Goal: Task Accomplishment & Management: Complete application form

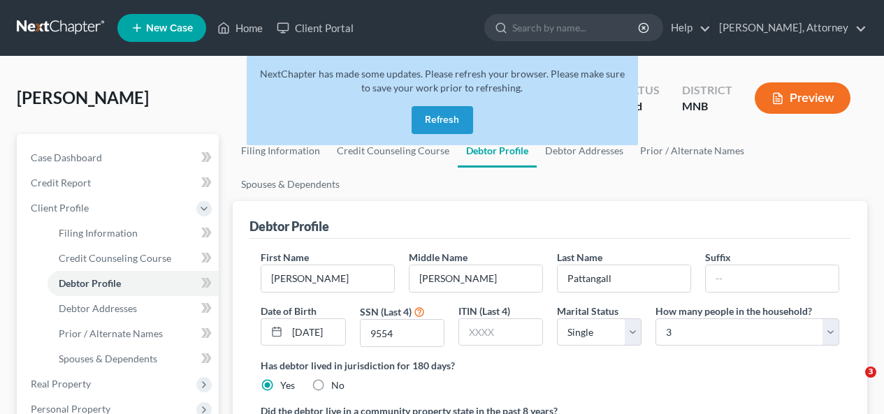
select select "0"
select select "2"
click at [169, 117] on div "[PERSON_NAME] Upgraded Chapter Chapter 7 Status Lead District [GEOGRAPHIC_DATA]…" at bounding box center [442, 103] width 850 height 61
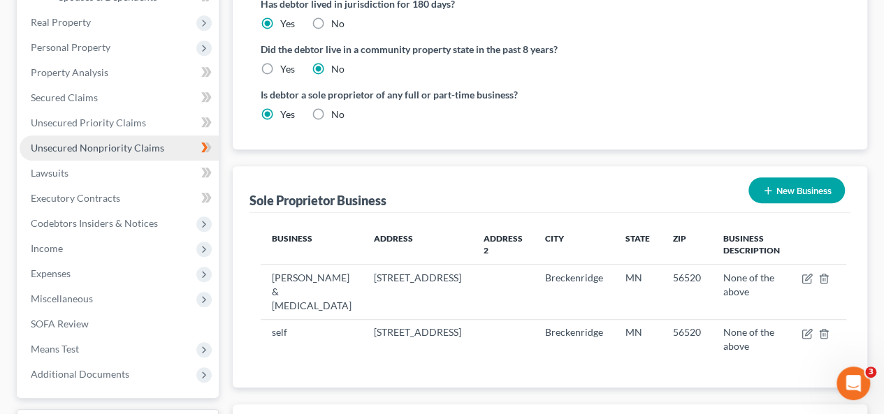
click at [109, 143] on span "Unsecured Nonpriority Claims" at bounding box center [97, 148] width 133 height 12
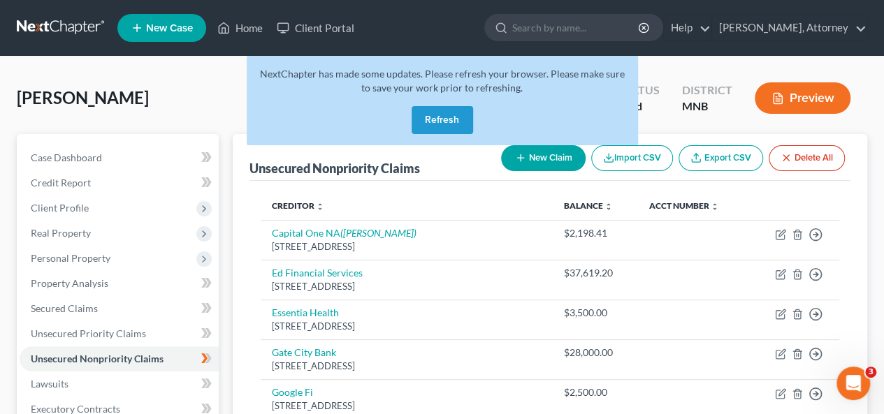
click at [405, 193] on th "Creditor expand_more expand_less unfold_more" at bounding box center [406, 206] width 291 height 28
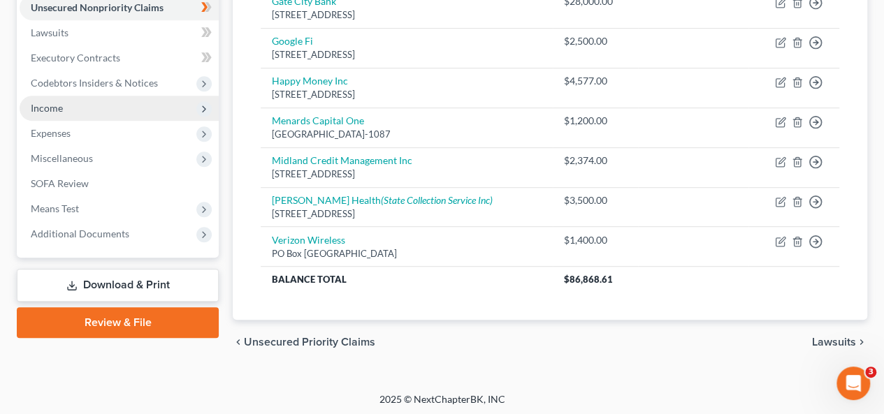
click at [207, 107] on icon at bounding box center [203, 108] width 11 height 11
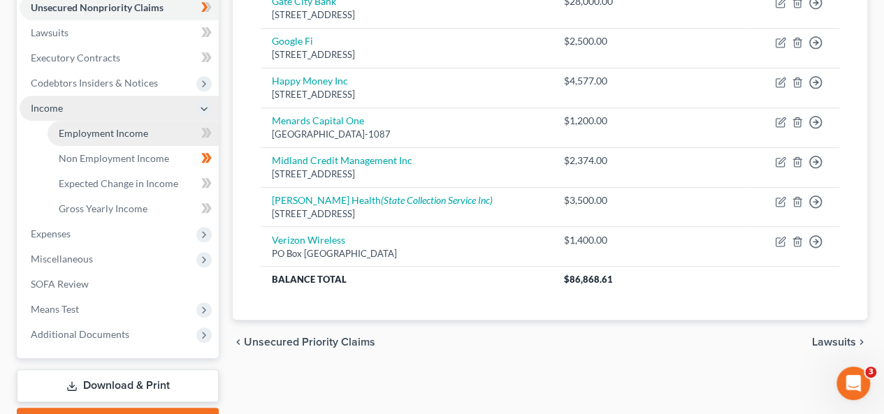
click at [150, 131] on link "Employment Income" at bounding box center [133, 133] width 171 height 25
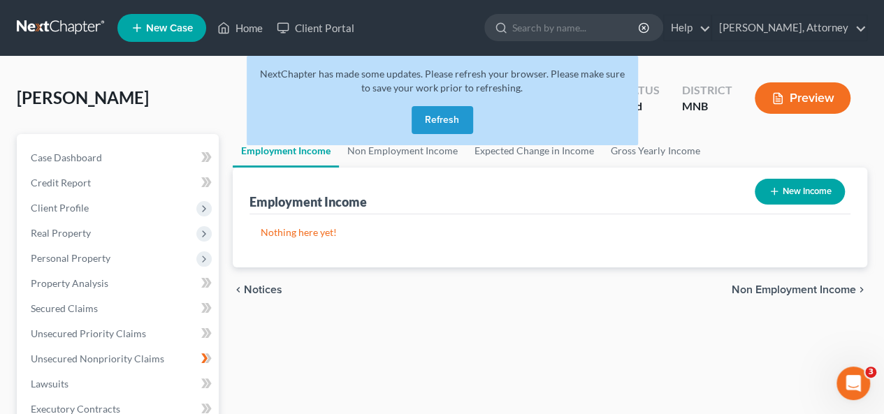
click at [797, 184] on button "New Income" at bounding box center [800, 192] width 90 height 26
select select "0"
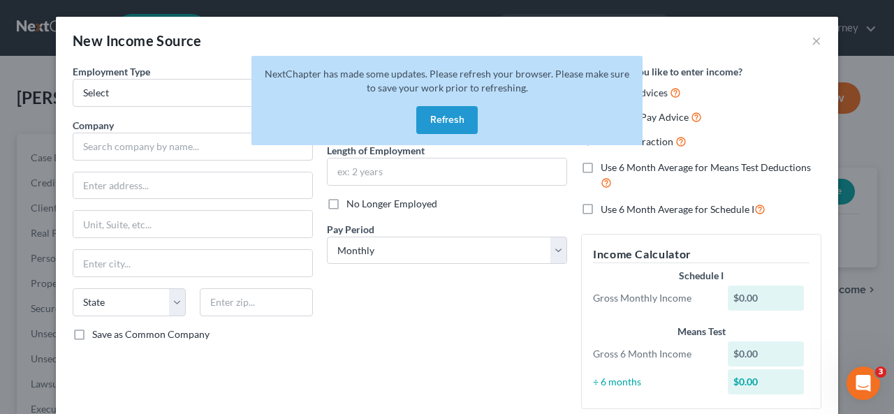
click at [453, 120] on button "Refresh" at bounding box center [446, 120] width 61 height 28
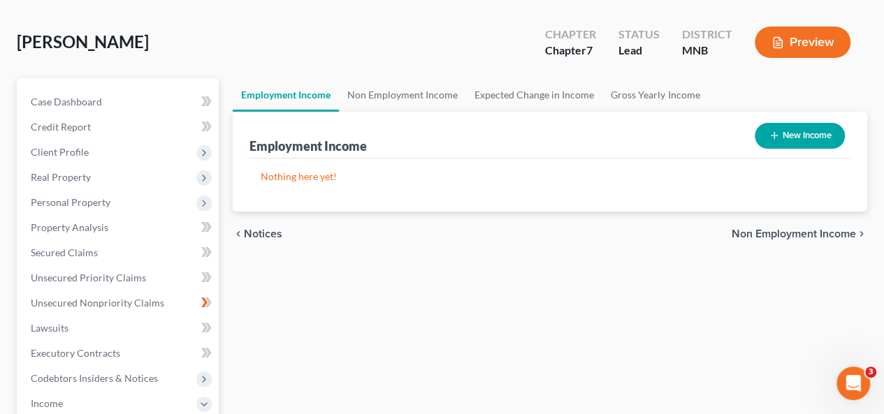
click at [808, 135] on button "New Income" at bounding box center [800, 136] width 90 height 26
select select "0"
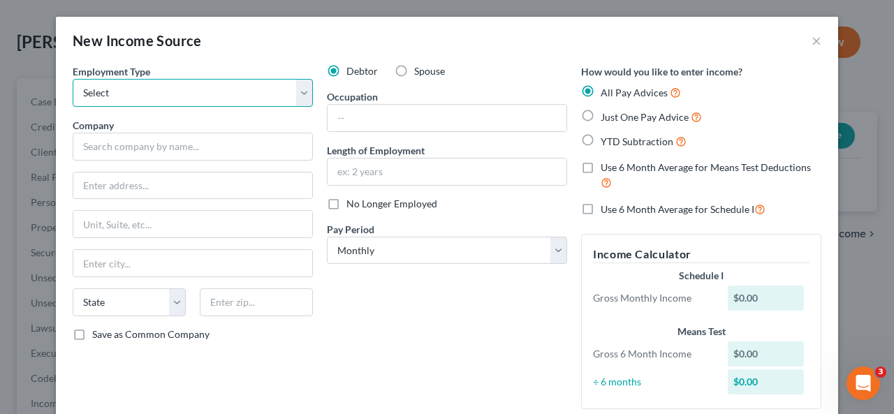
click at [304, 94] on select "Select Full or Part Time Employment Self Employment" at bounding box center [193, 93] width 240 height 28
select select "0"
click at [73, 79] on select "Select Full or Part Time Employment Self Employment" at bounding box center [193, 93] width 240 height 28
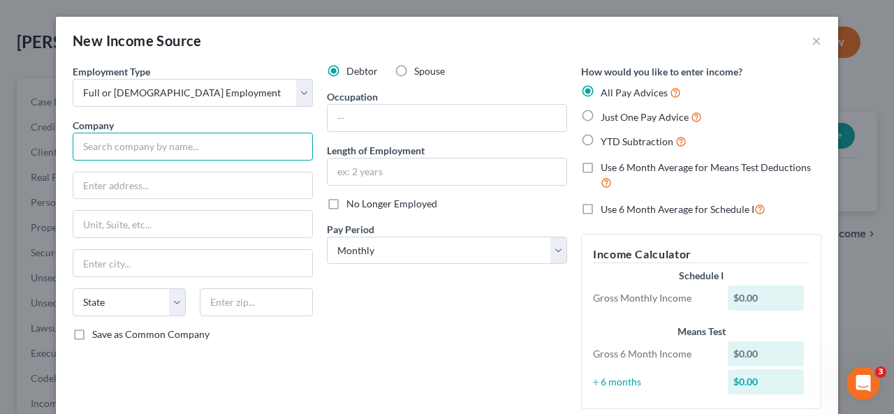
click at [274, 140] on input "text" at bounding box center [193, 147] width 240 height 28
type input "z"
type input "Synstelien Community Services"
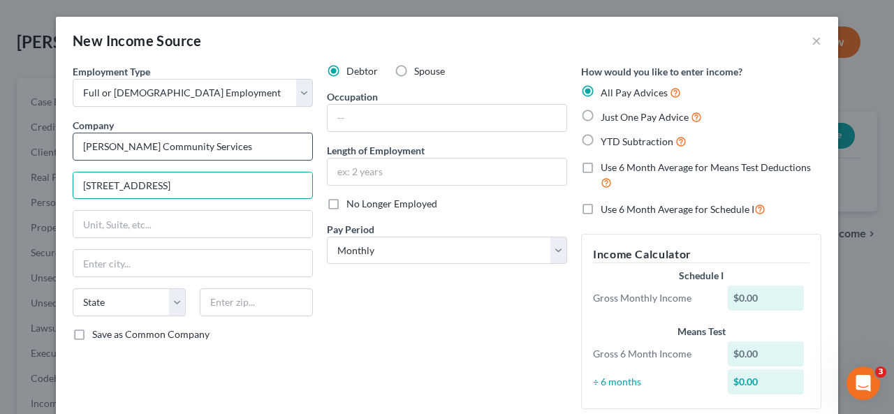
type input "128 East Meadowlark Lane"
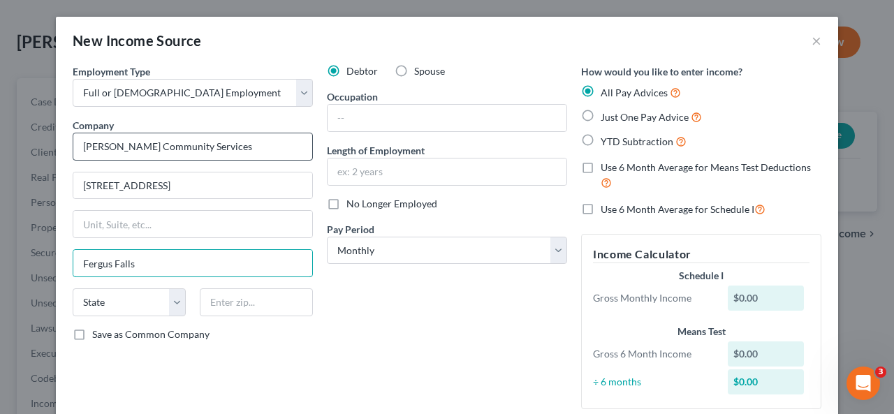
type input "Fergus Falls"
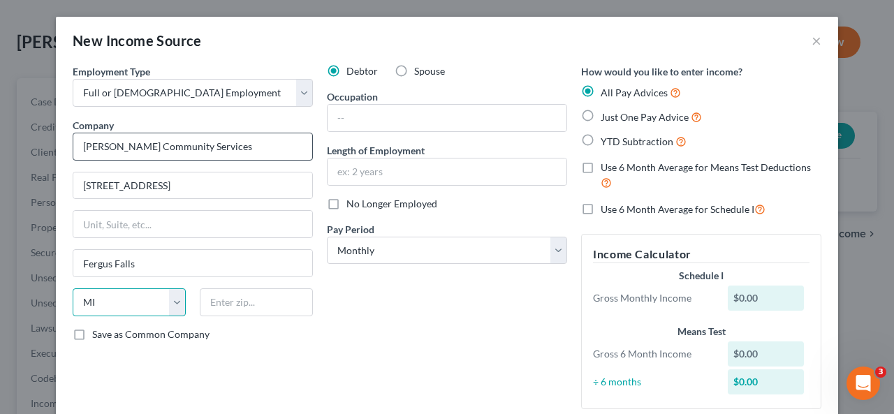
select select "24"
type input "56537"
click at [601, 117] on label "Just One Pay Advice" at bounding box center [651, 117] width 101 height 16
click at [606, 117] on input "Just One Pay Advice" at bounding box center [610, 113] width 9 height 9
radio input "true"
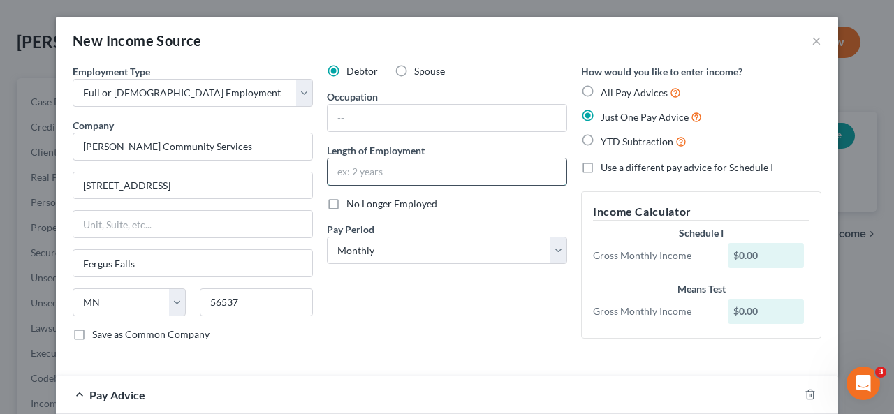
click at [523, 181] on input "text" at bounding box center [447, 172] width 239 height 27
type input "1 month"
click at [496, 119] on input "text" at bounding box center [447, 118] width 239 height 27
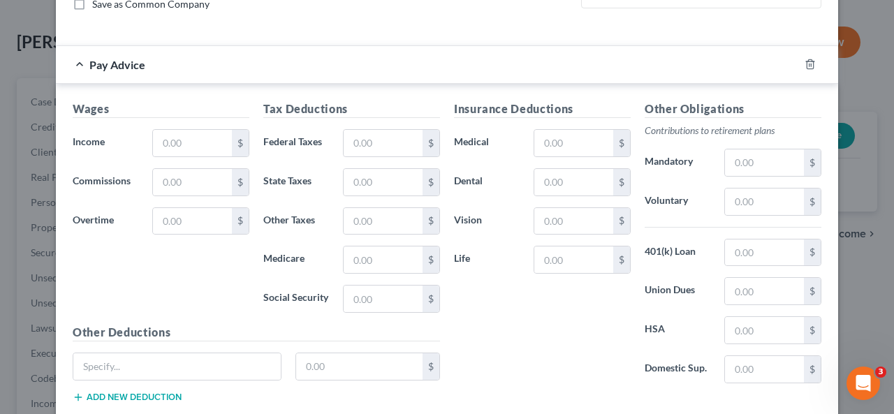
scroll to position [362, 0]
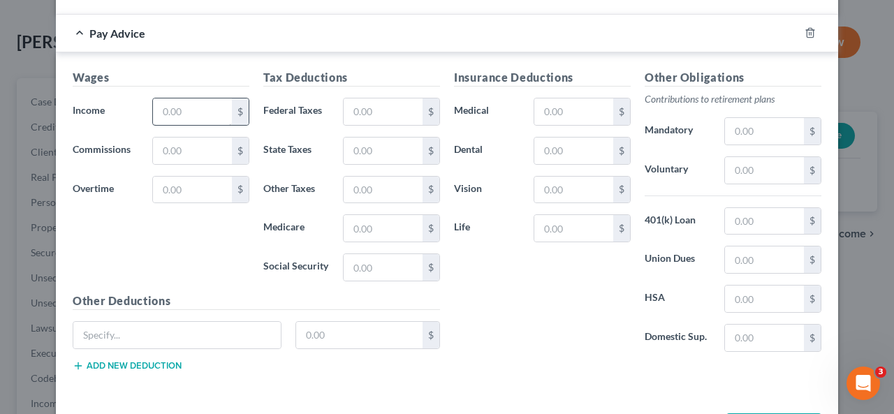
type input "personal care attendant"
click at [193, 106] on input "text" at bounding box center [192, 112] width 79 height 27
type input "558."
type input "43"
type input "19"
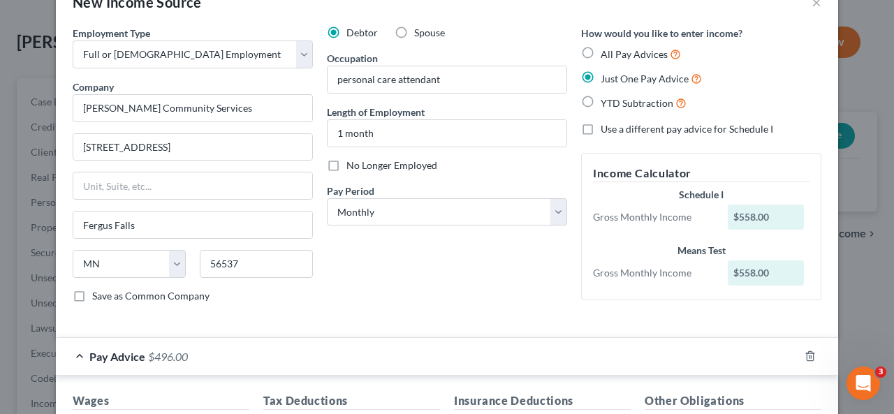
scroll to position [22, 0]
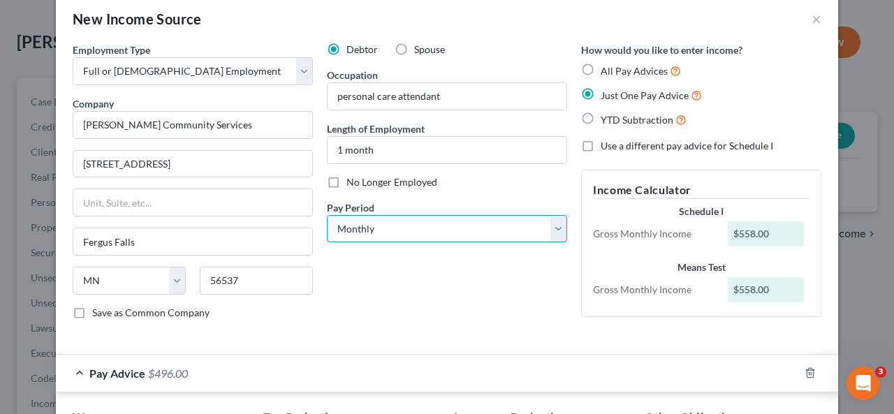
click at [555, 226] on select "Select Monthly Twice Monthly Every Other Week Weekly" at bounding box center [447, 229] width 240 height 28
select select "3"
click at [327, 215] on select "Select Monthly Twice Monthly Every Other Week Weekly" at bounding box center [447, 229] width 240 height 28
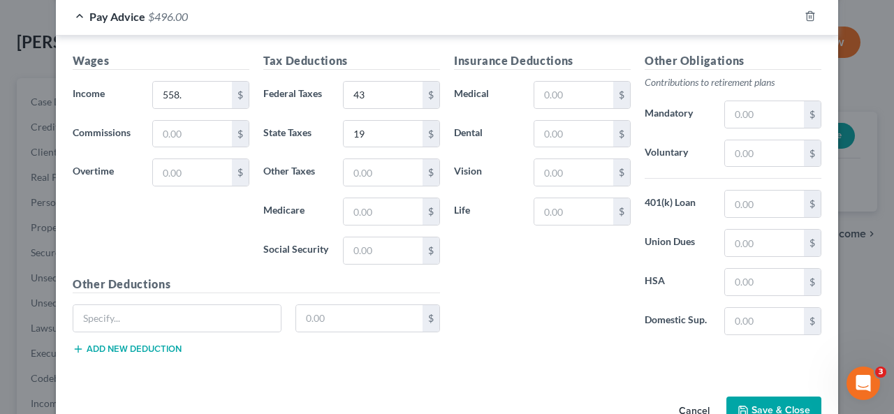
scroll to position [456, 0]
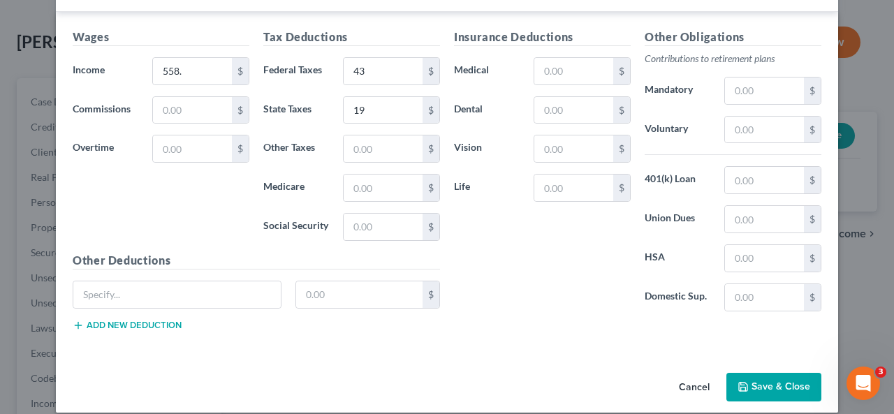
click at [745, 376] on button "Save & Close" at bounding box center [774, 387] width 95 height 29
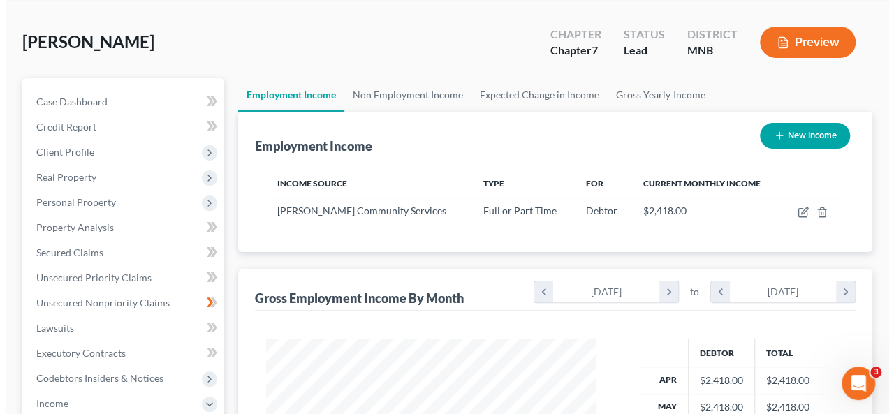
scroll to position [698476, 698371]
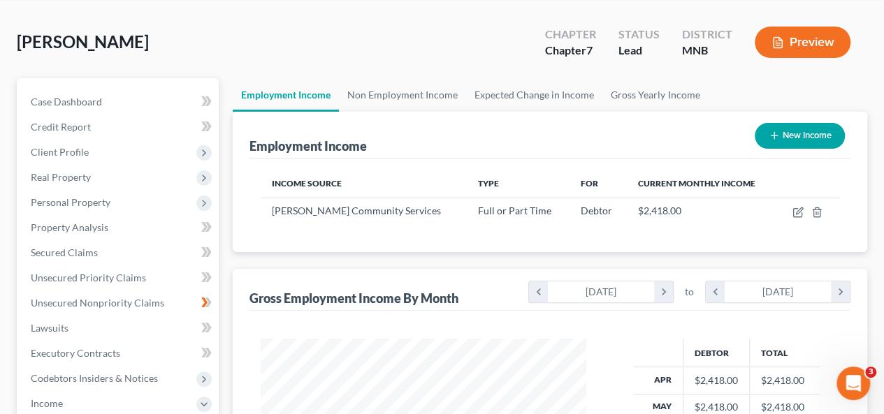
click at [797, 130] on button "New Income" at bounding box center [800, 136] width 90 height 26
select select "0"
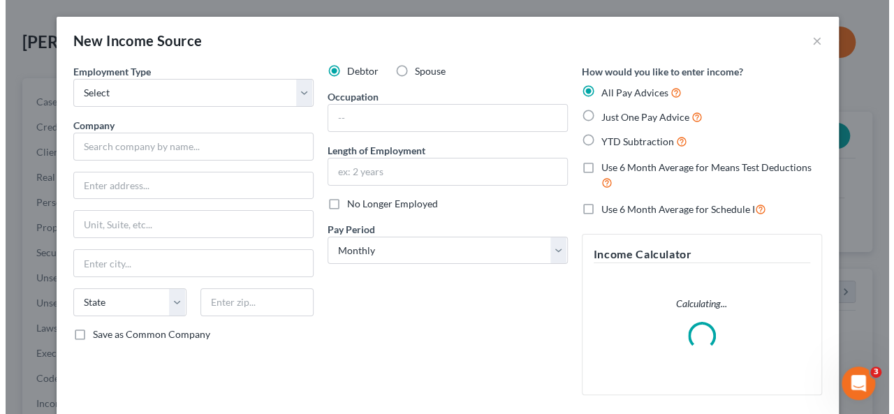
scroll to position [249, 358]
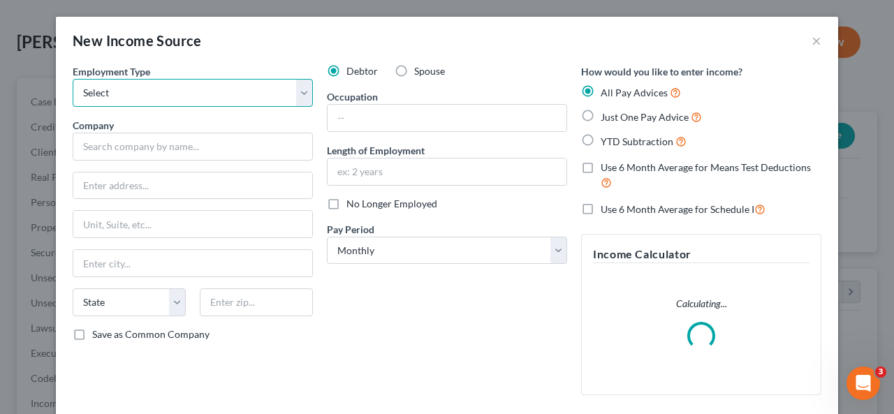
click at [250, 96] on select "Select Full or Part Time Employment Self Employment" at bounding box center [193, 93] width 240 height 28
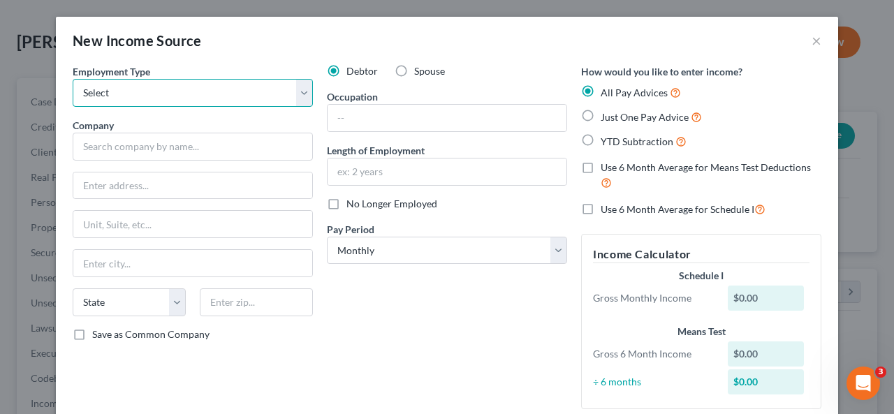
select select "0"
click at [73, 79] on select "Select Full or Part Time Employment Self Employment" at bounding box center [193, 93] width 240 height 28
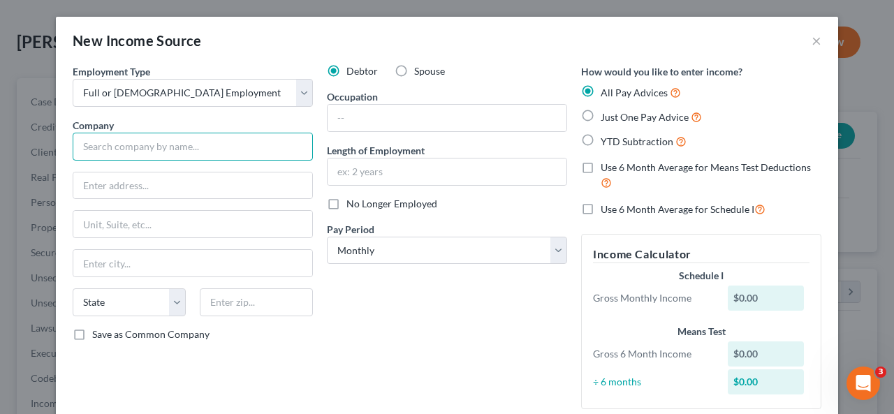
click at [219, 148] on input "text" at bounding box center [193, 147] width 240 height 28
type input "Alsager Meats"
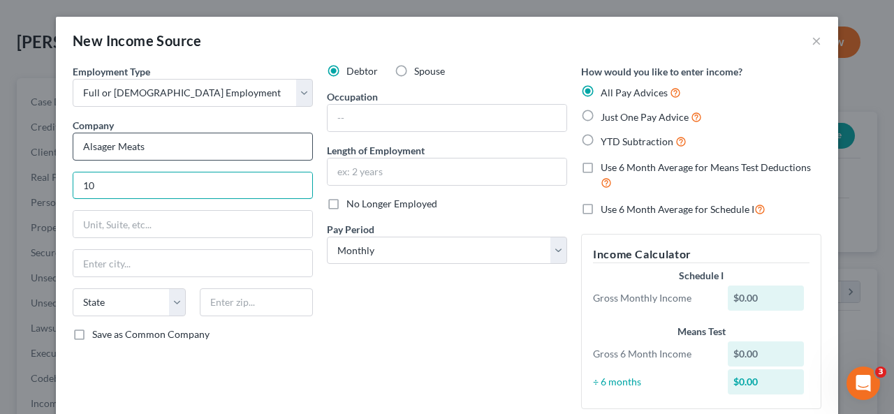
paste input "21 US-75"
type input "1021 US-75"
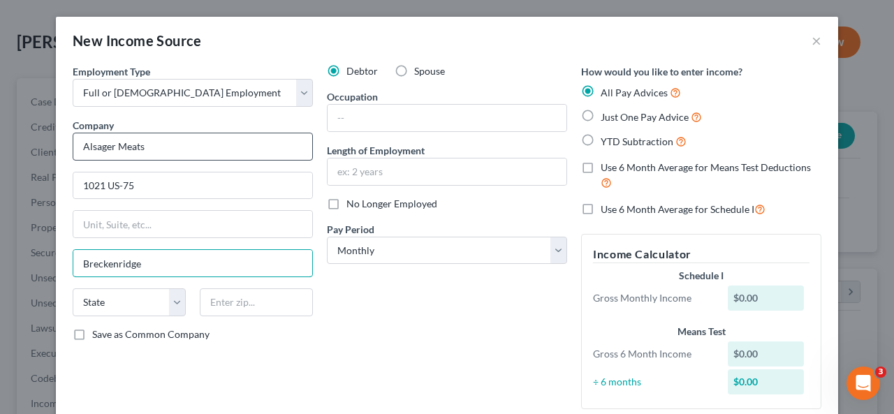
type input "Breckenridge"
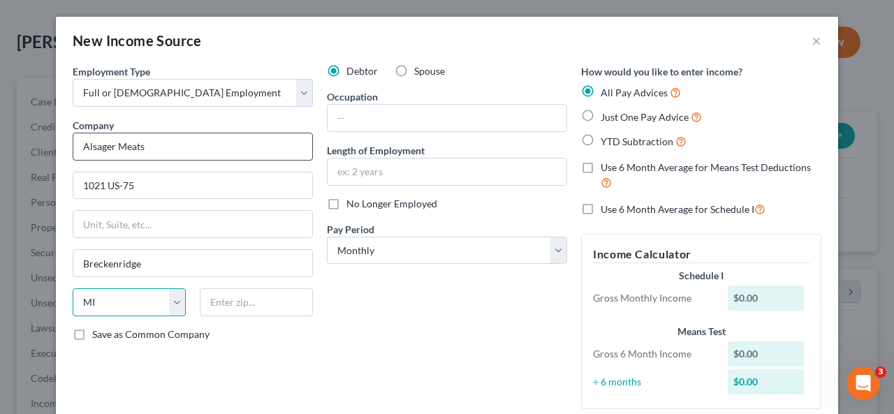
select select "24"
type input "56520"
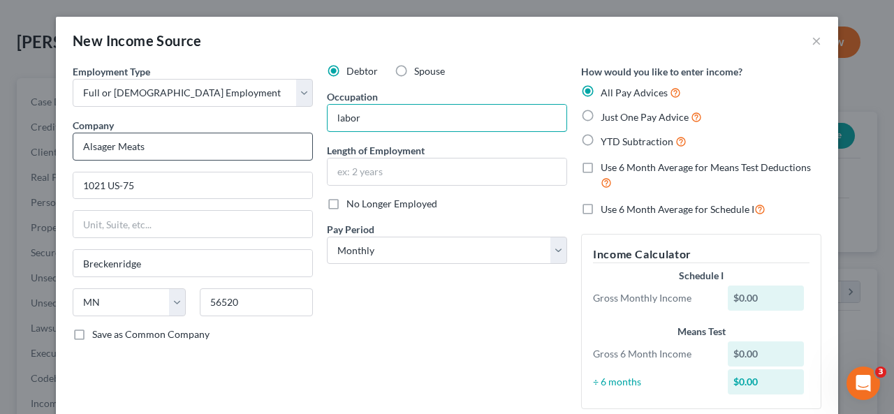
type input "labor"
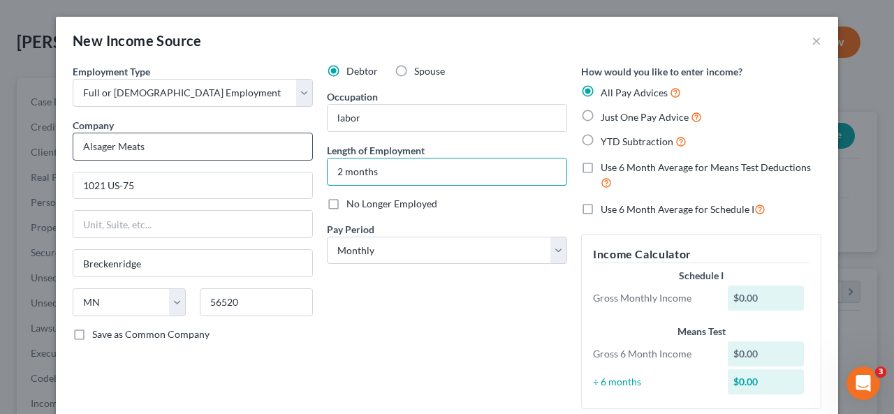
type input "2 months"
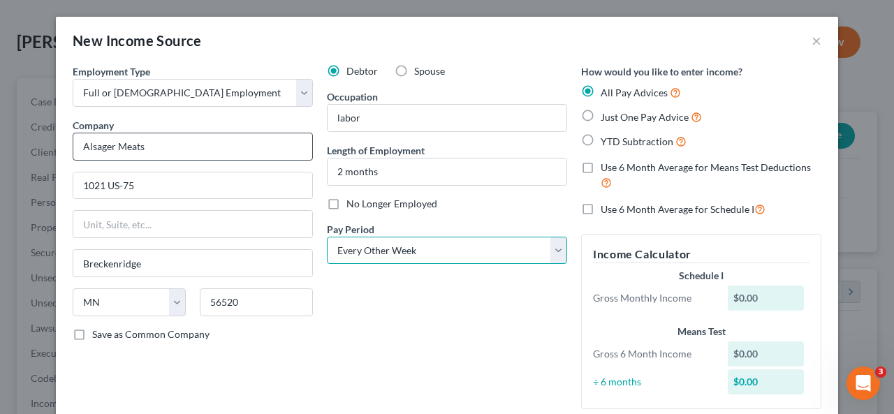
select select "3"
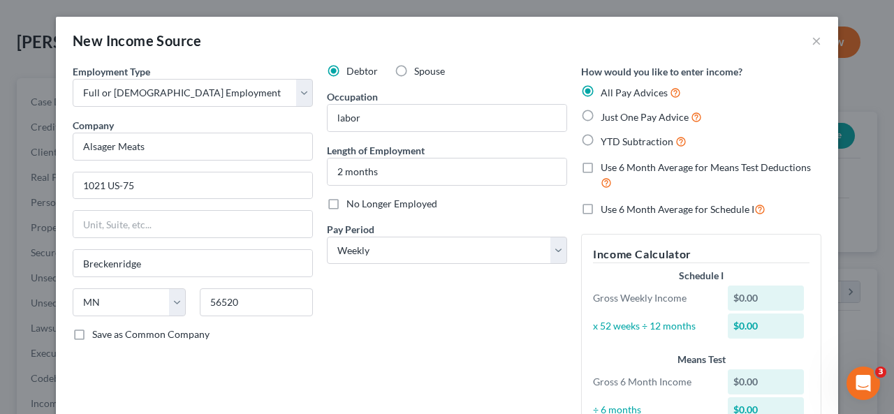
click at [601, 115] on label "Just One Pay Advice" at bounding box center [651, 117] width 101 height 16
click at [606, 115] on input "Just One Pay Advice" at bounding box center [610, 113] width 9 height 9
radio input "true"
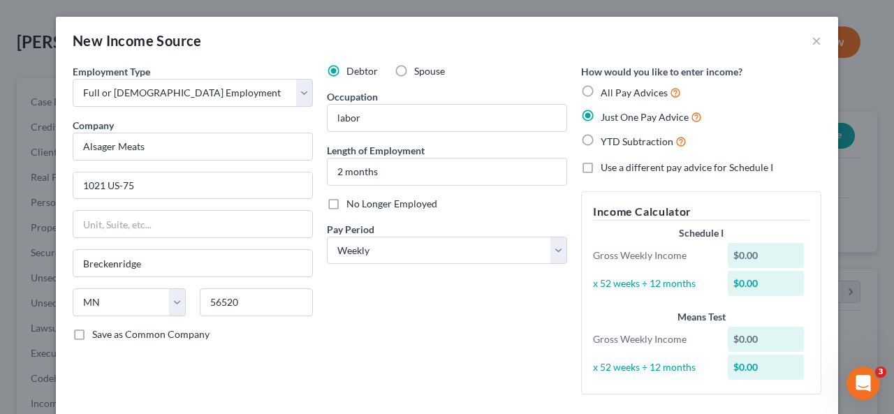
click at [259, 361] on div "Employment Type * Select Full or Part Time Employment Self Employment Company *…" at bounding box center [193, 235] width 254 height 342
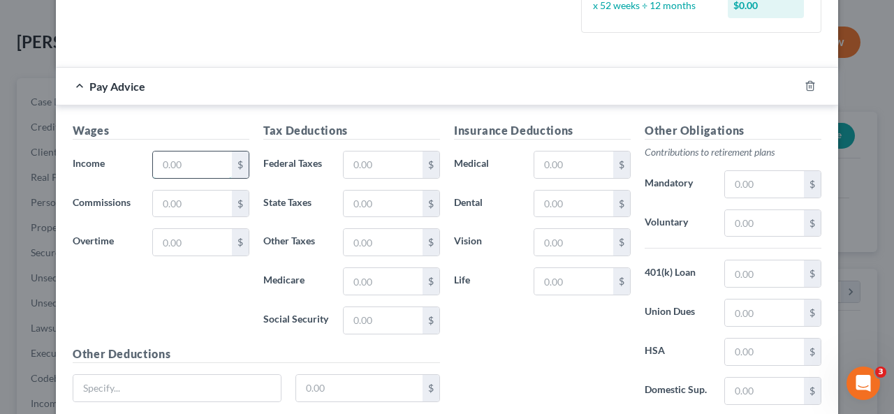
click at [200, 152] on input "text" at bounding box center [192, 165] width 79 height 27
type input "180."
type input "13"
click at [486, 349] on div "Insurance Deductions Medical $ Dental $ Vision $ Life $" at bounding box center [542, 269] width 191 height 294
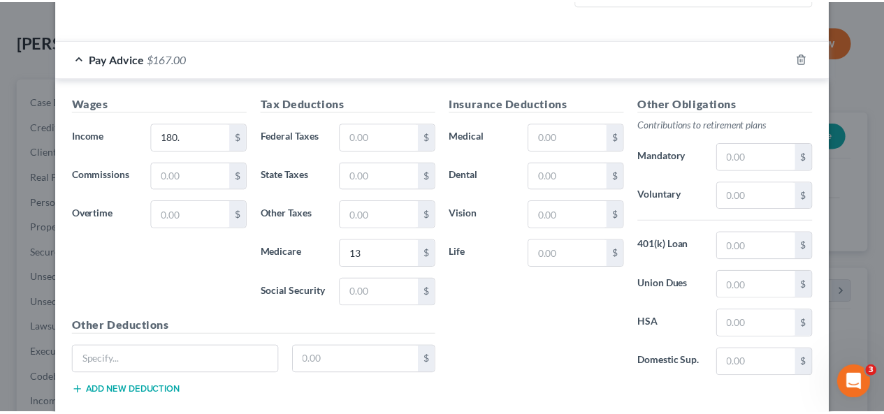
scroll to position [466, 0]
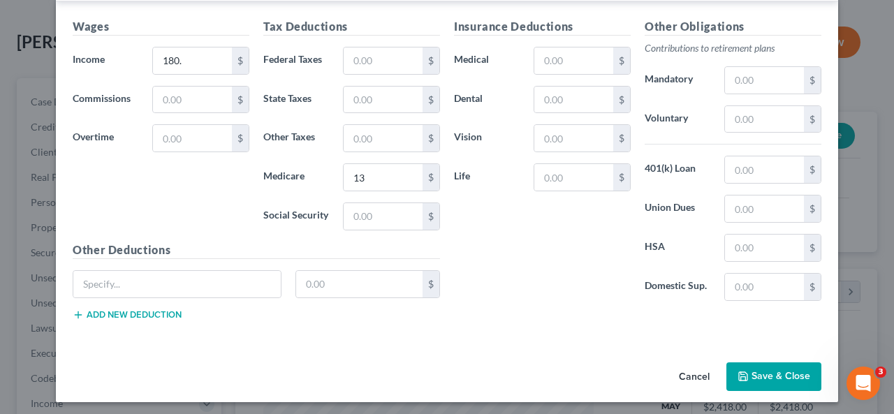
click at [758, 377] on button "Save & Close" at bounding box center [774, 377] width 95 height 29
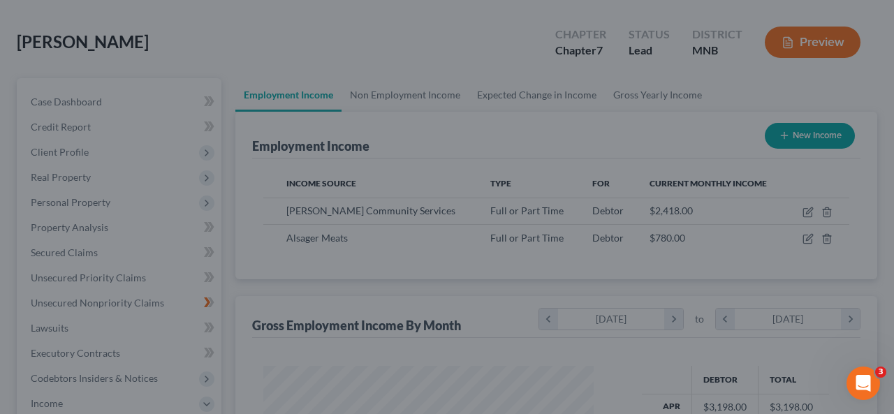
scroll to position [698476, 698371]
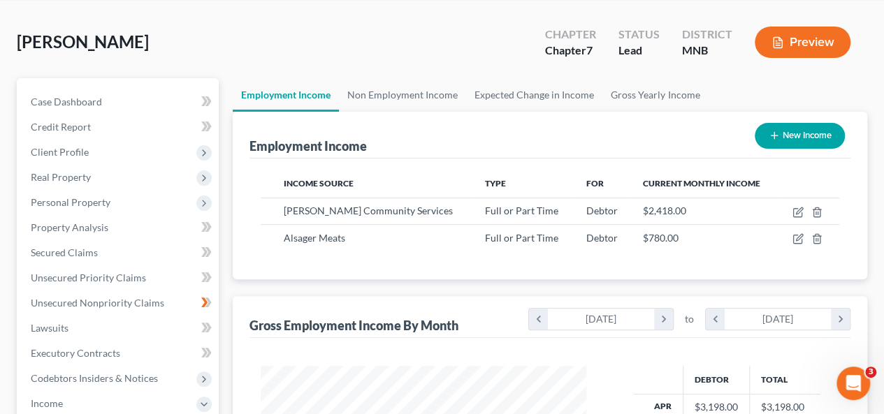
click at [804, 132] on button "New Income" at bounding box center [800, 136] width 90 height 26
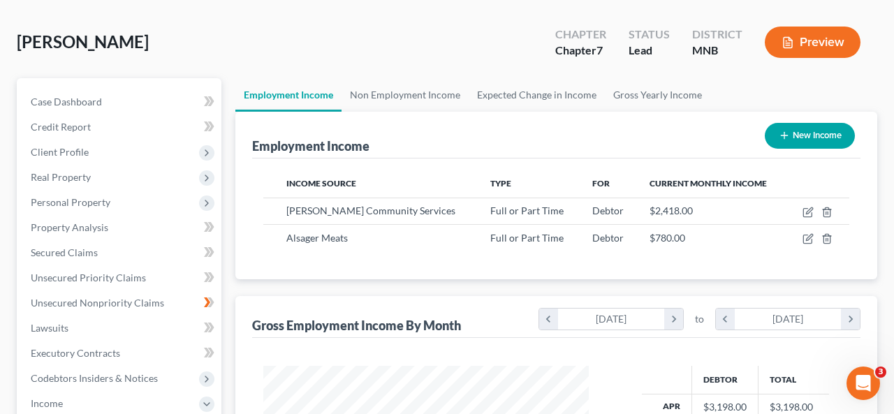
select select "0"
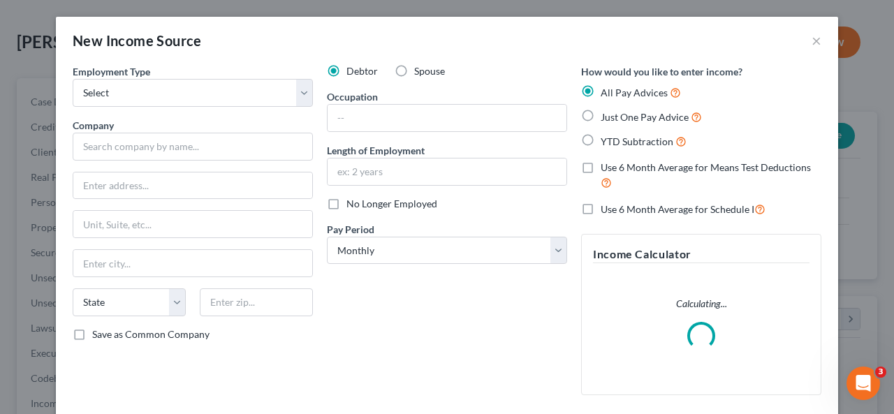
scroll to position [249, 358]
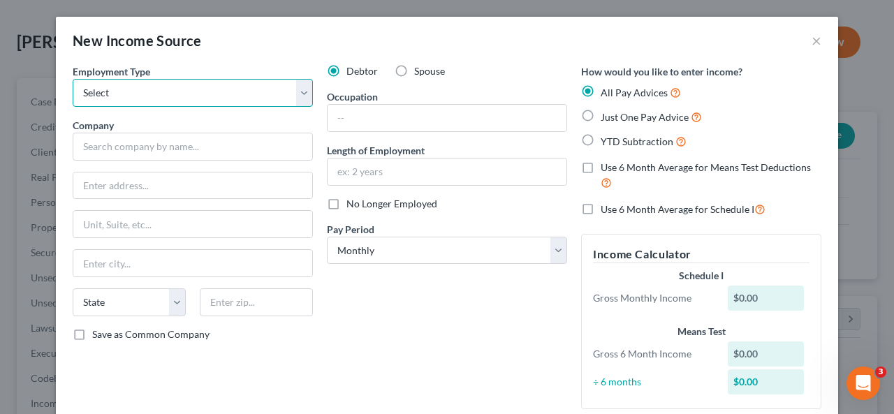
click at [304, 94] on select "Select Full or Part Time Employment Self Employment" at bounding box center [193, 93] width 240 height 28
select select "1"
click at [73, 79] on select "Select Full or Part Time Employment Self Employment" at bounding box center [193, 93] width 240 height 28
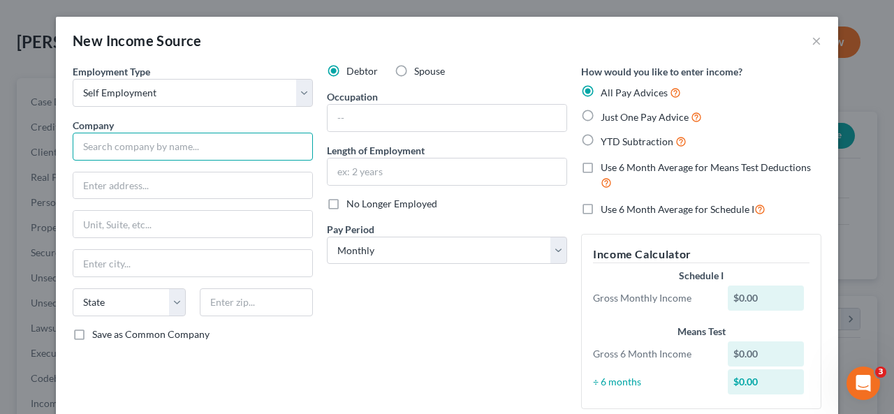
click at [263, 150] on input "text" at bounding box center [193, 147] width 240 height 28
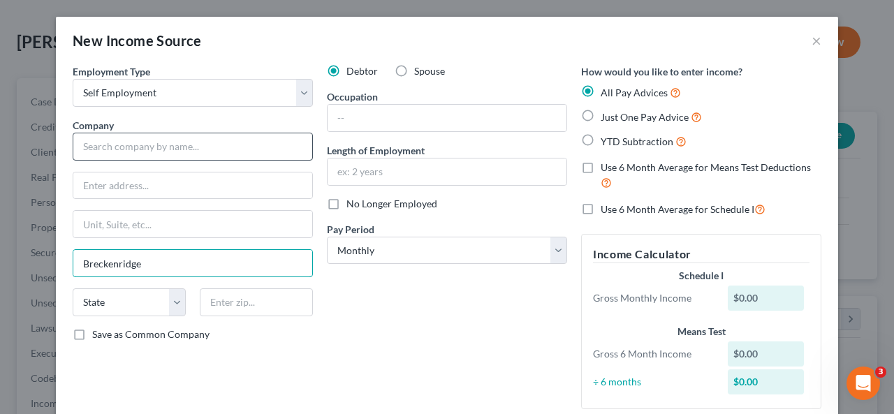
type input "Breckenridge"
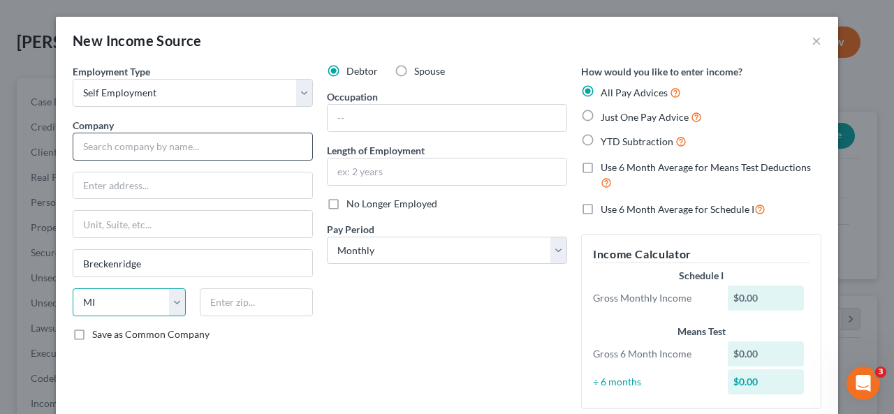
select select "24"
type input "56520"
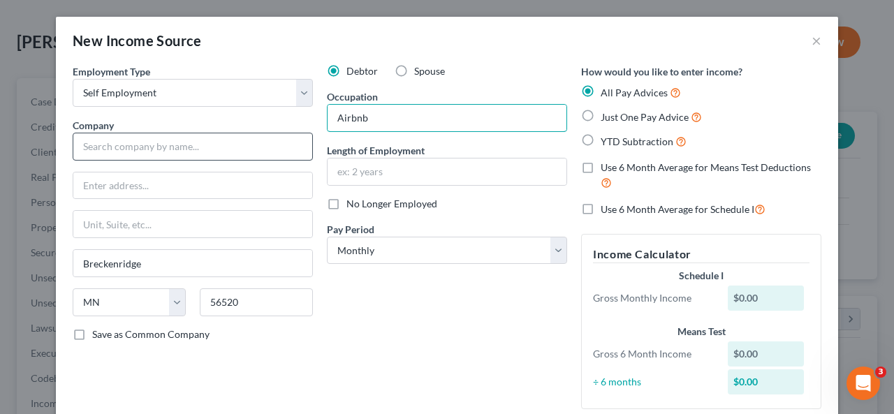
type input "Airbnb"
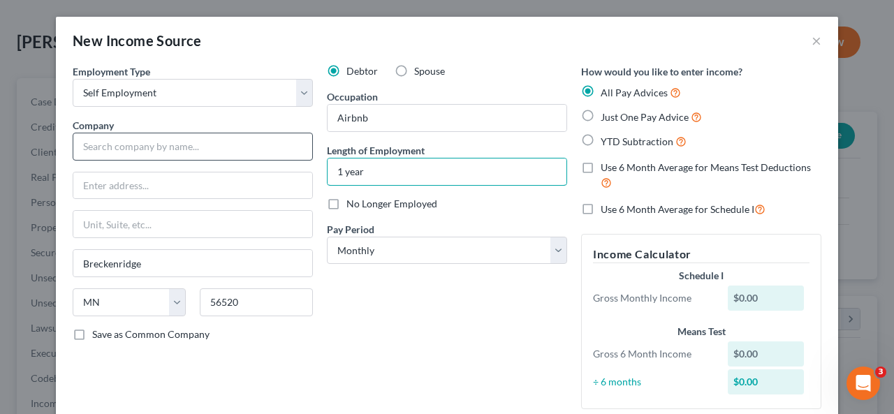
type input "1 year"
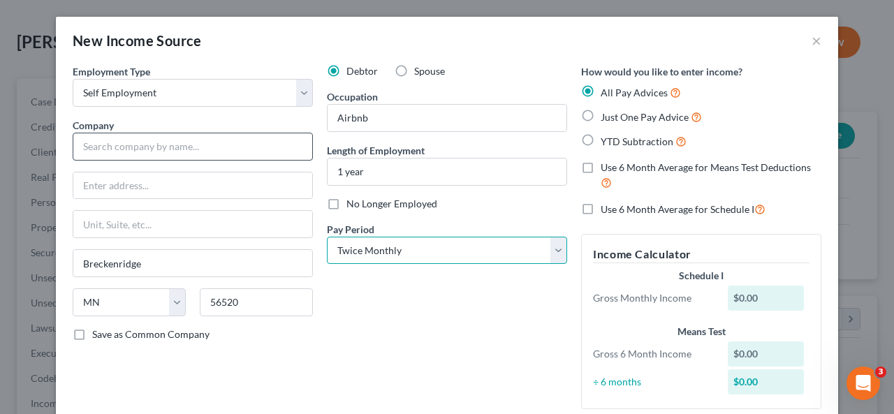
select select "0"
click at [389, 330] on div "Debtor Spouse Occupation Airbnb Length of Employment 1 year No Longer Employed …" at bounding box center [447, 242] width 254 height 356
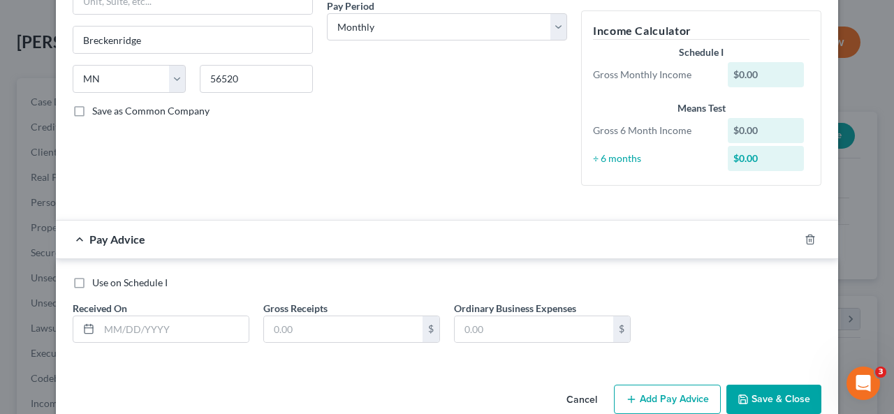
scroll to position [249, 0]
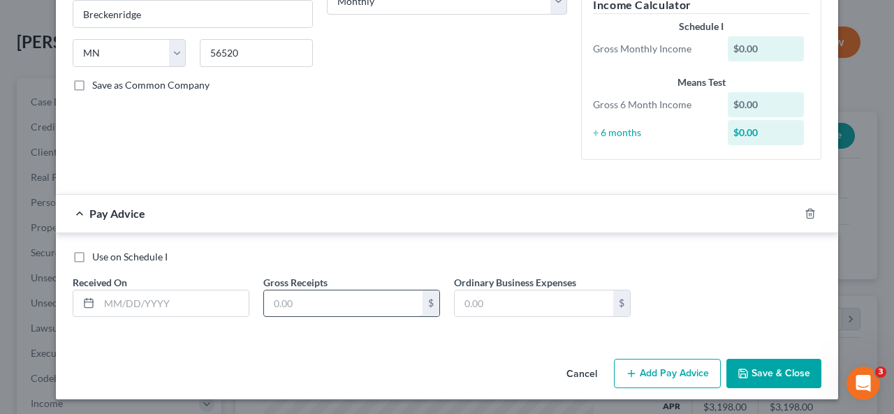
click at [379, 308] on input "text" at bounding box center [343, 304] width 159 height 27
type input "660."
click at [764, 371] on button "Save & Close" at bounding box center [774, 373] width 95 height 29
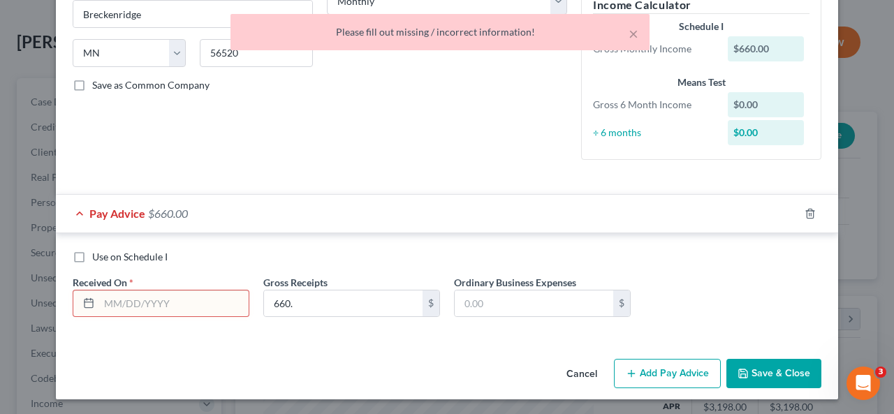
click at [232, 307] on input "text" at bounding box center [174, 304] width 150 height 27
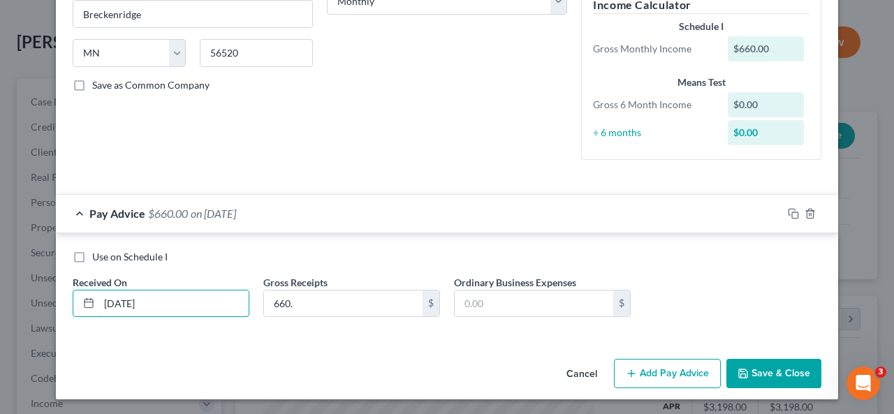
type input "09/30/2025"
click at [225, 372] on div "Cancel Add Pay Advice Save & Close" at bounding box center [447, 377] width 783 height 46
click at [759, 368] on button "Save & Close" at bounding box center [774, 373] width 95 height 29
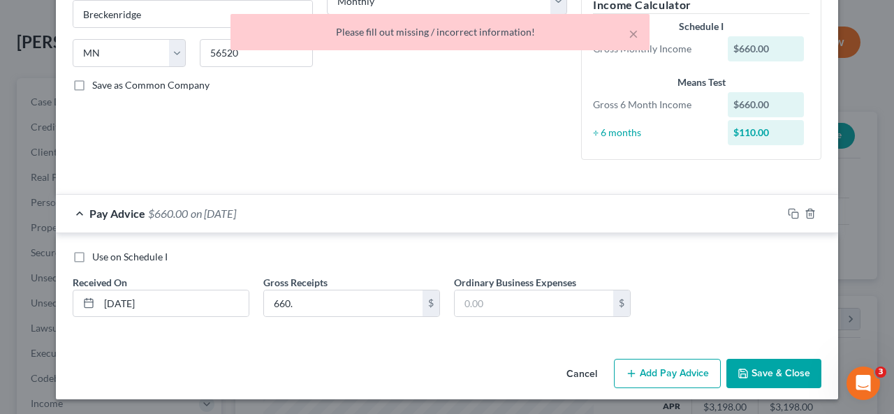
click at [542, 210] on div "Pay Advice $660.00 on 09/30/2025" at bounding box center [419, 213] width 727 height 37
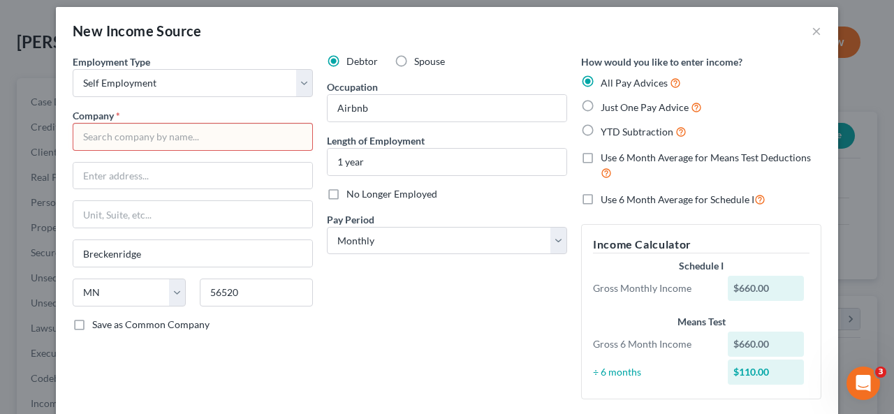
scroll to position [0, 0]
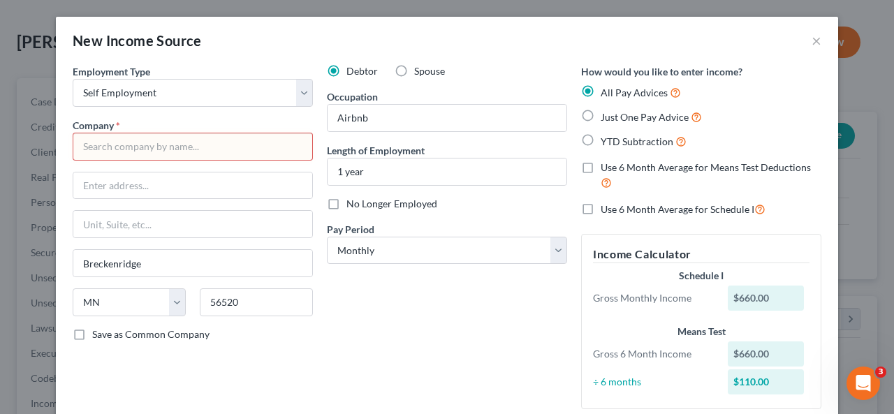
click at [601, 115] on label "Just One Pay Advice" at bounding box center [651, 117] width 101 height 16
click at [606, 115] on input "Just One Pay Advice" at bounding box center [610, 113] width 9 height 9
radio input "true"
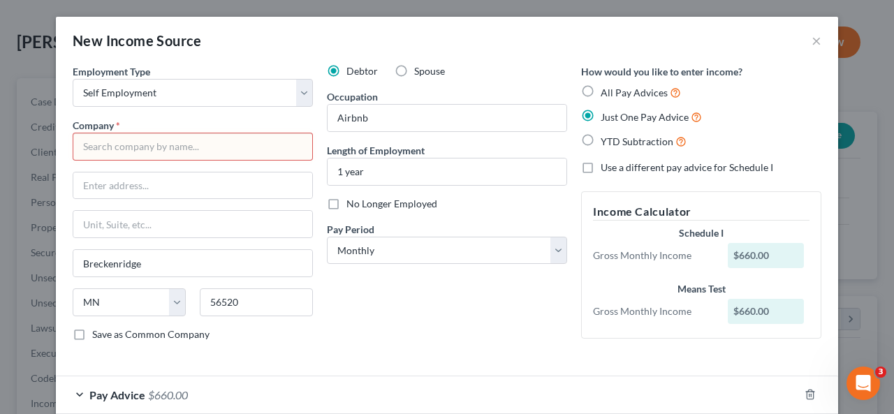
click at [186, 146] on input "text" at bounding box center [193, 147] width 240 height 28
type input "Shannon Pattangall"
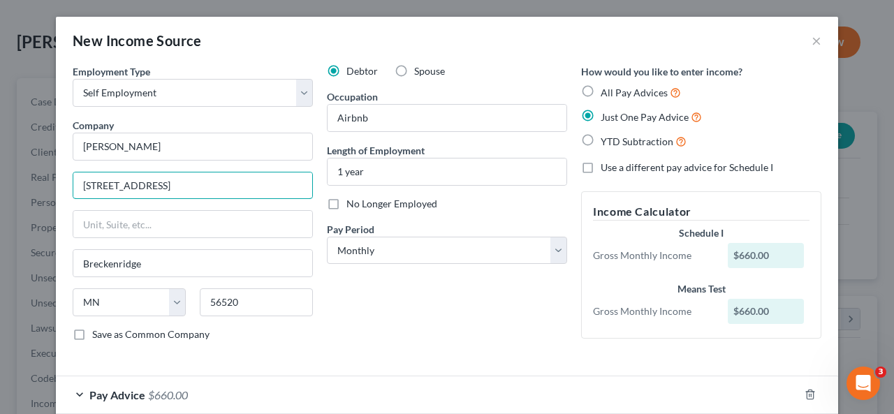
type input "618 5th Street North"
click at [630, 384] on div "Pay Advice $660.00" at bounding box center [427, 395] width 743 height 37
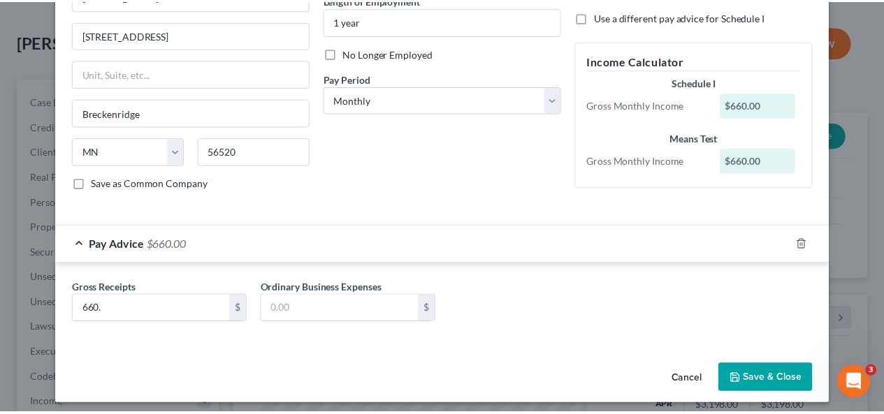
scroll to position [154, 0]
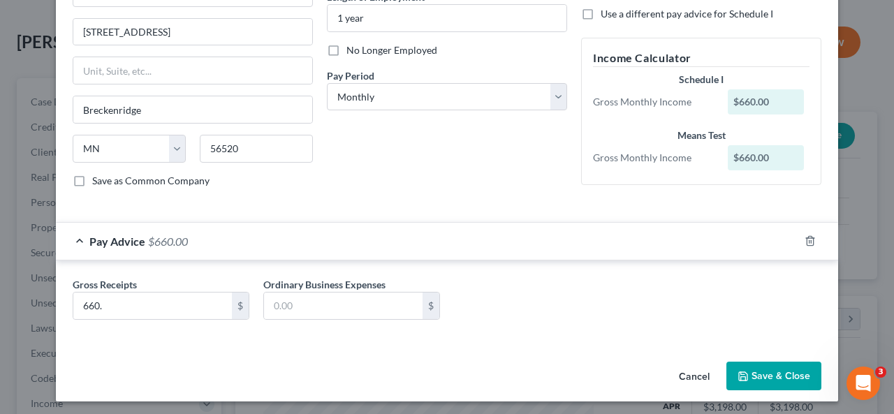
click at [751, 372] on button "Save & Close" at bounding box center [774, 376] width 95 height 29
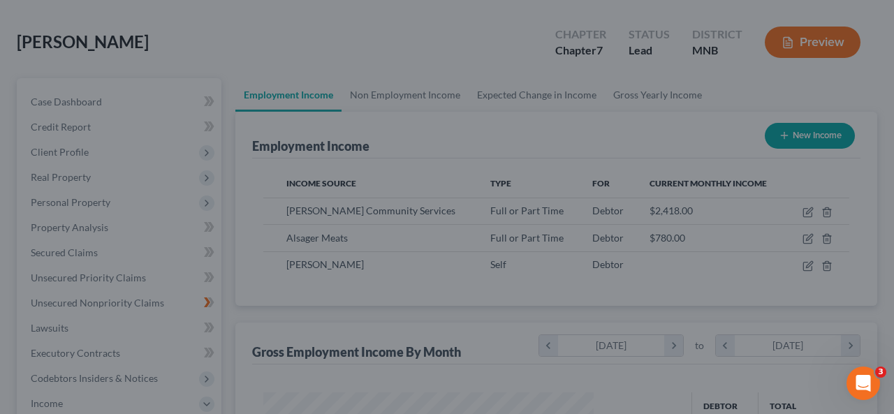
scroll to position [698476, 698371]
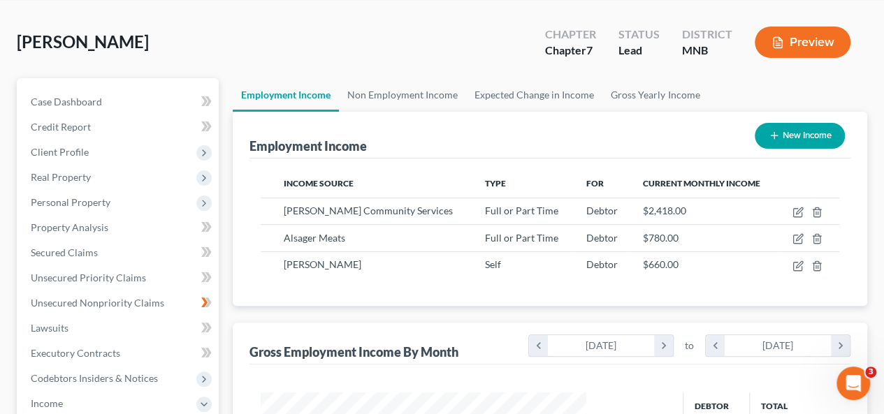
click at [813, 138] on button "New Income" at bounding box center [800, 136] width 90 height 26
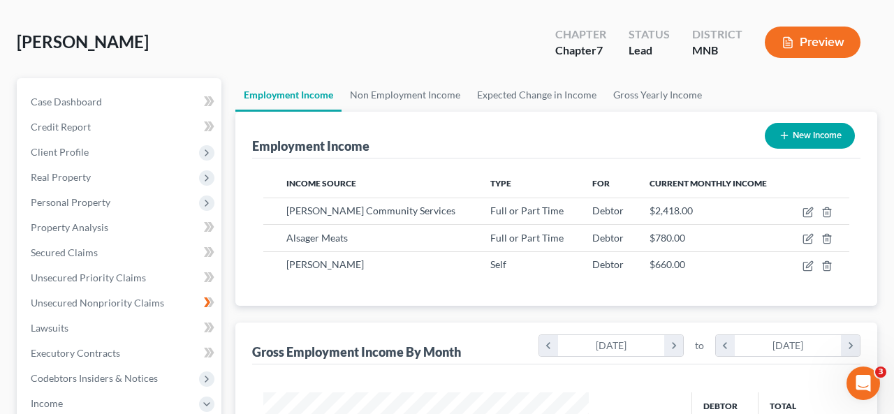
select select "0"
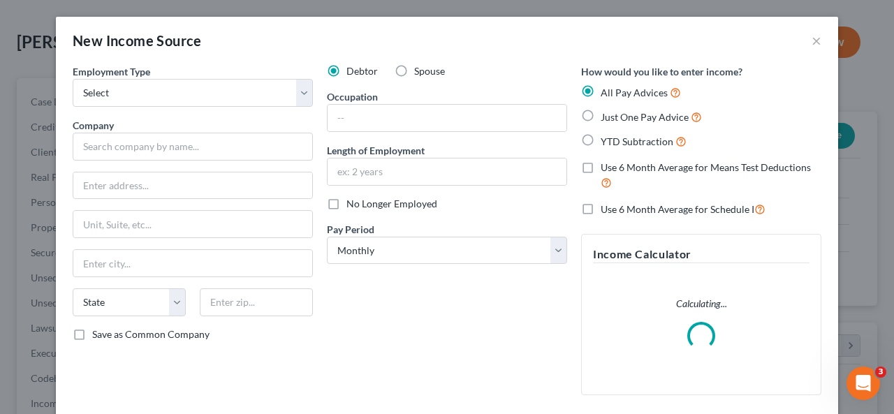
scroll to position [249, 358]
click at [295, 80] on select "Select Full or Part Time Employment Self Employment" at bounding box center [193, 93] width 240 height 28
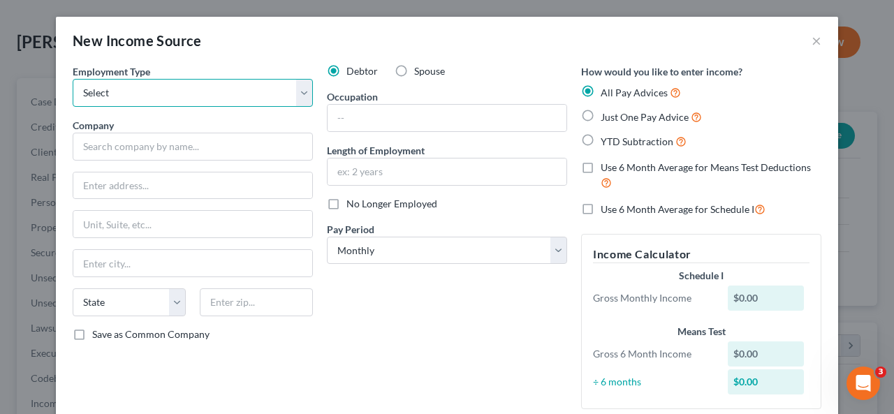
select select "1"
click at [73, 79] on select "Select Full or Part Time Employment Self Employment" at bounding box center [193, 93] width 240 height 28
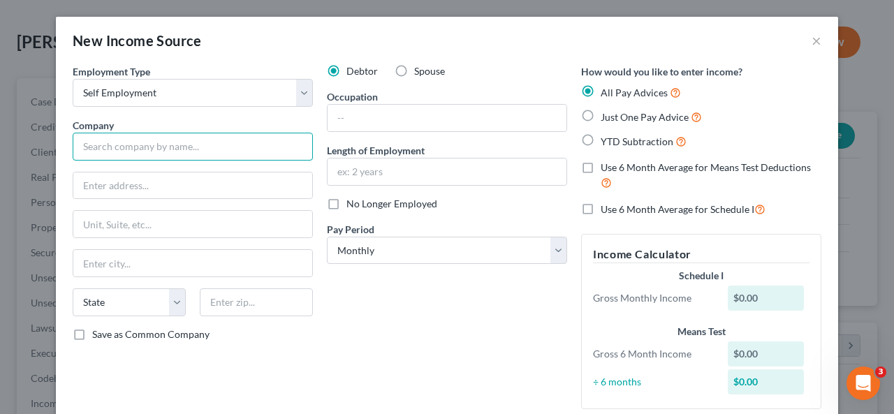
click at [231, 153] on input "text" at bounding box center [193, 147] width 240 height 28
type input "Carte Blanche Barber Shop and Tanning"
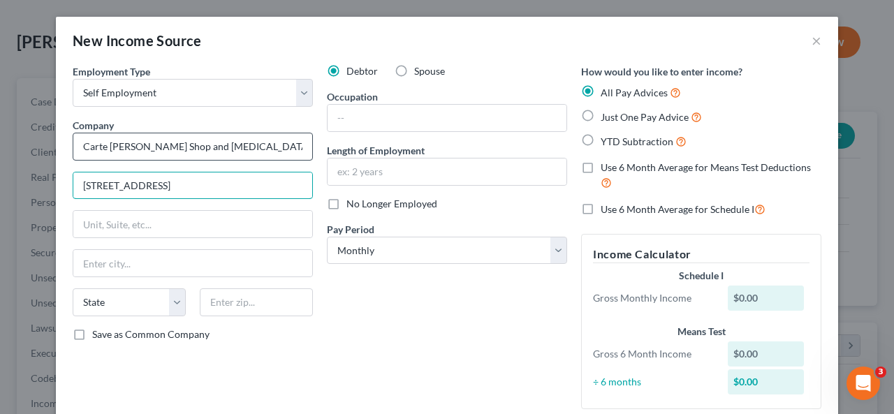
type input "618 5th Street North"
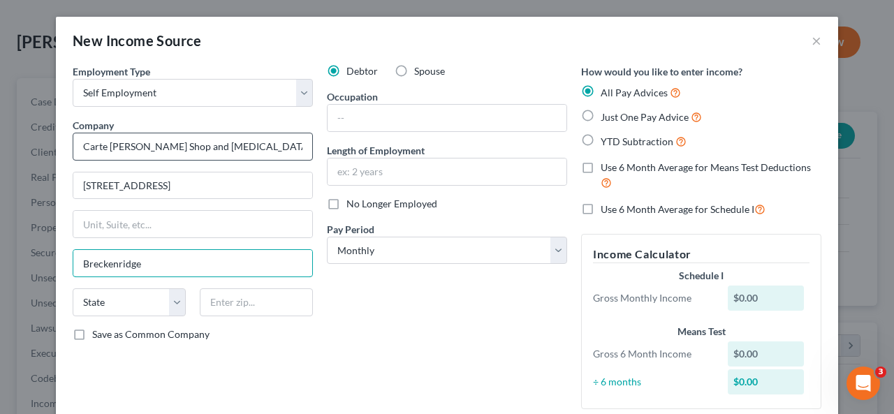
type input "Breckenridge"
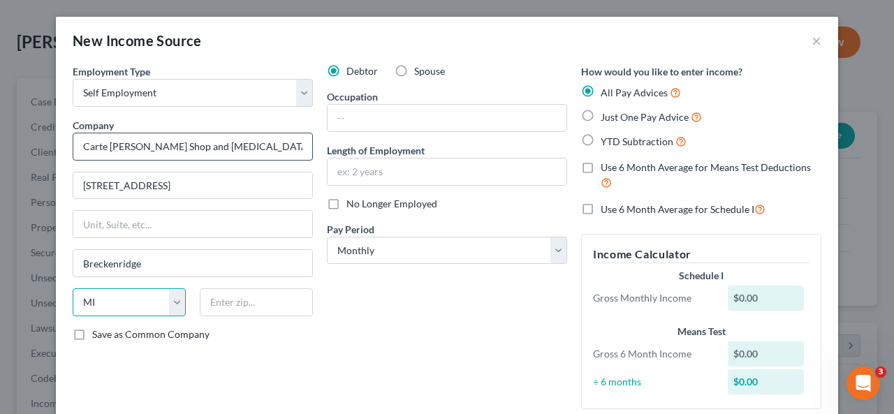
select select "24"
type input "56520"
click at [339, 129] on input "text" at bounding box center [447, 118] width 239 height 27
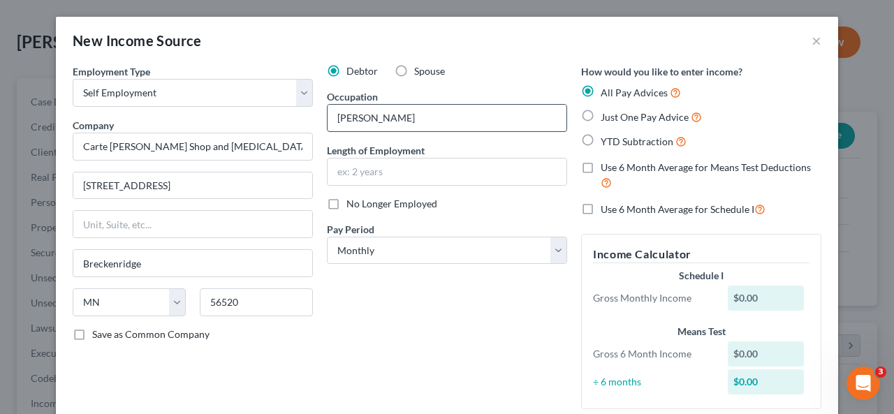
type input "barber"
type input "2 years"
click at [601, 117] on label "Just One Pay Advice" at bounding box center [651, 117] width 101 height 16
click at [606, 117] on input "Just One Pay Advice" at bounding box center [610, 113] width 9 height 9
radio input "true"
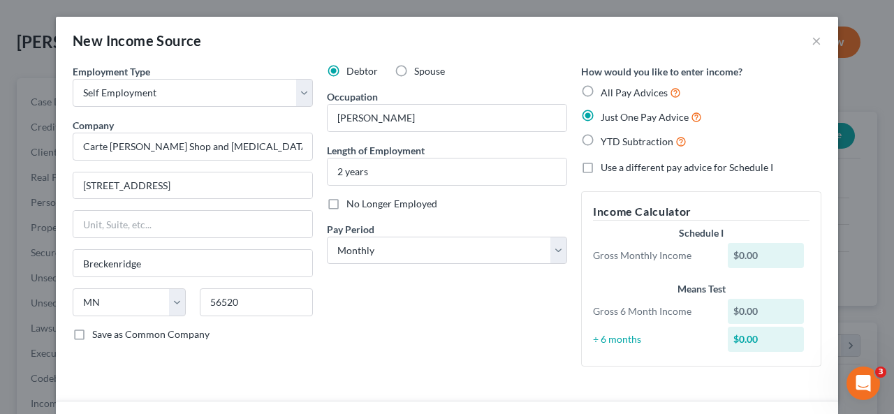
click at [376, 299] on div "Debtor Spouse Occupation barber Length of Employment 2 years No Longer Employed…" at bounding box center [447, 221] width 254 height 314
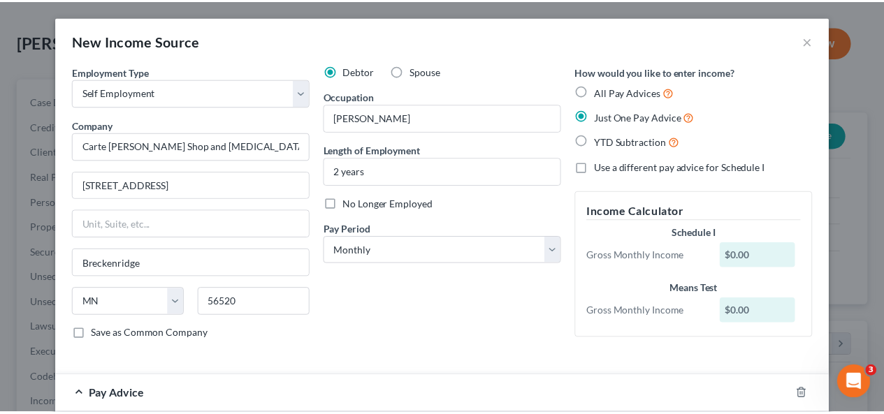
scroll to position [154, 0]
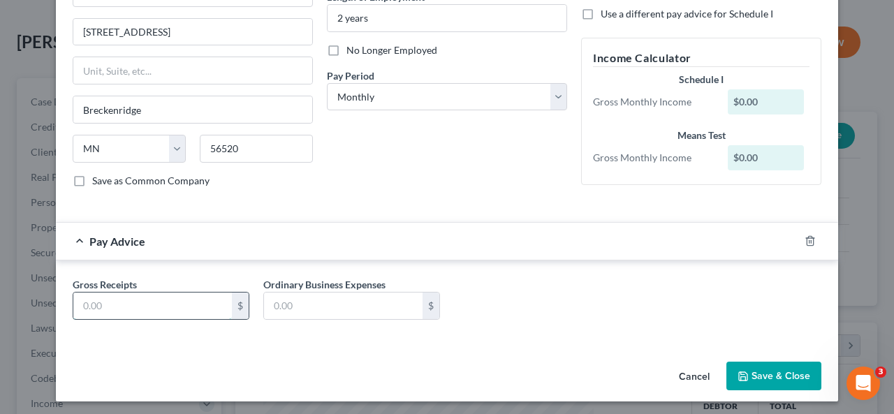
click at [214, 296] on input "text" at bounding box center [152, 306] width 159 height 27
type input "5,700."
type input "3,100"
click at [773, 364] on button "Save & Close" at bounding box center [774, 376] width 95 height 29
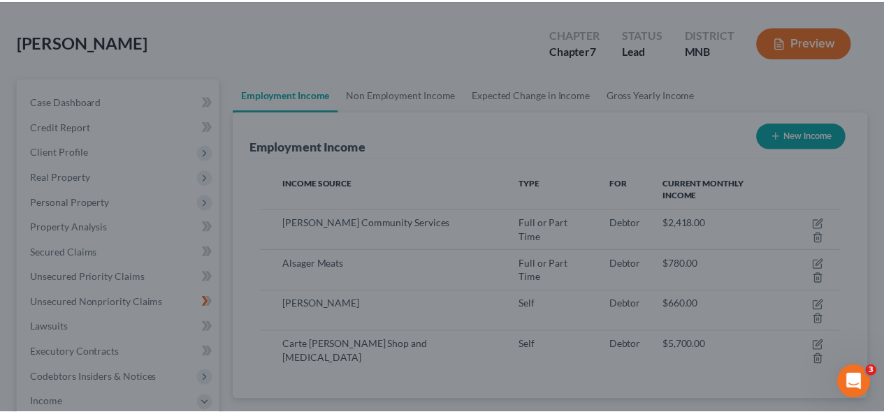
scroll to position [698476, 698371]
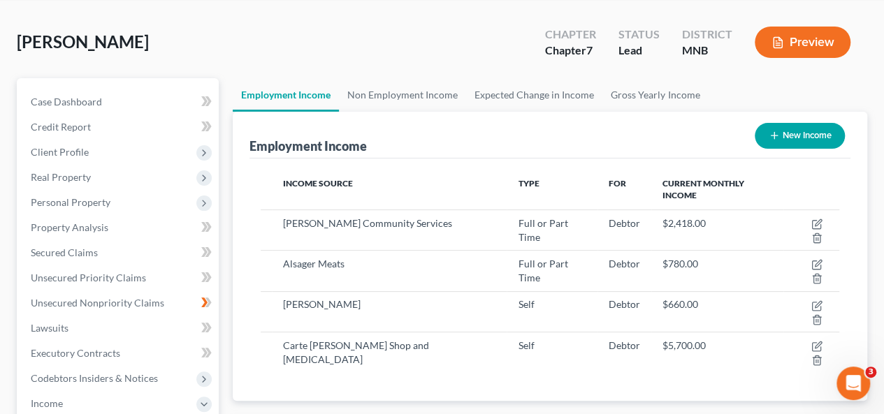
click at [233, 54] on div "[PERSON_NAME] Upgraded Chapter Chapter 7 Status Lead District [GEOGRAPHIC_DATA]…" at bounding box center [442, 47] width 850 height 61
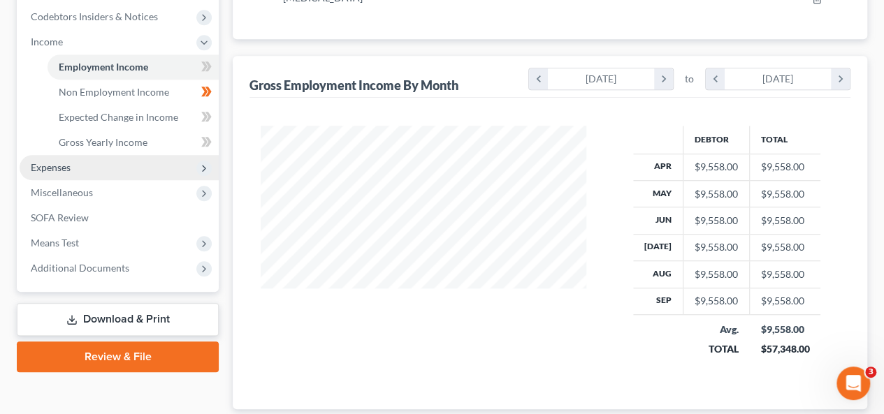
click at [131, 160] on span "Expenses" at bounding box center [119, 167] width 199 height 25
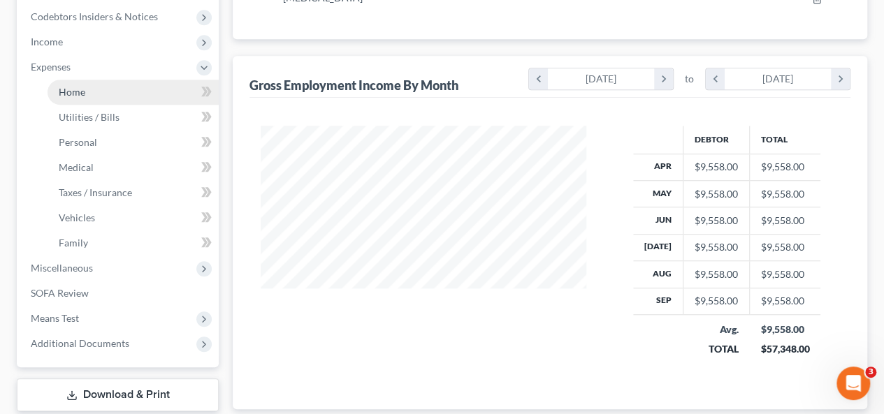
click at [157, 101] on link "Home" at bounding box center [133, 92] width 171 height 25
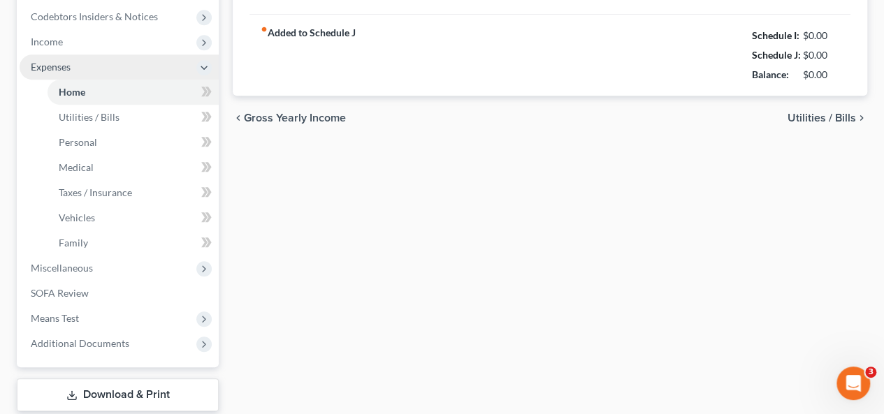
type input "2,500.00"
type input "0.00"
radio input "true"
type input "0.00"
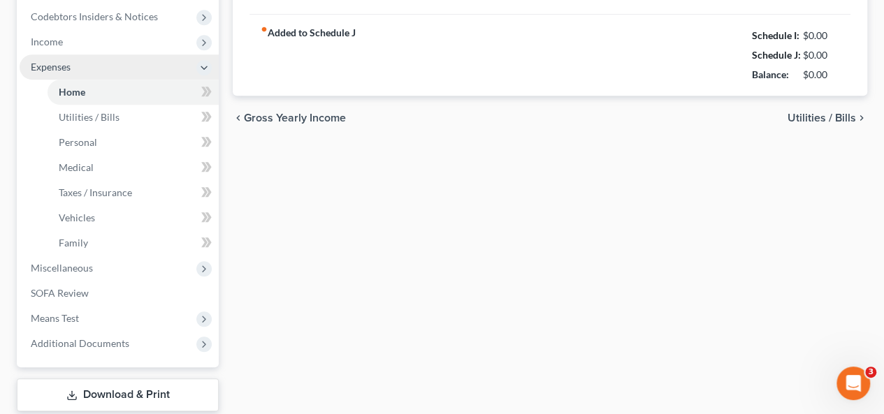
type input "0.00"
type input "150.00"
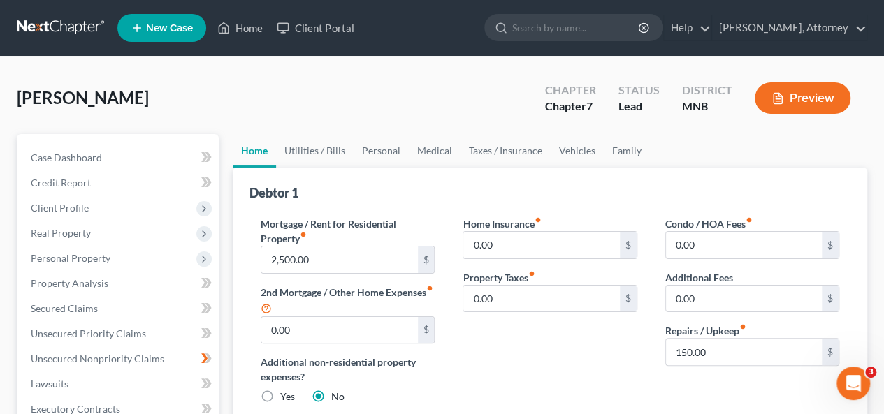
click at [259, 117] on div "[PERSON_NAME] Upgraded Chapter Chapter 7 Status Lead District [GEOGRAPHIC_DATA]…" at bounding box center [442, 103] width 850 height 61
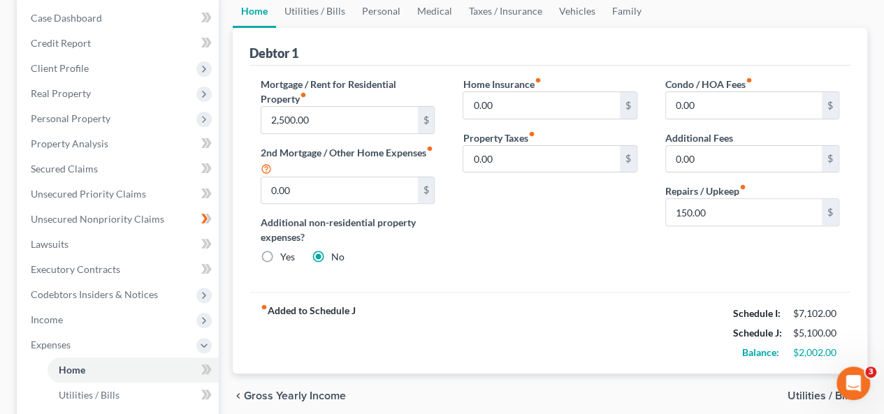
scroll to position [112, 0]
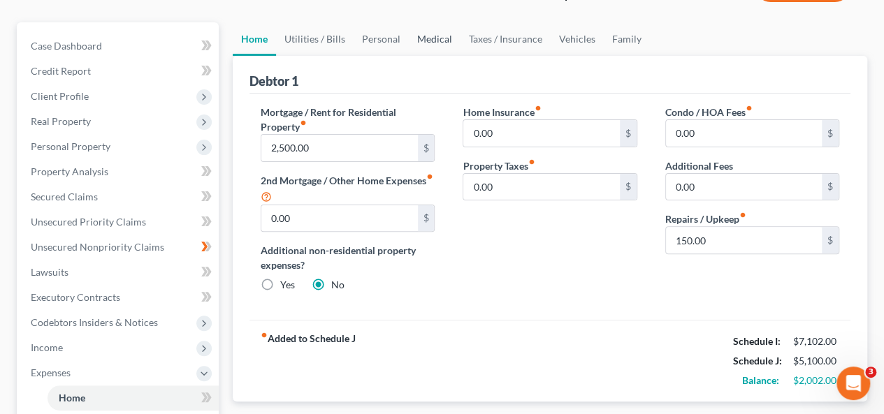
click at [438, 40] on link "Medical" at bounding box center [435, 39] width 52 height 34
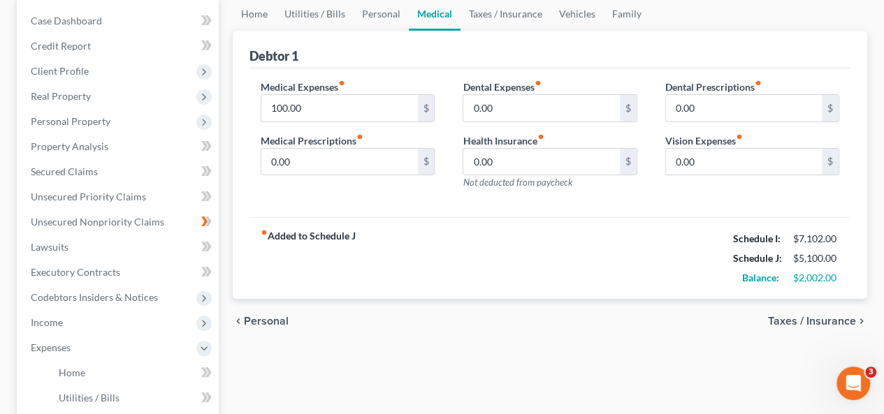
scroll to position [140, 0]
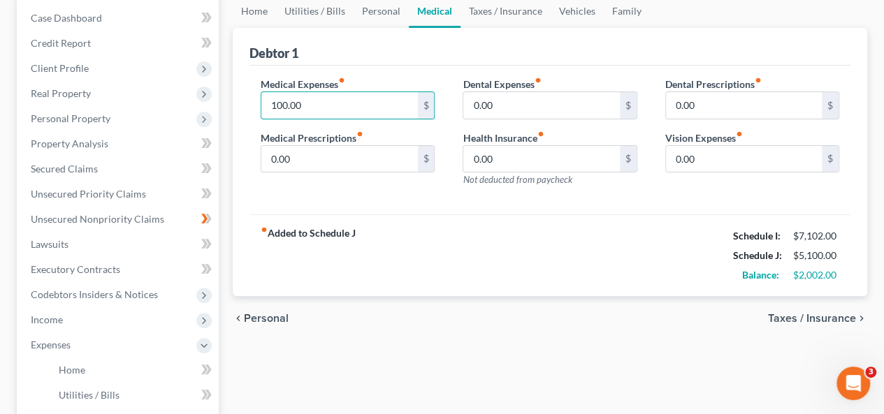
click at [382, 108] on input "100.00" at bounding box center [339, 105] width 156 height 27
type input "200."
type input "100."
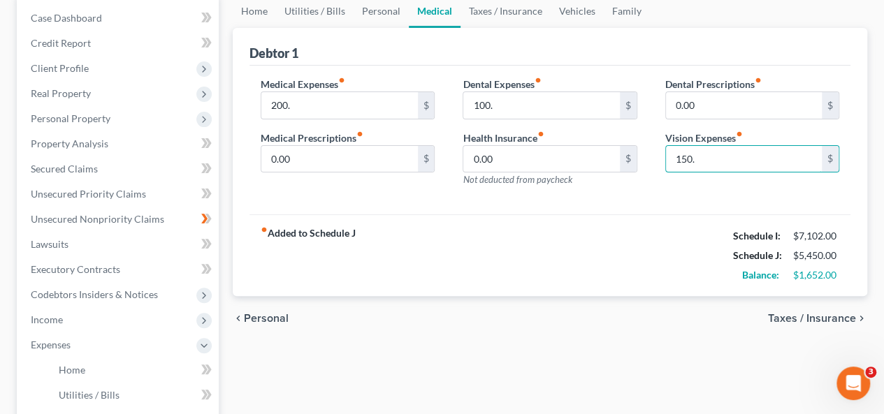
type input "150."
click at [407, 256] on div "fiber_manual_record Added to Schedule J Schedule I: $7,102.00 Schedule J: $5,45…" at bounding box center [549, 256] width 601 height 82
click at [491, 16] on link "Taxes / Insurance" at bounding box center [505, 11] width 90 height 34
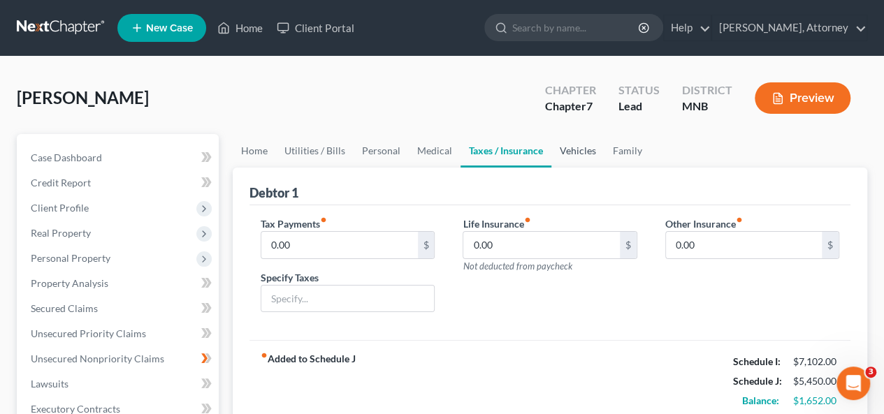
click at [572, 153] on link "Vehicles" at bounding box center [577, 151] width 53 height 34
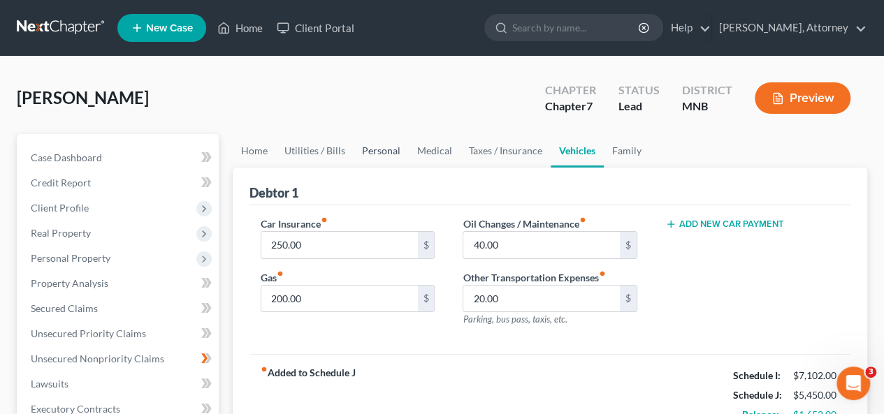
click at [368, 154] on link "Personal" at bounding box center [381, 151] width 55 height 34
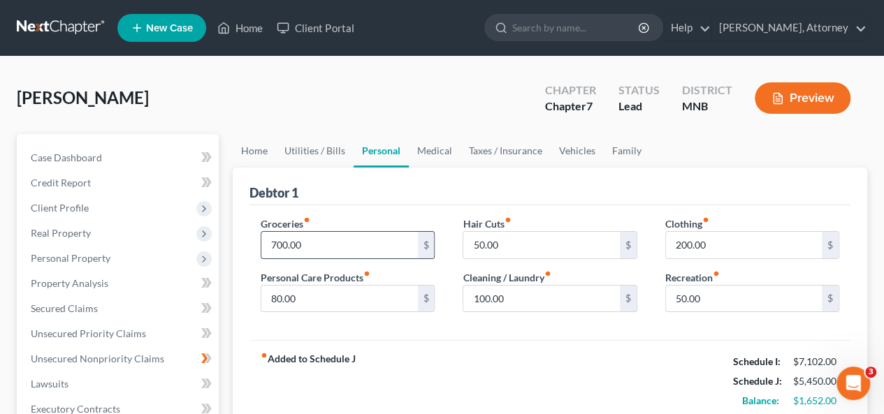
click at [367, 248] on input "700.00" at bounding box center [339, 245] width 156 height 27
type input "850.00"
click at [433, 184] on div "Debtor 1" at bounding box center [549, 187] width 601 height 38
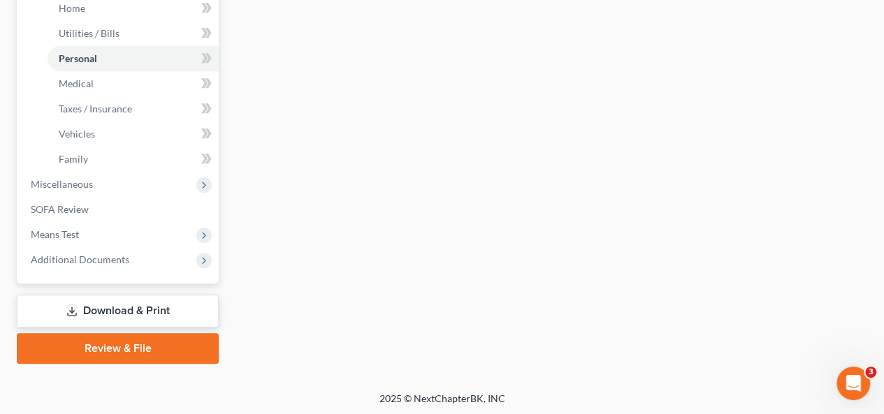
scroll to position [502, 0]
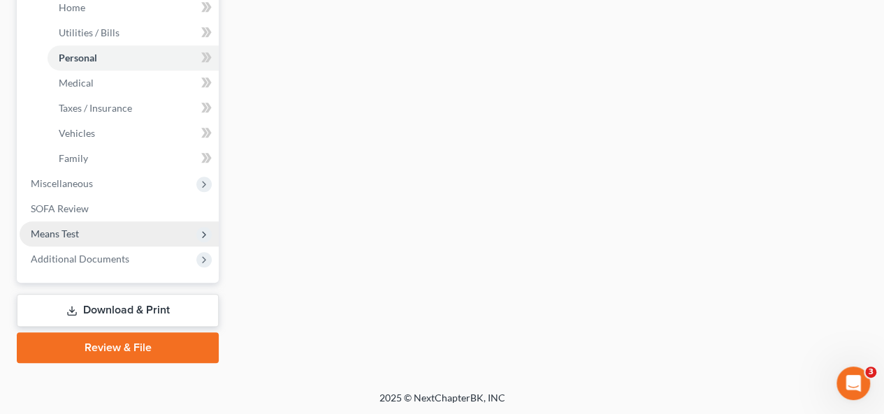
click at [130, 234] on span "Means Test" at bounding box center [119, 233] width 199 height 25
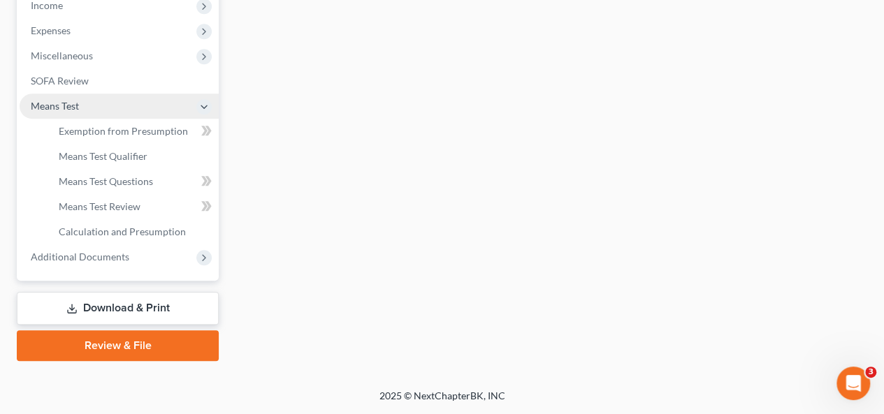
scroll to position [452, 0]
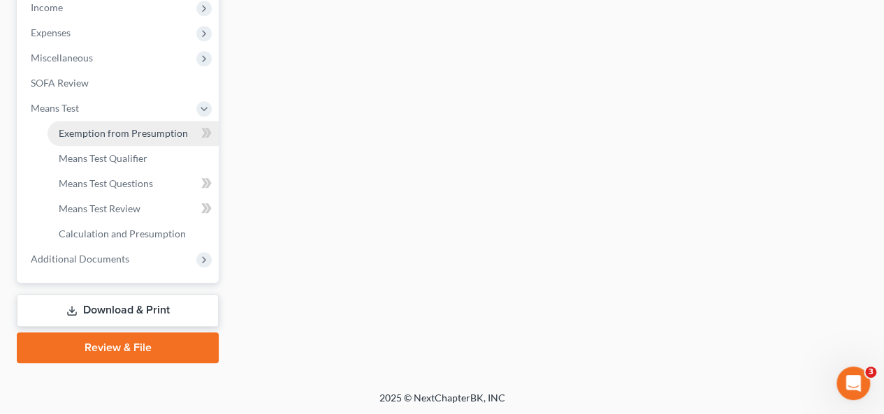
click at [169, 138] on span "Exemption from Presumption" at bounding box center [123, 133] width 129 height 12
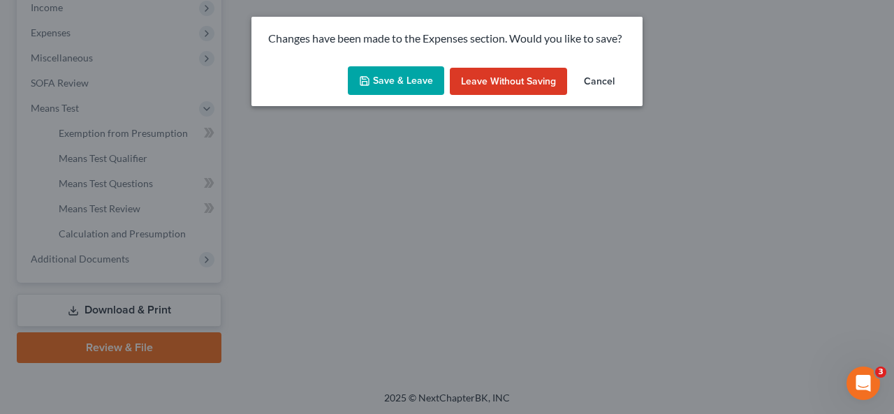
click at [426, 83] on button "Save & Leave" at bounding box center [396, 80] width 96 height 29
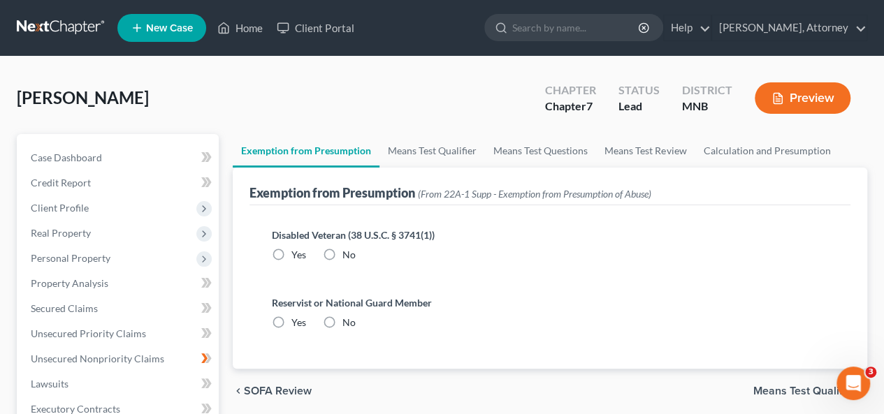
click at [275, 108] on div "[PERSON_NAME] Upgraded Chapter Chapter 7 Status Lead District [GEOGRAPHIC_DATA]…" at bounding box center [442, 103] width 850 height 61
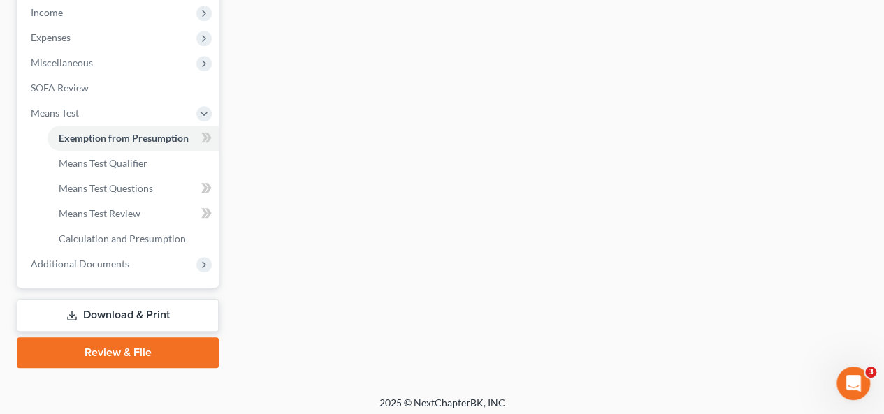
scroll to position [85, 0]
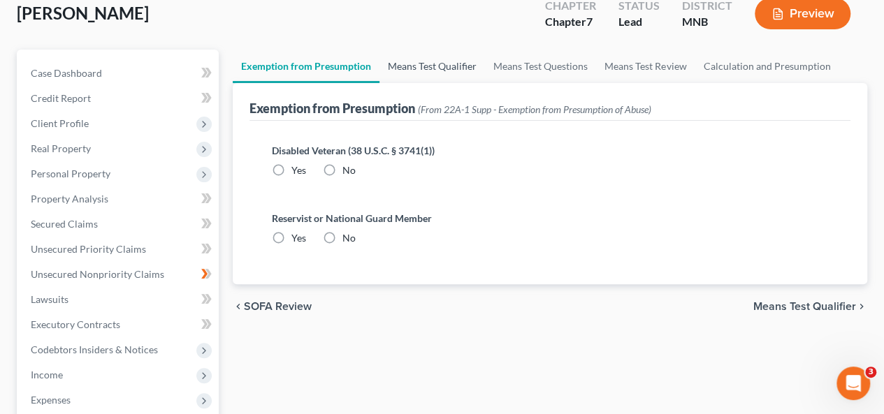
click at [444, 59] on link "Means Test Qualifier" at bounding box center [432, 67] width 106 height 34
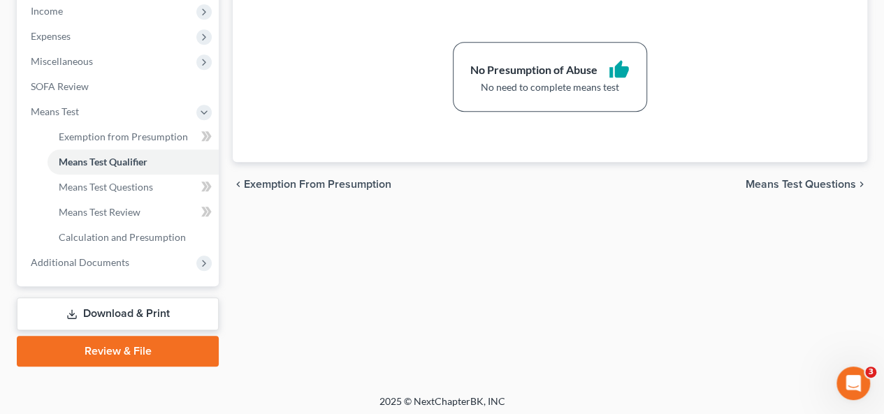
scroll to position [452, 0]
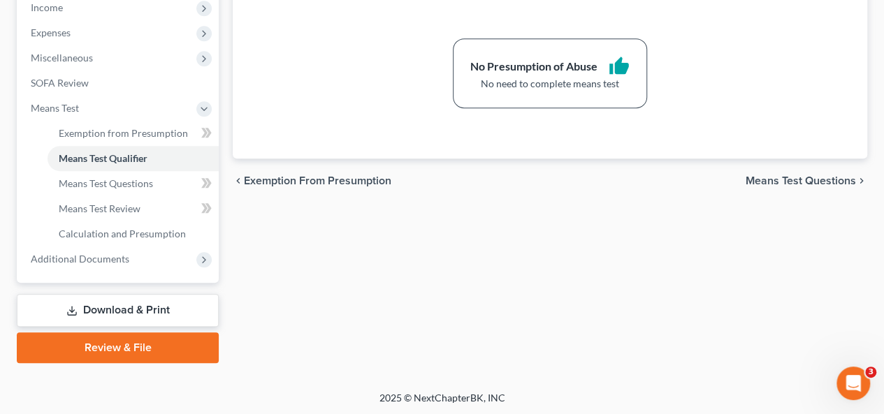
click at [110, 310] on link "Download & Print" at bounding box center [118, 310] width 202 height 33
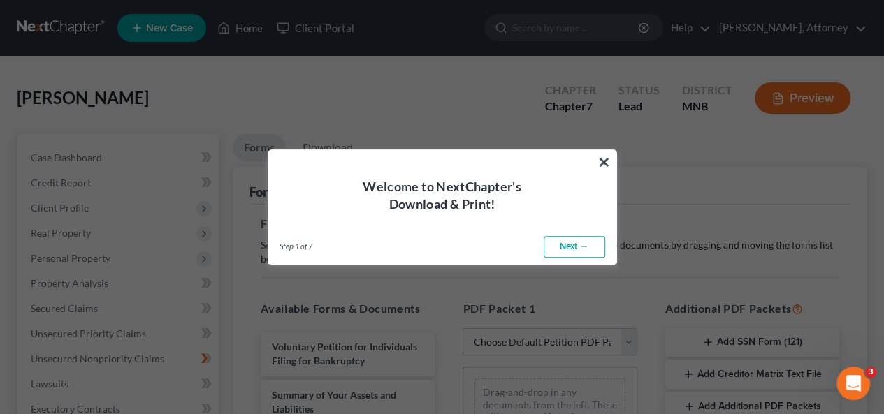
click at [569, 245] on link "Next →" at bounding box center [574, 247] width 61 height 22
select select "0"
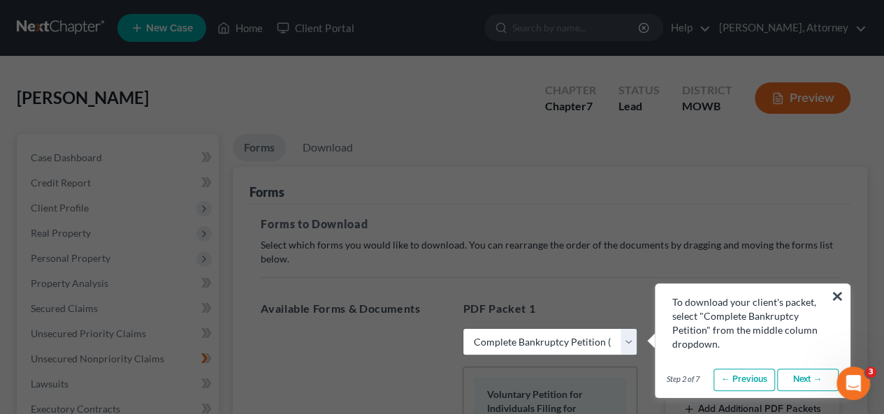
click at [812, 388] on link "Next →" at bounding box center [807, 380] width 61 height 22
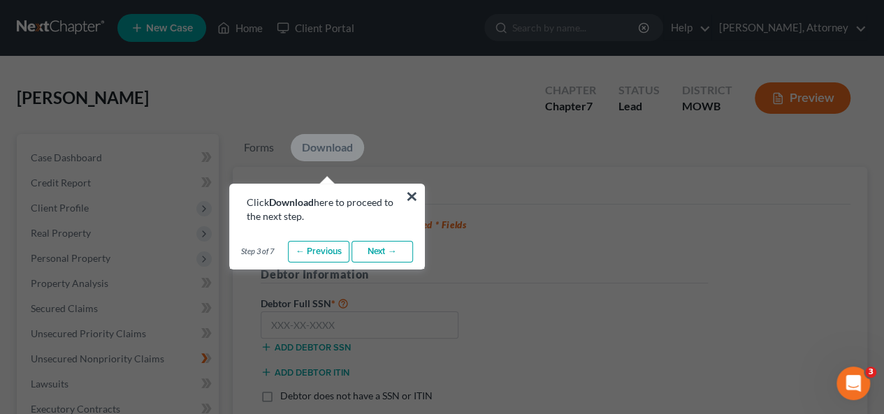
click at [380, 251] on link "Next →" at bounding box center [381, 252] width 61 height 22
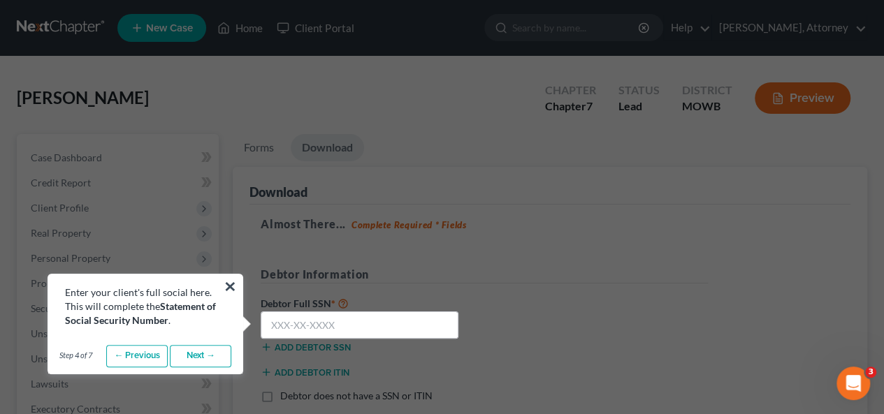
click at [226, 360] on link "Next →" at bounding box center [200, 356] width 61 height 22
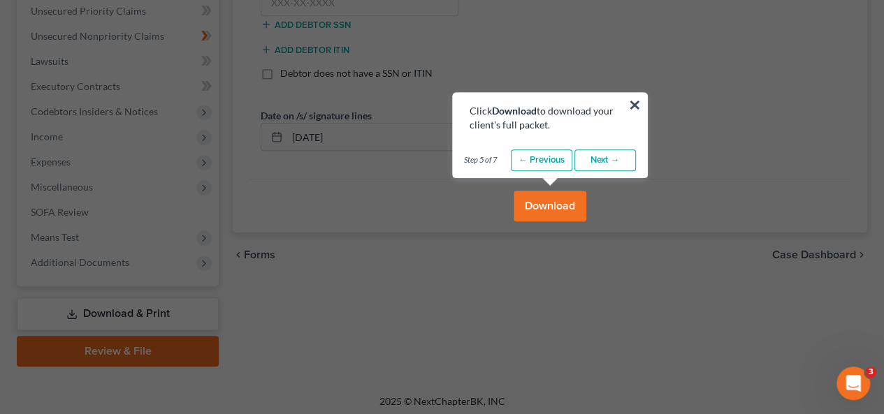
scroll to position [362, 0]
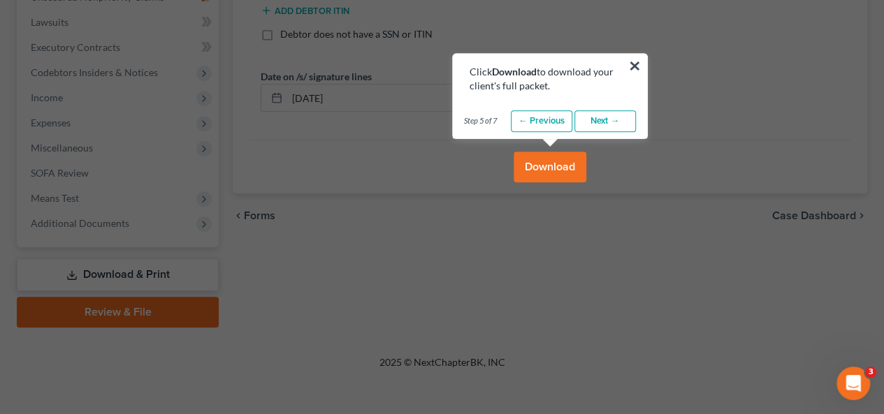
click at [594, 126] on link "Next →" at bounding box center [604, 121] width 61 height 22
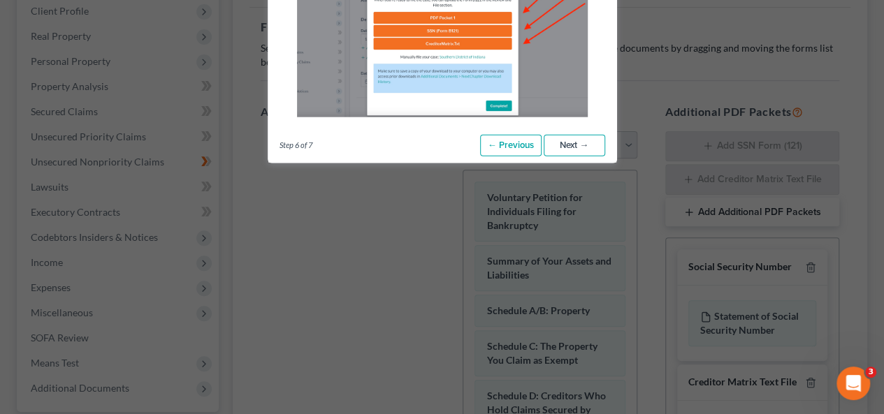
scroll to position [194, 0]
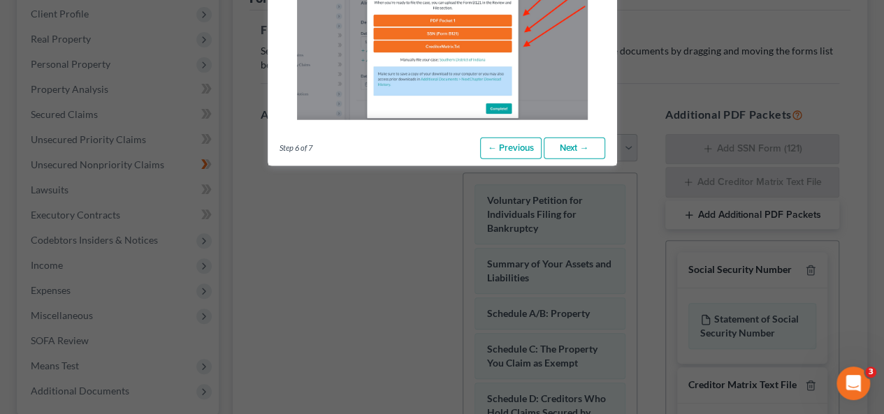
click at [561, 149] on link "Next →" at bounding box center [574, 148] width 61 height 22
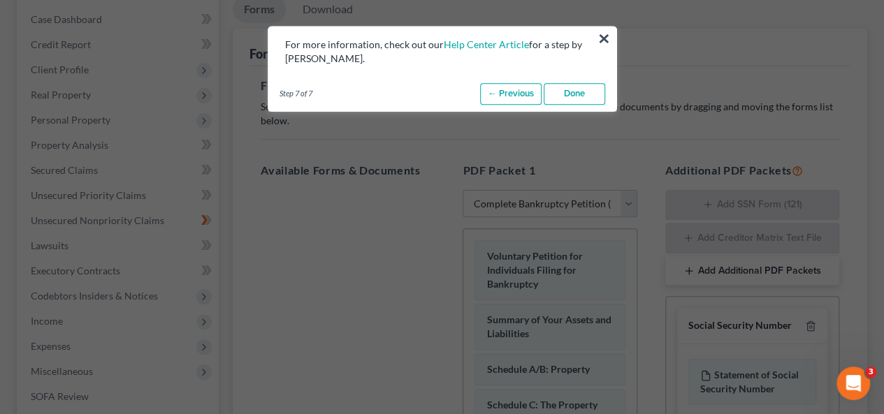
scroll to position [110, 0]
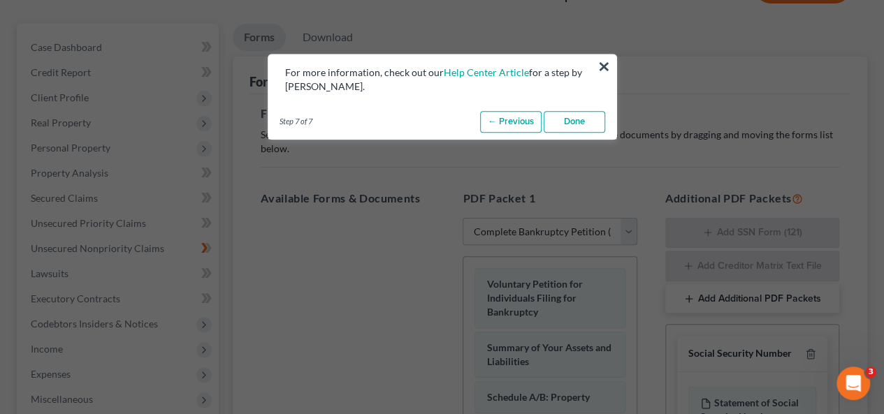
click at [563, 119] on link "Done" at bounding box center [574, 122] width 61 height 22
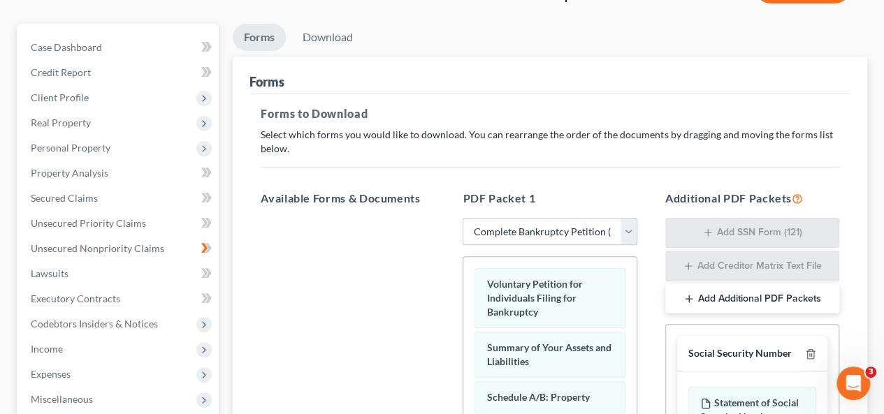
click at [603, 121] on div "Forms to Download Select which forms you would like to download. You can rearra…" at bounding box center [549, 382] width 601 height 576
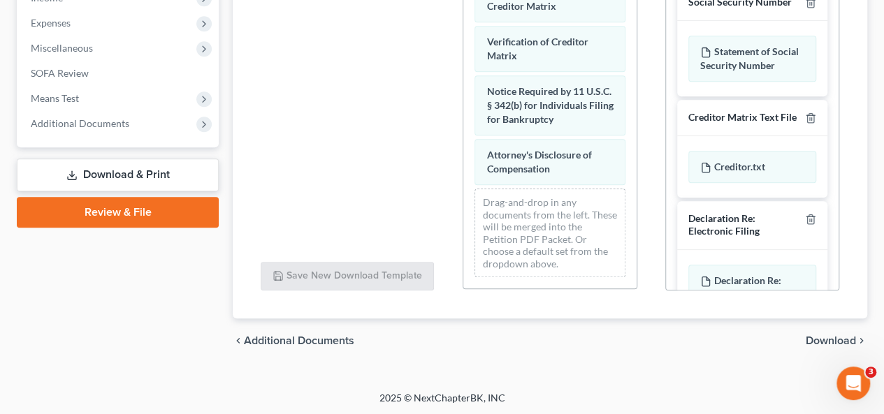
scroll to position [724, 0]
click at [837, 336] on span "Download" at bounding box center [831, 340] width 50 height 11
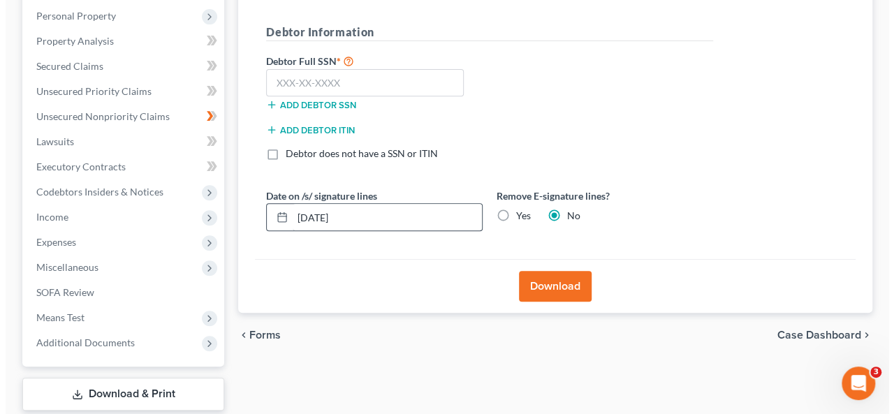
scroll to position [215, 0]
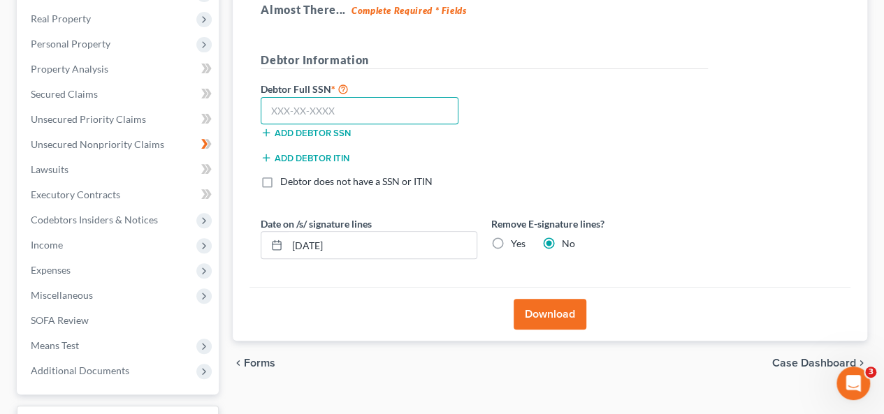
click at [348, 103] on input "text" at bounding box center [360, 111] width 198 height 28
type input "521-45-9554"
click at [511, 242] on label "Yes" at bounding box center [518, 244] width 15 height 14
click at [516, 242] on input "Yes" at bounding box center [520, 241] width 9 height 9
radio input "true"
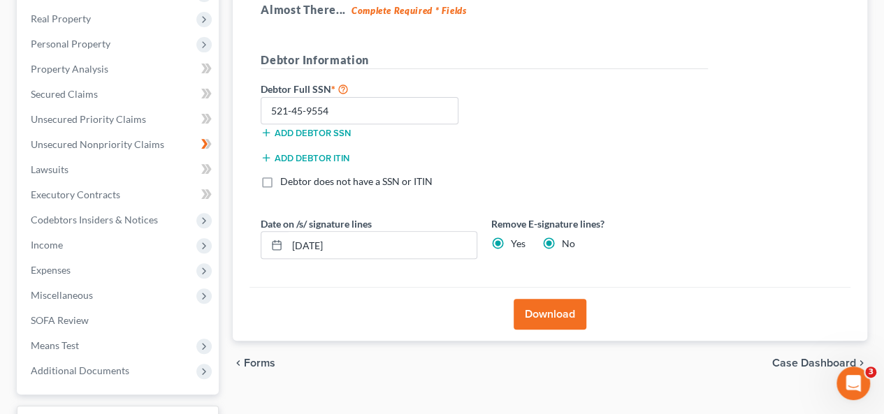
radio input "false"
click at [445, 245] on input "10/10/2025" at bounding box center [381, 245] width 189 height 27
type input "10/15/2025"
click at [537, 310] on button "Download" at bounding box center [550, 314] width 73 height 31
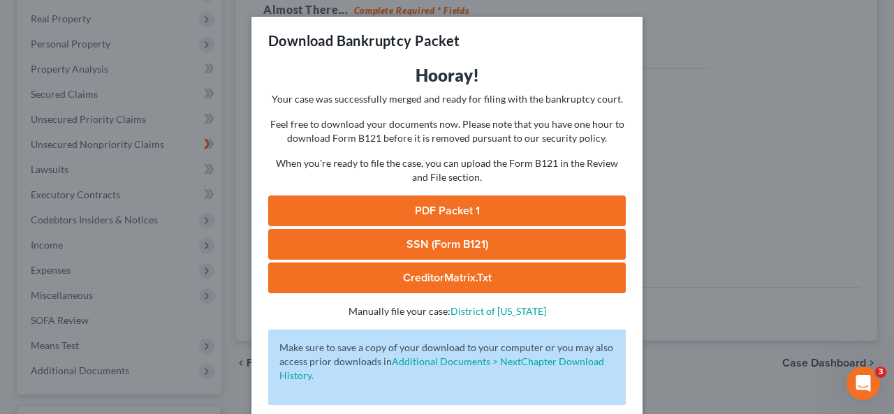
click at [423, 208] on link "PDF Packet 1" at bounding box center [447, 211] width 358 height 31
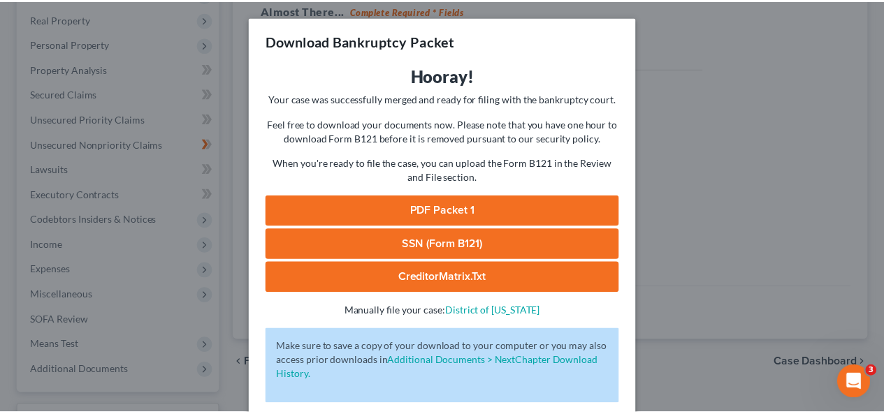
scroll to position [66, 0]
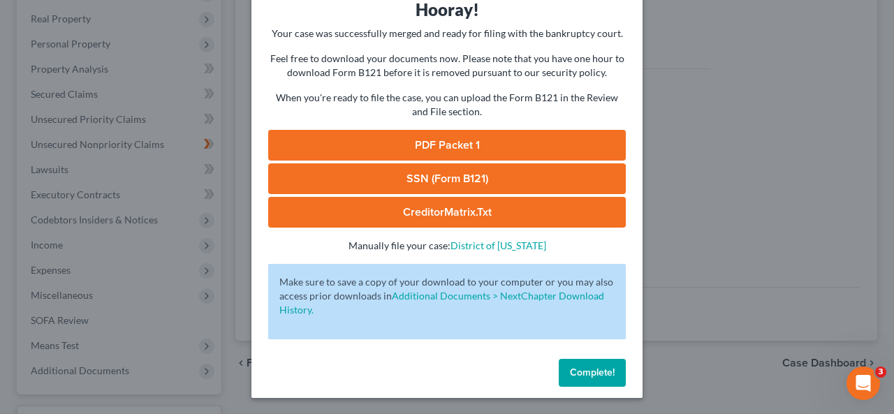
click at [592, 364] on button "Complete!" at bounding box center [592, 373] width 67 height 28
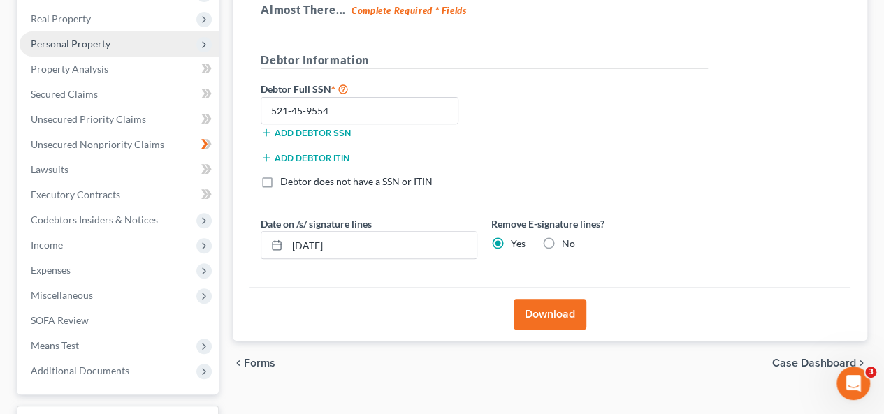
click at [200, 47] on icon at bounding box center [203, 44] width 11 height 11
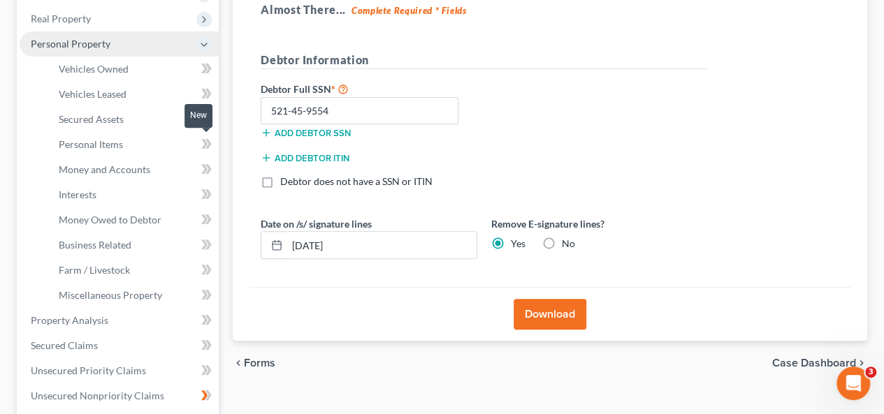
click at [210, 138] on icon at bounding box center [206, 144] width 10 height 17
click at [145, 217] on span "Money Owed to Debtor" at bounding box center [110, 220] width 103 height 12
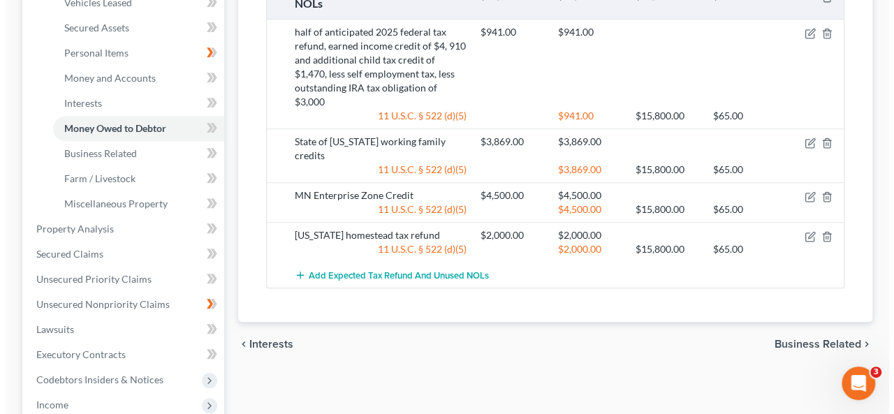
scroll to position [307, 0]
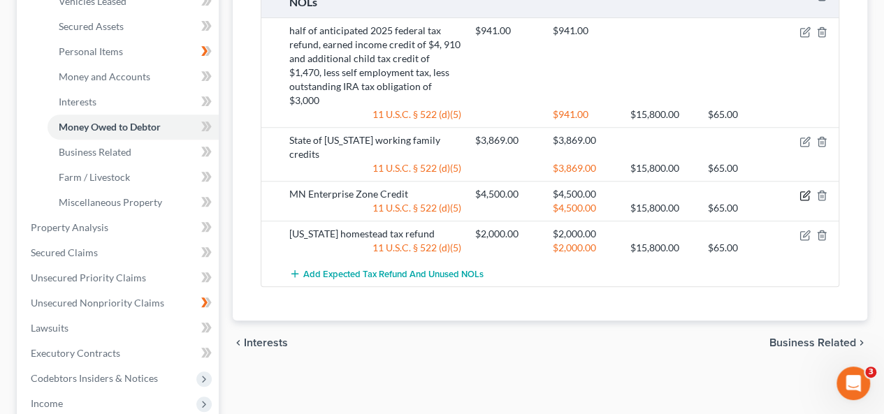
click at [804, 191] on icon "button" at bounding box center [804, 195] width 11 height 11
select select "1"
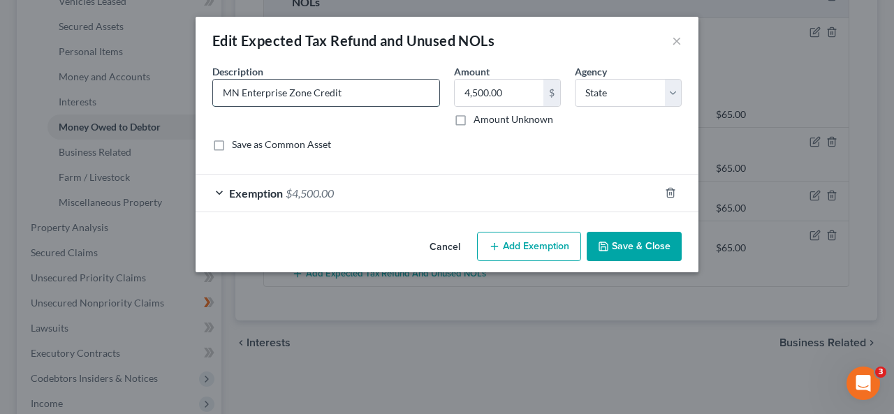
click at [396, 103] on input "MN Enterprise Zone Credit" at bounding box center [326, 93] width 226 height 27
type input "MN Enterprise Zone Credit for 2025 (80 percent)"
type input "3,600."
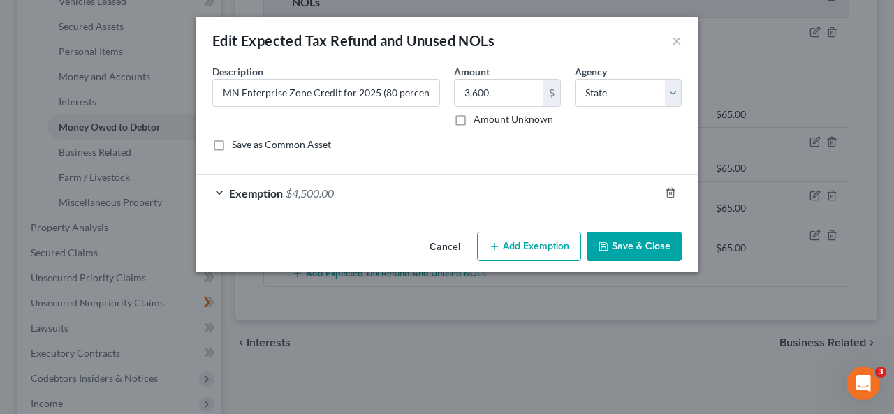
click at [360, 226] on div "Cancel Add Exemption Save & Close" at bounding box center [447, 249] width 503 height 46
click at [279, 194] on span "Exemption" at bounding box center [256, 193] width 54 height 13
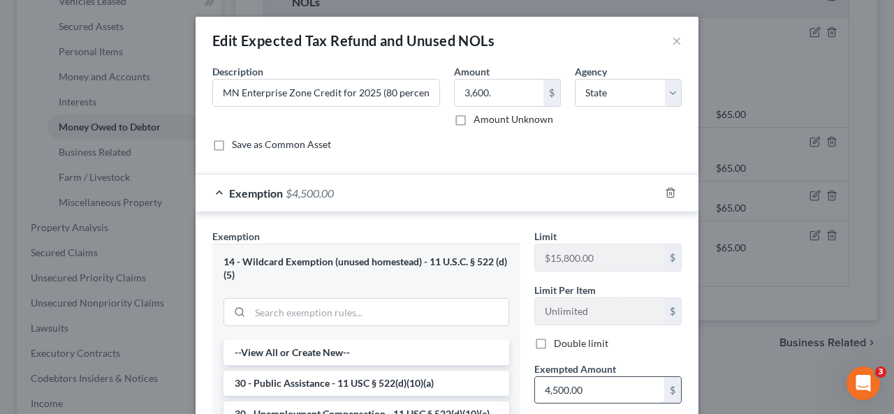
click at [597, 382] on input "4,500.00" at bounding box center [599, 390] width 129 height 27
type input "3,600.00"
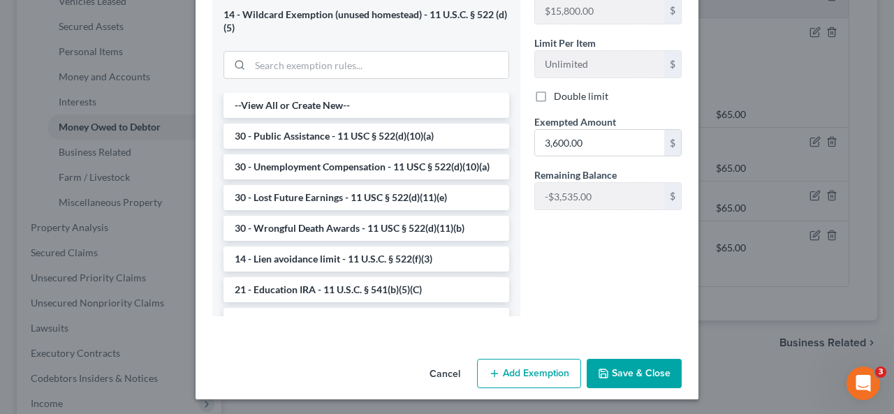
click at [616, 367] on button "Save & Close" at bounding box center [634, 373] width 95 height 29
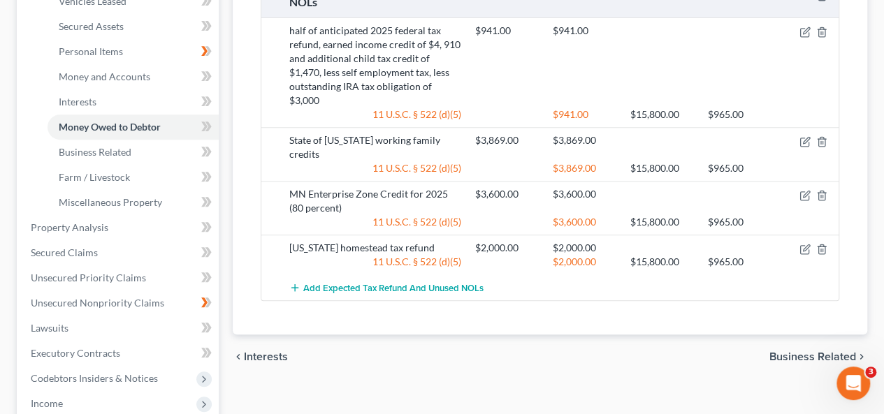
click at [404, 255] on div "11 U.S.C. § 522 (d)(5)" at bounding box center [375, 262] width 186 height 14
click at [805, 244] on icon "button" at bounding box center [804, 249] width 11 height 11
select select "1"
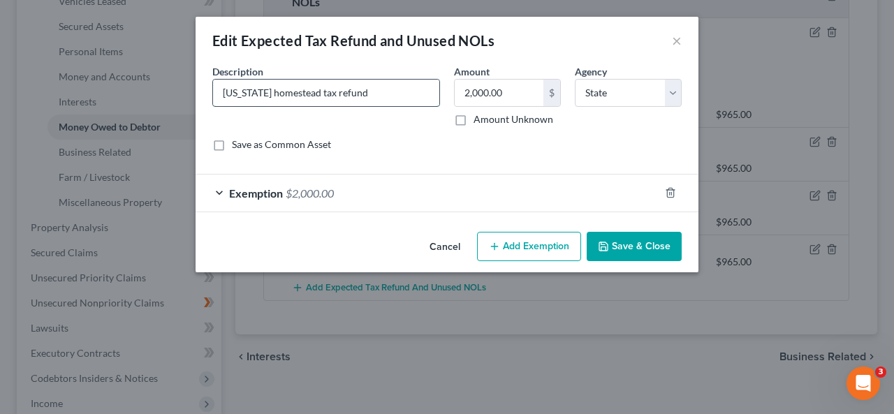
click at [413, 96] on input "Minnesota homestead tax refund" at bounding box center [326, 93] width 226 height 27
type input "Minnesota homestead tax refund (80 percent of $2,488)"
click at [472, 97] on input "2,000.00" at bounding box center [499, 93] width 89 height 27
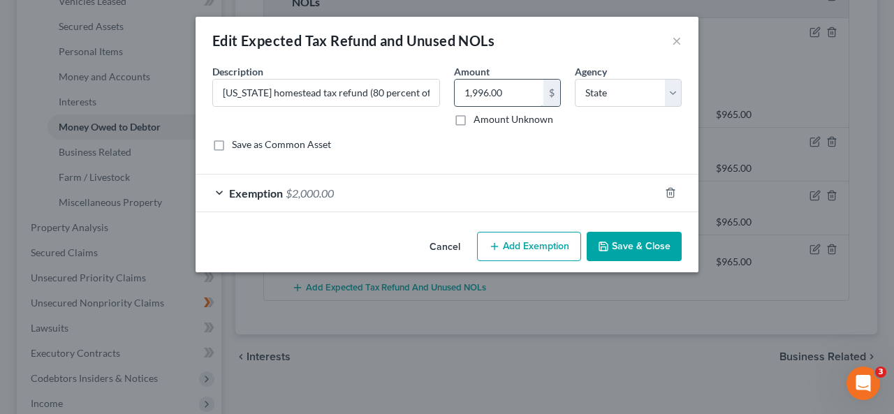
type input "1,996.00"
click at [365, 187] on div "Exemption $2,000.00" at bounding box center [428, 193] width 464 height 37
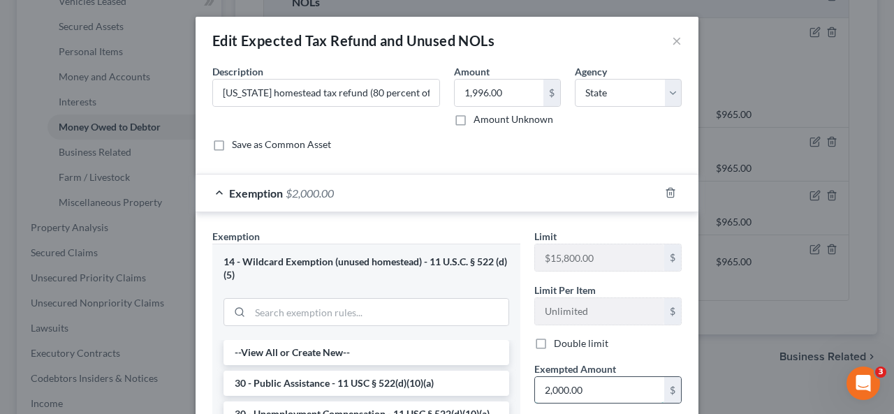
click at [599, 399] on input "2,000.00" at bounding box center [599, 390] width 129 height 27
type input "1,996."
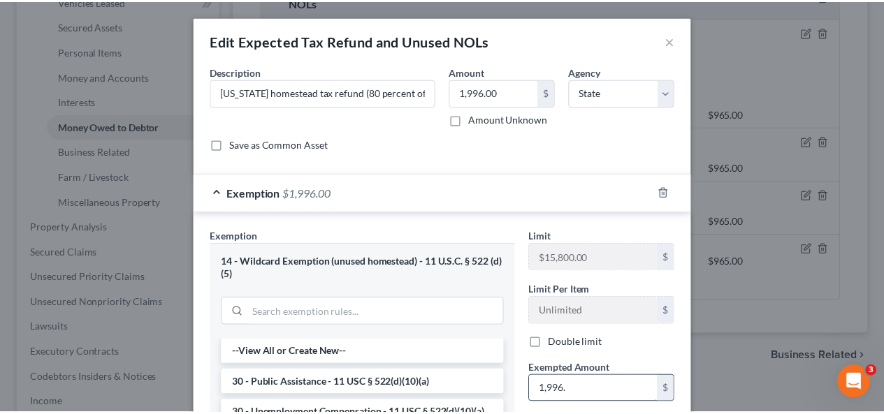
scroll to position [247, 0]
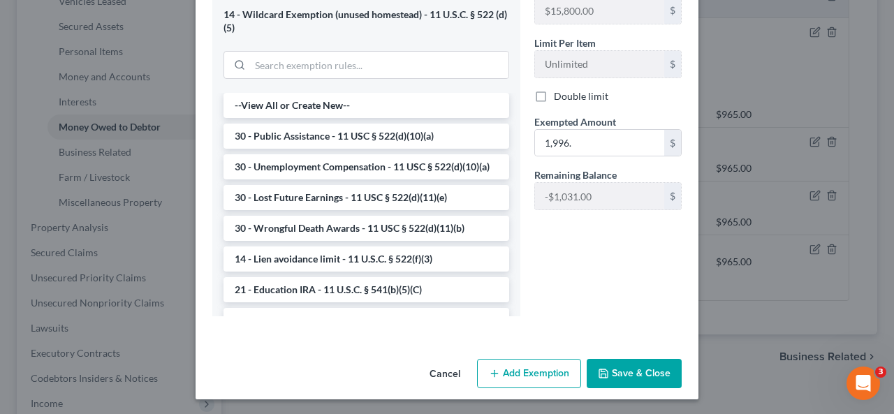
click at [657, 370] on button "Save & Close" at bounding box center [634, 373] width 95 height 29
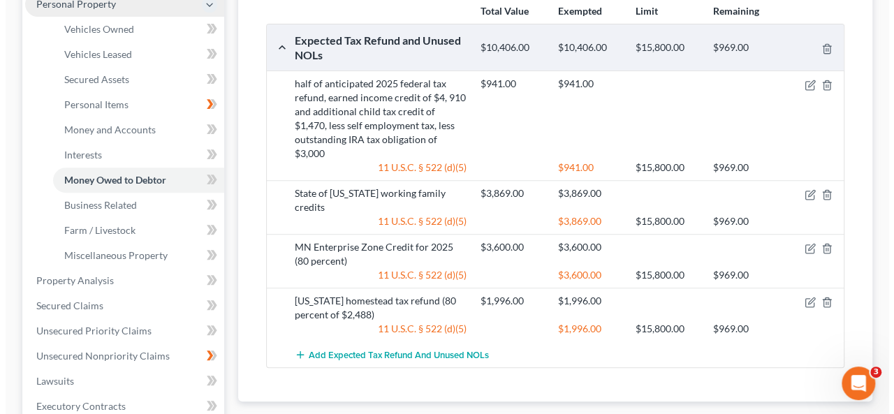
scroll to position [252, 0]
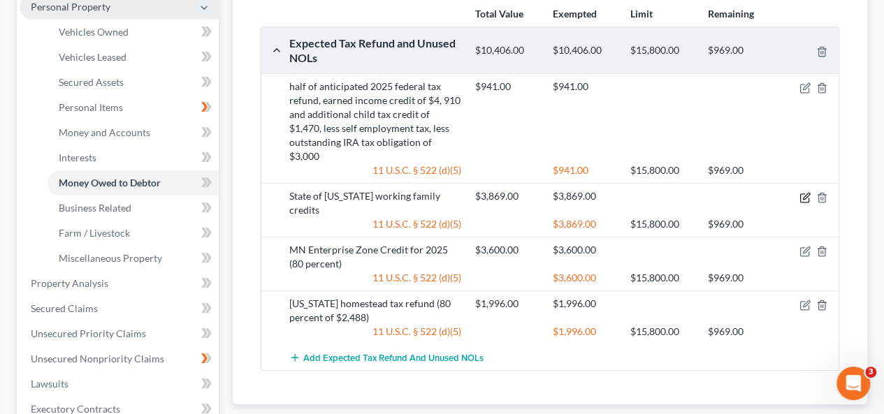
click at [801, 195] on icon "button" at bounding box center [804, 197] width 11 height 11
select select "1"
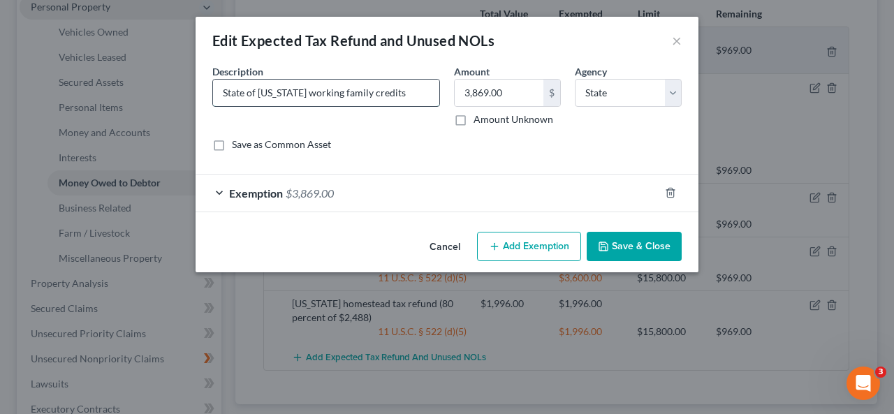
click at [414, 85] on input "State of Minnesota working family credits" at bounding box center [326, 93] width 226 height 27
type input "State of Minnesota working family credits (80 percent of $3,869)"
type input "3,095."
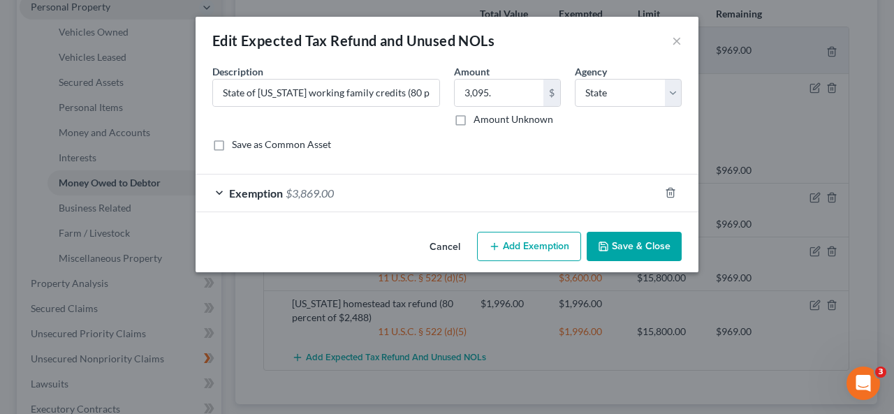
click at [326, 194] on span "$3,869.00" at bounding box center [310, 193] width 48 height 13
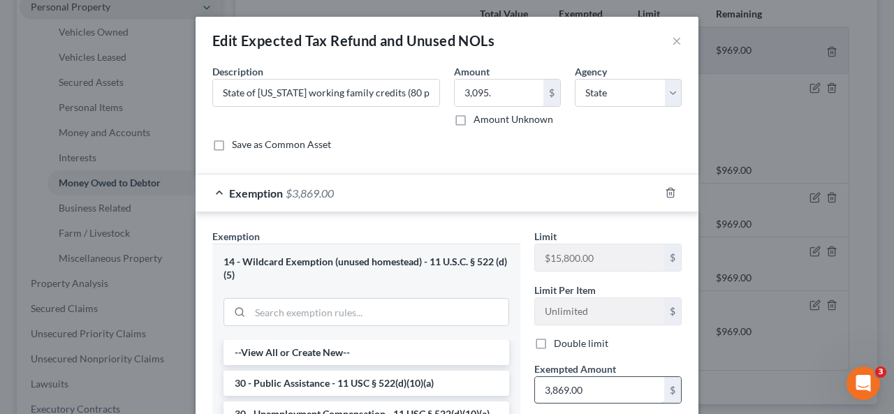
click at [616, 388] on input "3,869.00" at bounding box center [599, 390] width 129 height 27
type input "3,095."
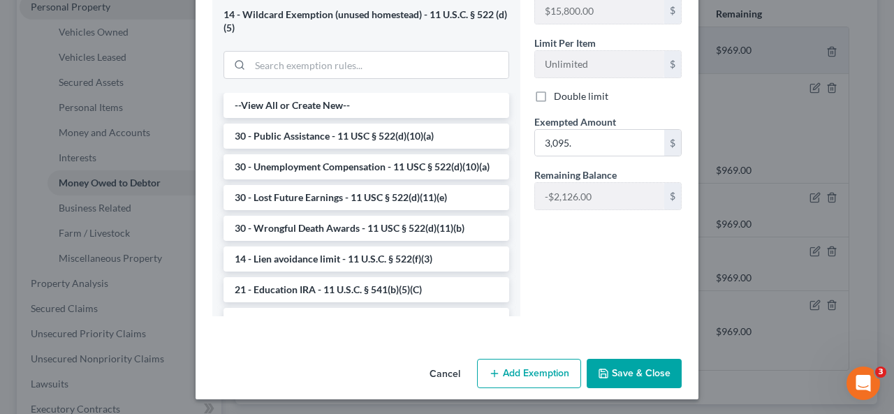
click at [623, 377] on button "Save & Close" at bounding box center [634, 373] width 95 height 29
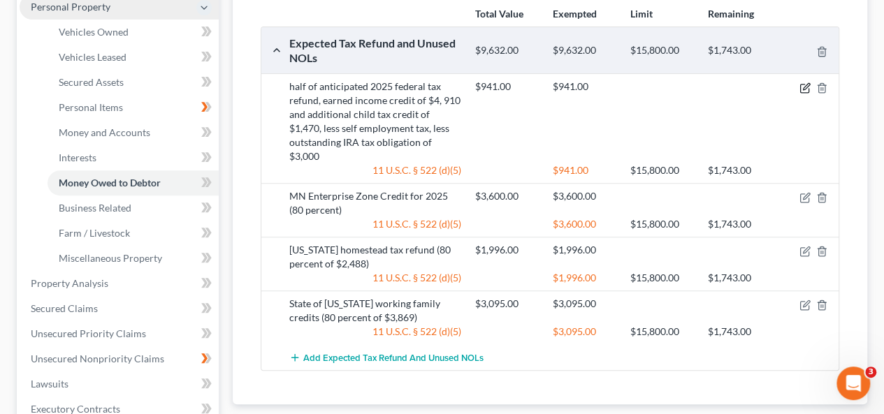
click at [804, 82] on icon "button" at bounding box center [804, 87] width 11 height 11
select select "0"
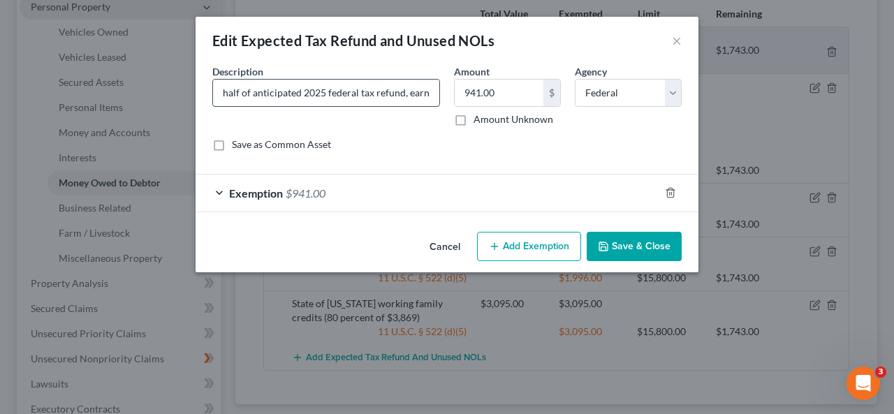
click at [405, 100] on input "half of anticipated 2025 federal tax refund, earned income credit of $4, 910 an…" at bounding box center [326, 93] width 226 height 27
type input "80 percent of anticipated 2025 federal tax refund, earned income credit of $4, …"
type input "3,000."
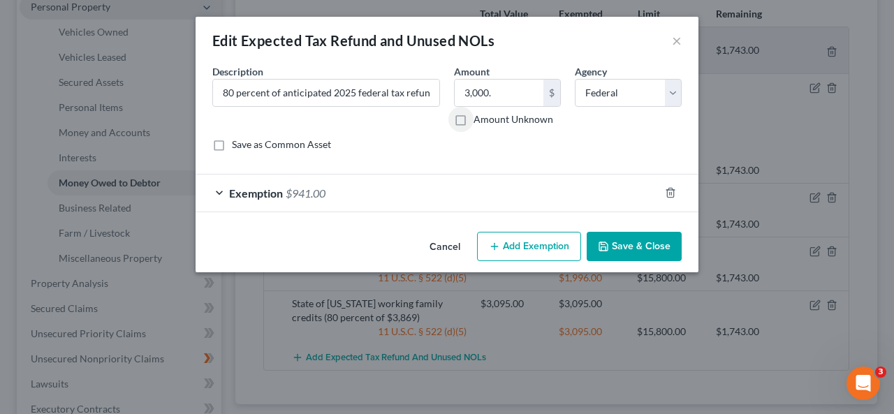
click at [664, 187] on div at bounding box center [679, 193] width 39 height 22
click at [669, 191] on icon "button" at bounding box center [670, 192] width 11 height 11
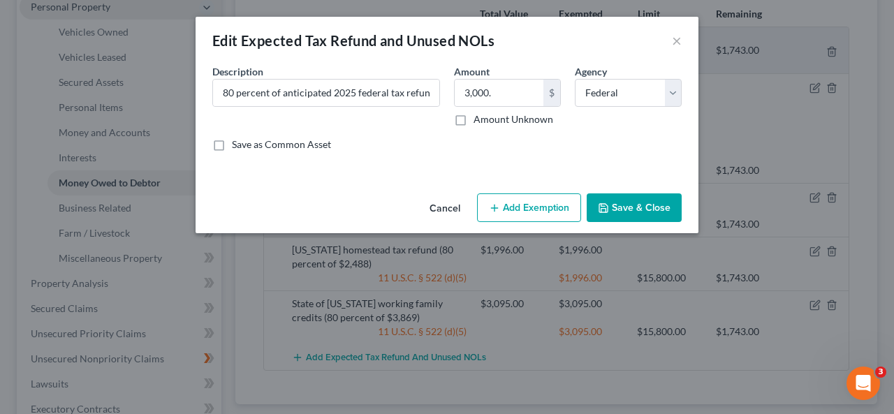
click at [560, 206] on button "Add Exemption" at bounding box center [529, 208] width 104 height 29
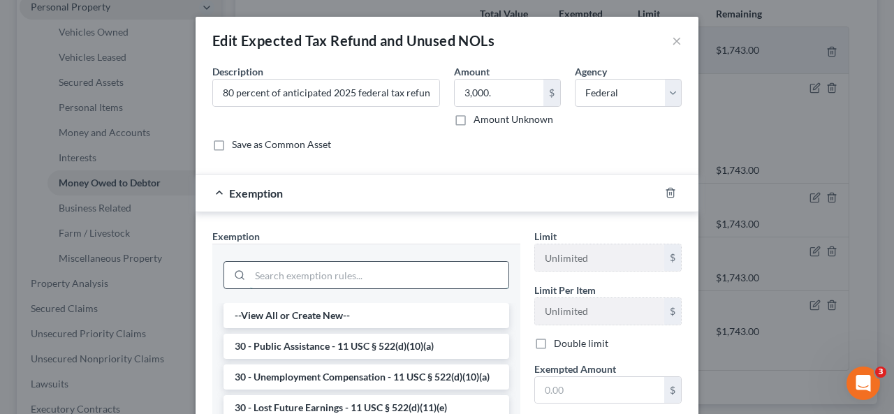
click at [400, 272] on input "search" at bounding box center [379, 275] width 259 height 27
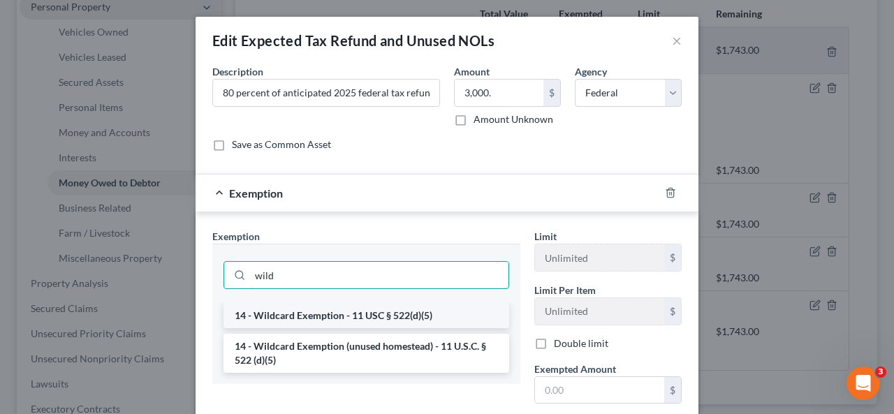
type input "wild"
click at [368, 309] on li "14 - Wildcard Exemption - 11 USC § 522(d)(5)" at bounding box center [367, 315] width 286 height 25
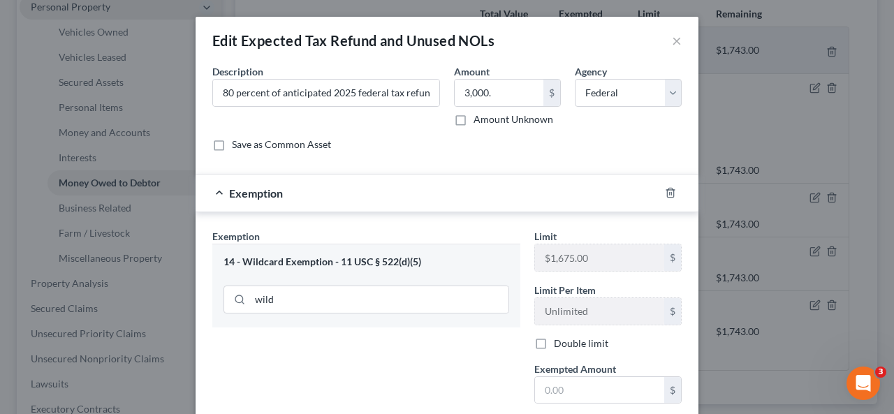
click at [405, 351] on div "Exemption Set must be selected for CA. Exemption * 14 - Wildcard Exemption - 11…" at bounding box center [366, 349] width 322 height 240
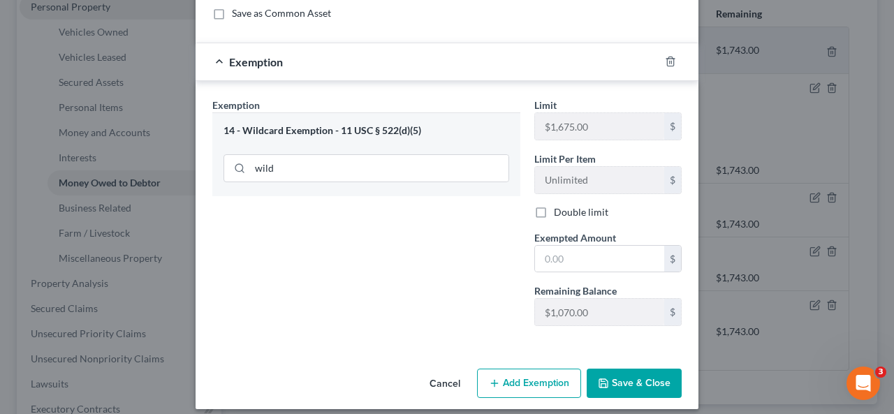
scroll to position [140, 0]
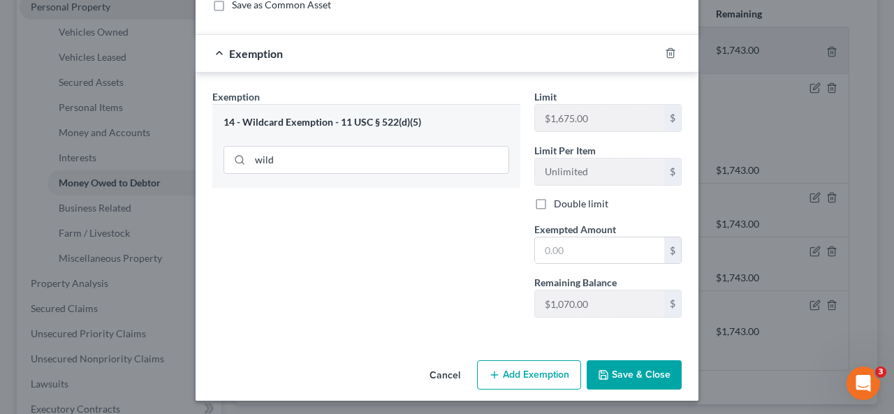
click at [398, 127] on div "14 - Wildcard Exemption - 11 USC § 522(d)(5)" at bounding box center [367, 122] width 286 height 13
click at [630, 251] on input "text" at bounding box center [599, 251] width 129 height 27
type input "1,070."
click at [542, 374] on button "Add Exemption" at bounding box center [529, 375] width 104 height 29
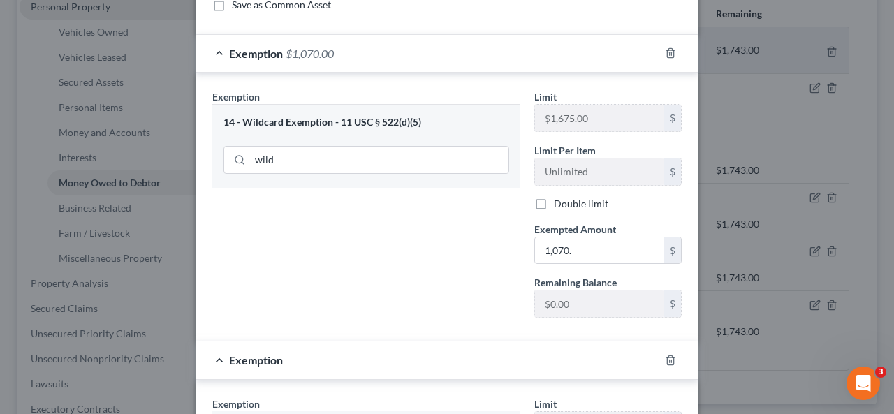
click at [369, 324] on div "Exemption Set must be selected for CA. Exemption * 14 - Wildcard Exemption - 11…" at bounding box center [366, 209] width 322 height 240
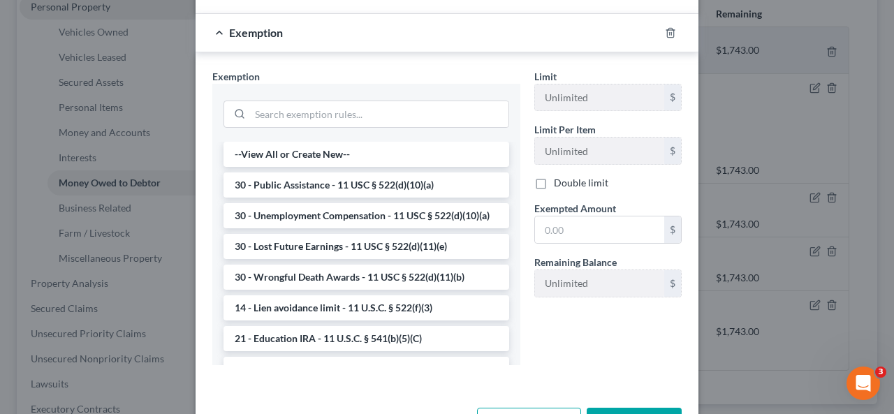
scroll to position [475, 0]
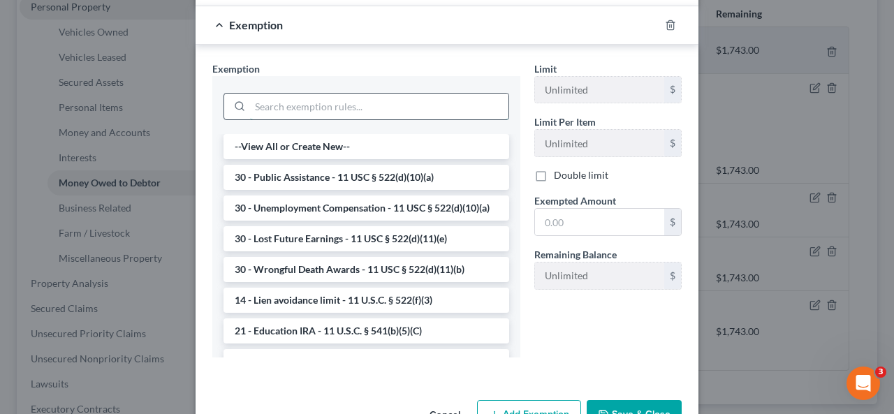
click at [362, 104] on input "search" at bounding box center [379, 107] width 259 height 27
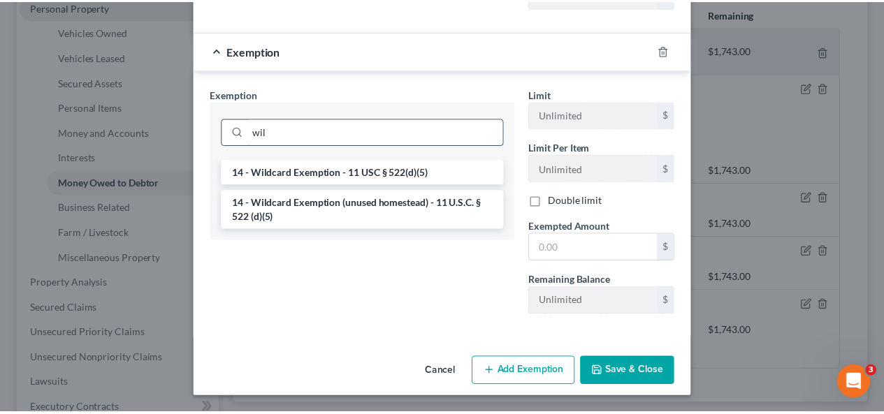
scroll to position [444, 0]
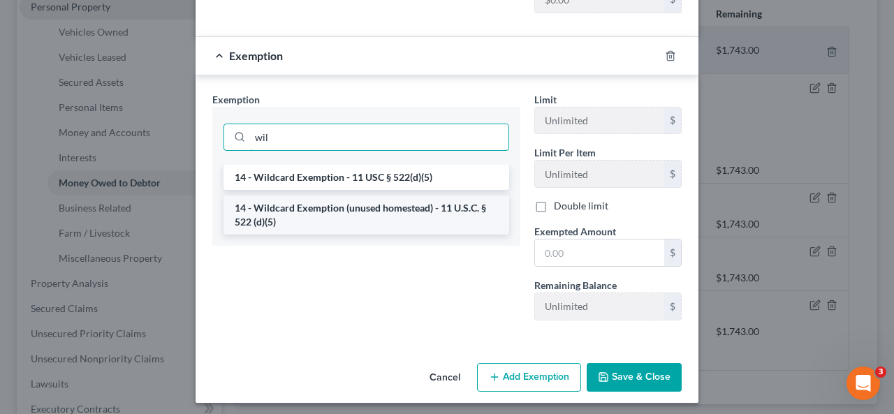
type input "wil"
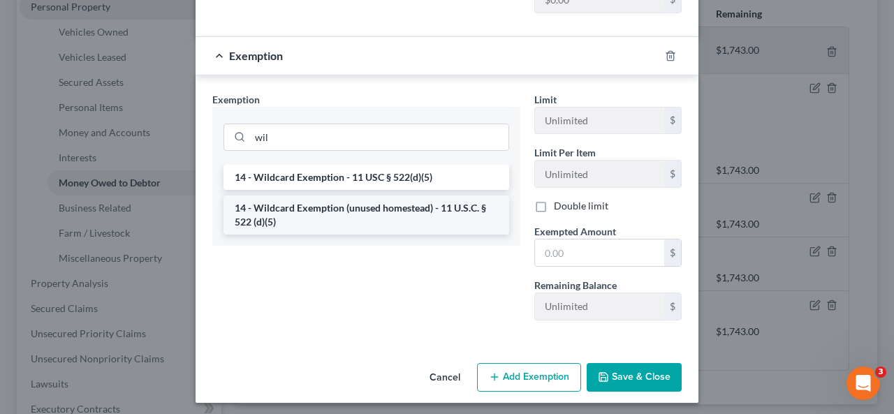
click at [298, 222] on li "14 - Wildcard Exemption (unused homestead) - 11 U.S.C. § 522 (d)(5)" at bounding box center [367, 215] width 286 height 39
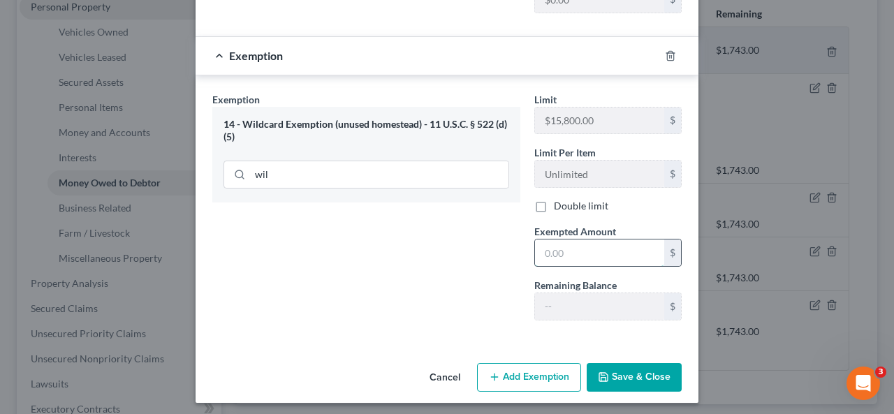
click at [591, 244] on input "text" at bounding box center [599, 253] width 129 height 27
click at [591, 244] on input "1,925." at bounding box center [599, 253] width 129 height 27
click at [593, 258] on input "1,925." at bounding box center [599, 253] width 129 height 27
type input "1743"
click at [648, 372] on button "Save & Close" at bounding box center [634, 377] width 95 height 29
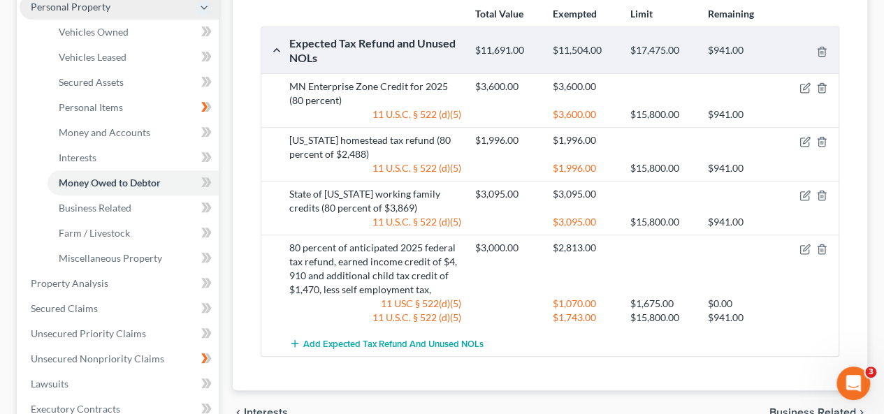
click at [247, 115] on div "Money Owed to Debtor Select Type of Money Owed Accounts Receivable Alimony Chil…" at bounding box center [550, 170] width 634 height 441
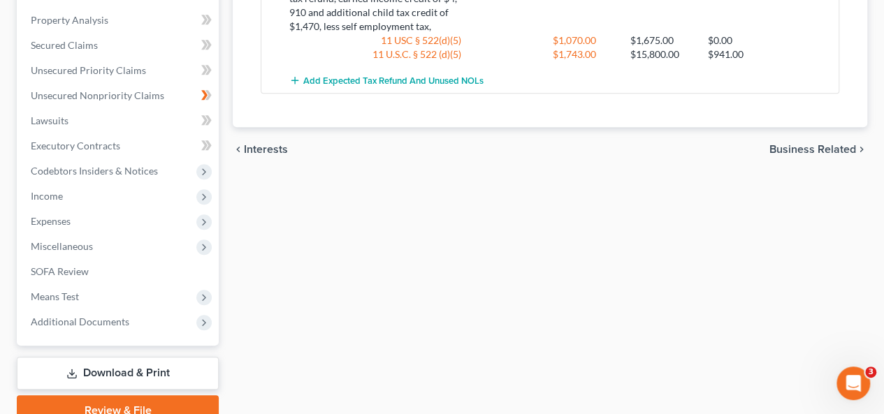
scroll to position [578, 0]
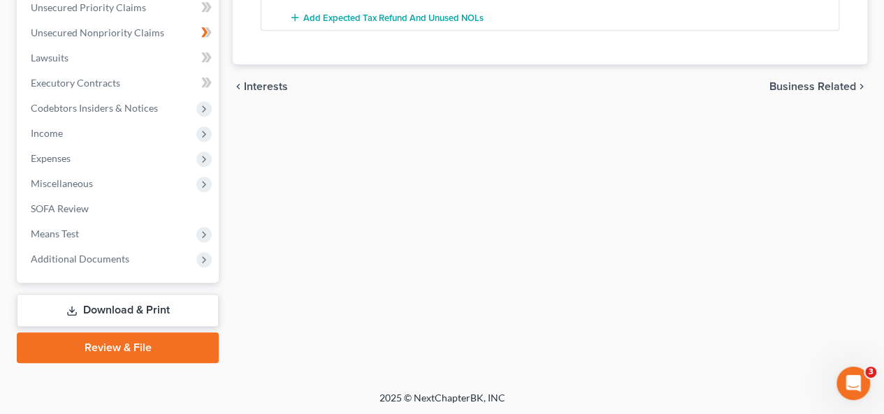
click at [137, 304] on link "Download & Print" at bounding box center [118, 310] width 202 height 33
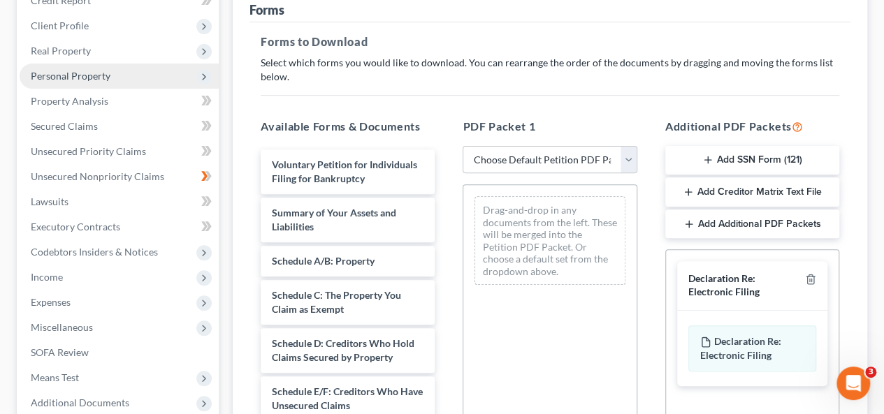
scroll to position [252, 0]
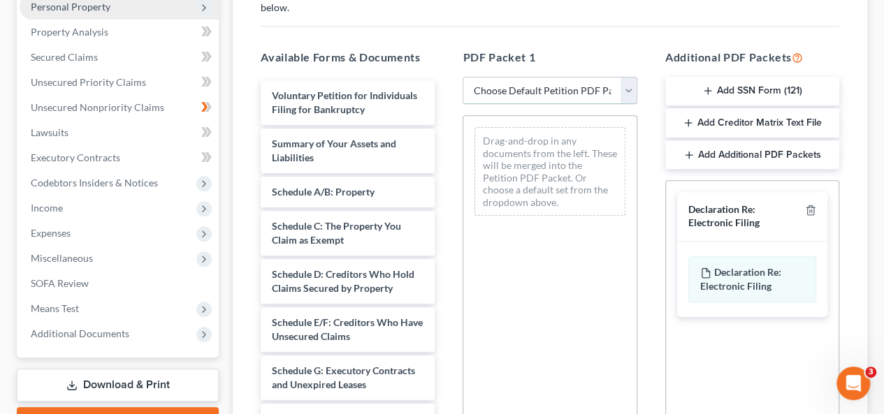
click at [630, 86] on select "Choose Default Petition PDF Packet Complete Bankruptcy Petition (all forms and …" at bounding box center [550, 91] width 174 height 28
select select "0"
click at [463, 77] on select "Choose Default Petition PDF Packet Complete Bankruptcy Petition (all forms and …" at bounding box center [550, 91] width 174 height 28
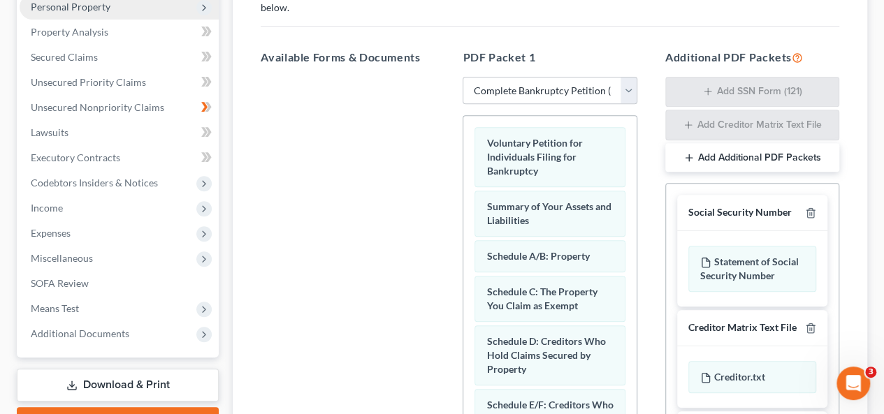
click at [569, 52] on h5 "PDF Packet 1" at bounding box center [550, 57] width 174 height 17
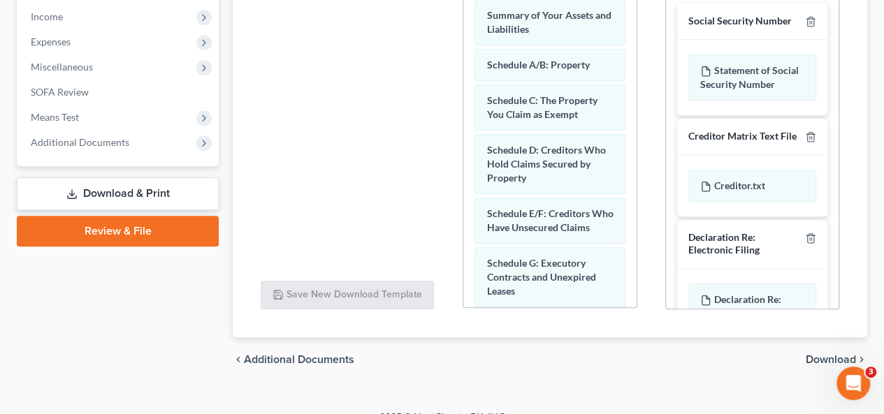
scroll to position [462, 0]
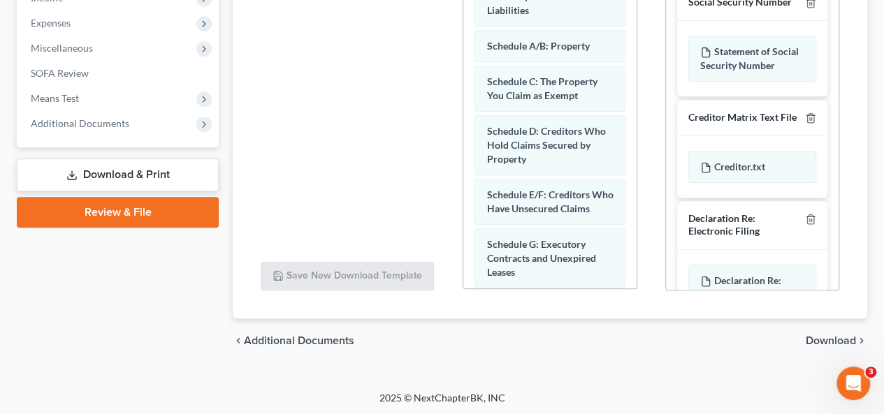
click at [836, 336] on span "Download" at bounding box center [831, 340] width 50 height 11
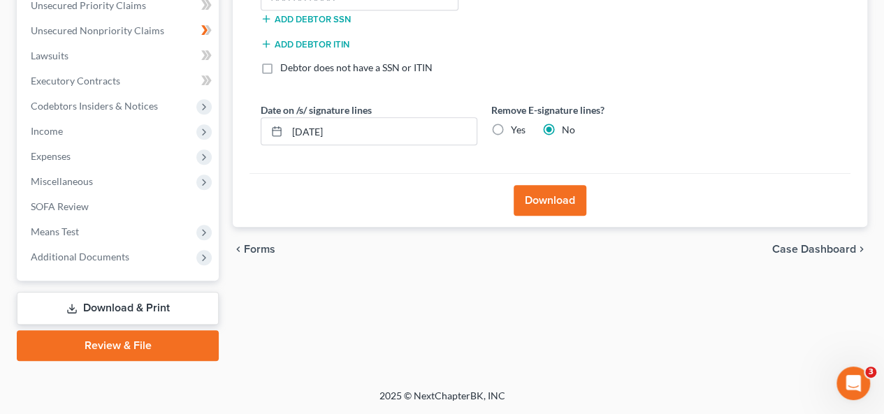
scroll to position [326, 0]
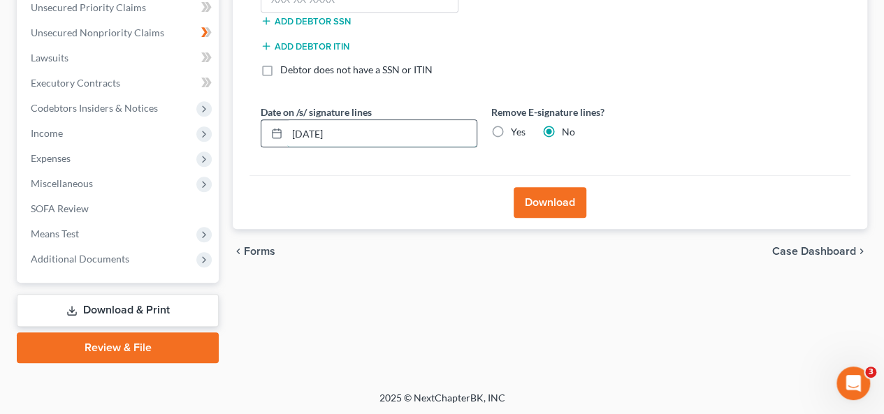
click at [409, 135] on input "10/10/2025" at bounding box center [381, 133] width 189 height 27
type input "10/15/2025"
click at [511, 131] on label "Yes" at bounding box center [518, 132] width 15 height 14
click at [516, 131] on input "Yes" at bounding box center [520, 129] width 9 height 9
radio input "true"
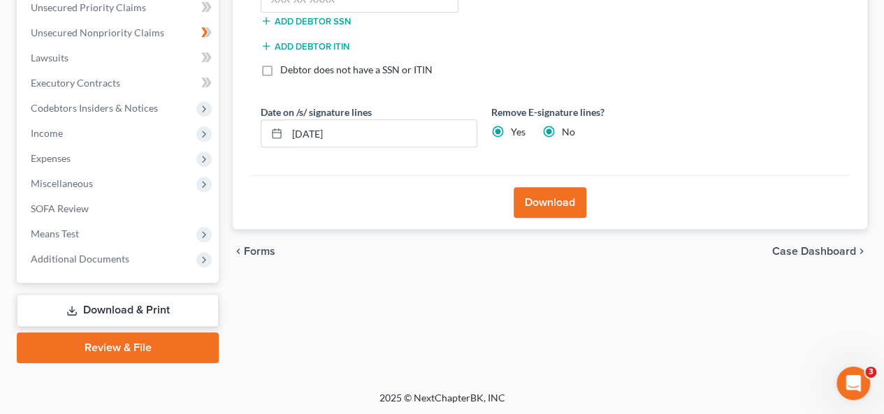
radio input "false"
click at [453, 204] on div "Download" at bounding box center [549, 202] width 601 height 54
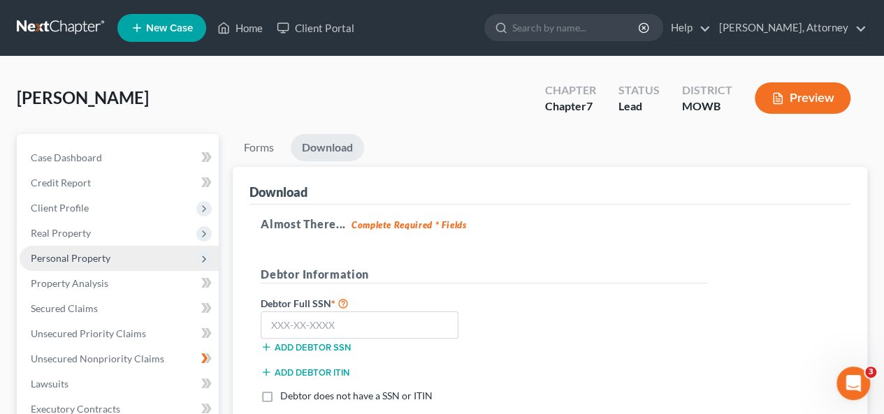
scroll to position [0, 0]
click at [365, 328] on input "text" at bounding box center [360, 326] width 198 height 28
type input "521-45-9554"
click at [598, 316] on div "Debtor Full SSN * 521-45-9554 Add debtor SSN" at bounding box center [484, 330] width 461 height 70
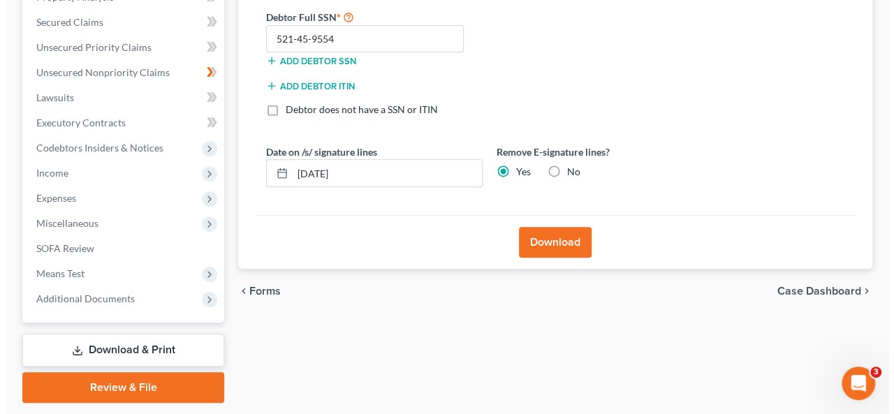
scroll to position [326, 0]
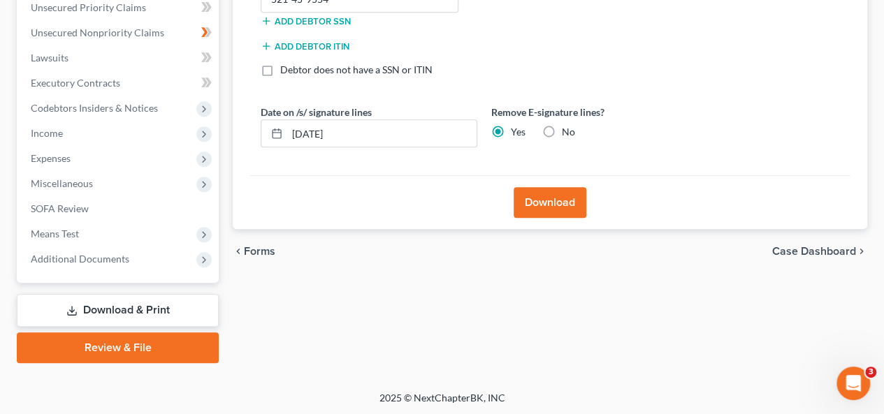
click at [558, 205] on button "Download" at bounding box center [550, 202] width 73 height 31
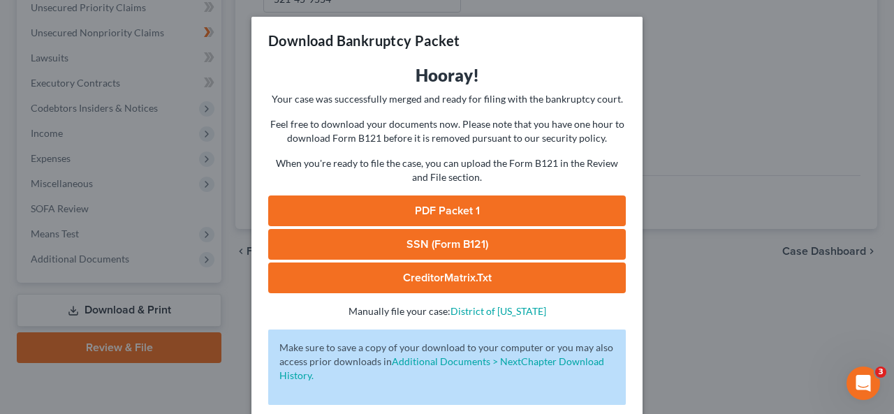
click at [479, 210] on link "PDF Packet 1" at bounding box center [447, 211] width 358 height 31
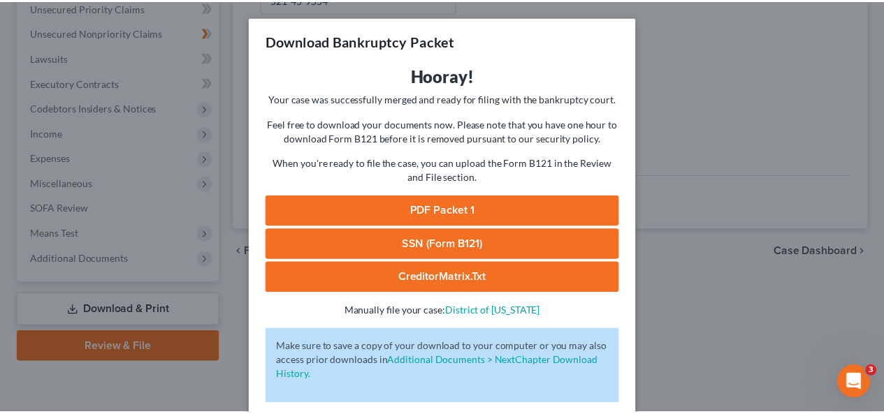
scroll to position [66, 0]
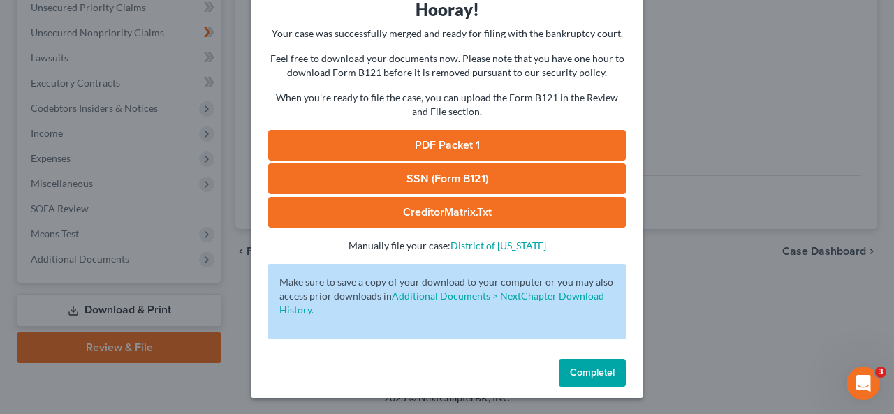
click at [595, 376] on span "Complete!" at bounding box center [592, 373] width 45 height 12
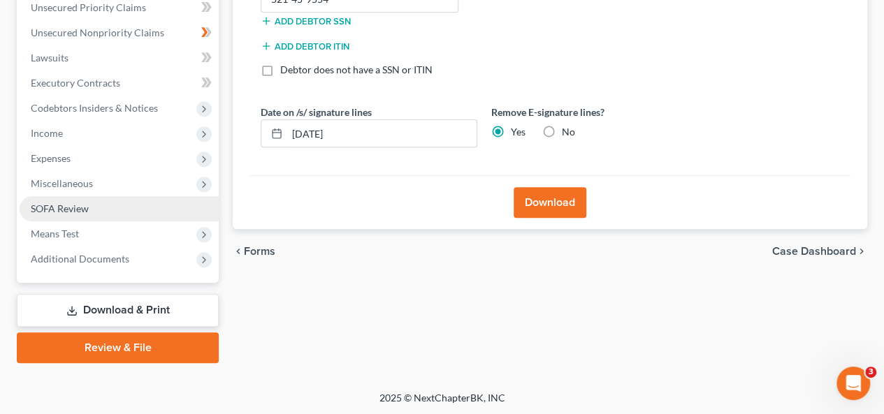
click at [146, 204] on link "SOFA Review" at bounding box center [119, 208] width 199 height 25
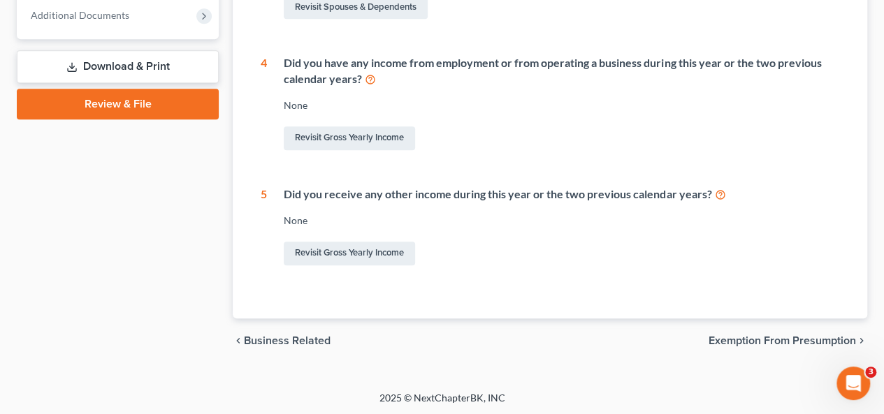
scroll to position [571, 0]
click at [375, 129] on link "Revisit Gross Yearly Income" at bounding box center [349, 138] width 131 height 24
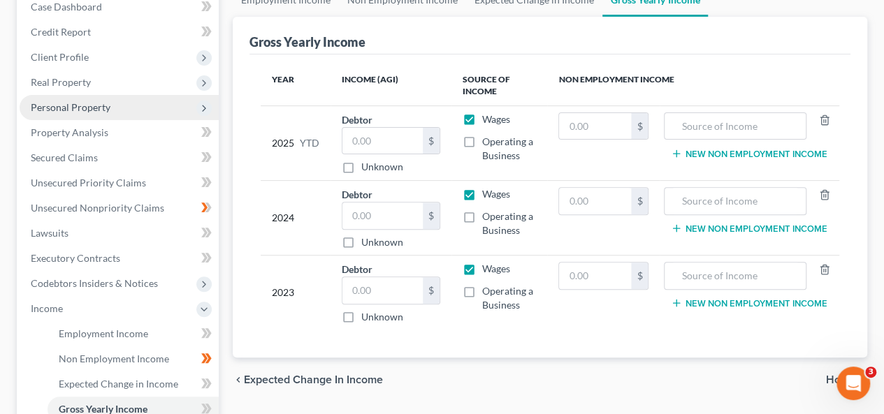
scroll to position [224, 0]
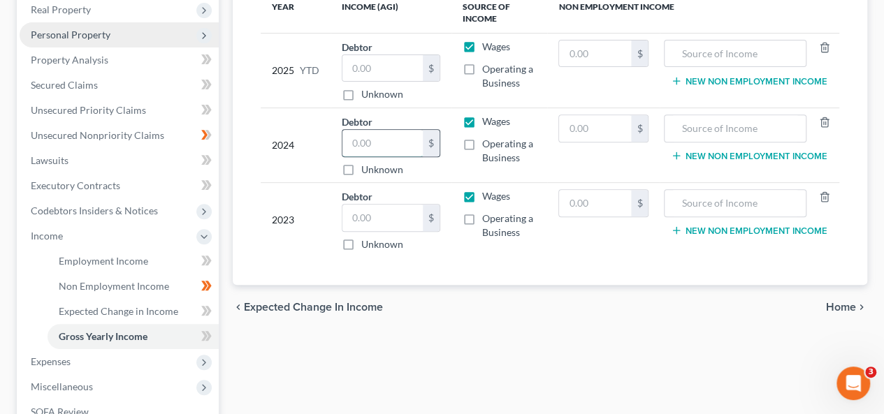
click at [400, 151] on input "text" at bounding box center [382, 143] width 80 height 27
type input "2,280."
click at [762, 121] on input "text" at bounding box center [734, 128] width 127 height 27
type input "wages"
click at [762, 153] on button "New Non Employment Income" at bounding box center [749, 155] width 156 height 11
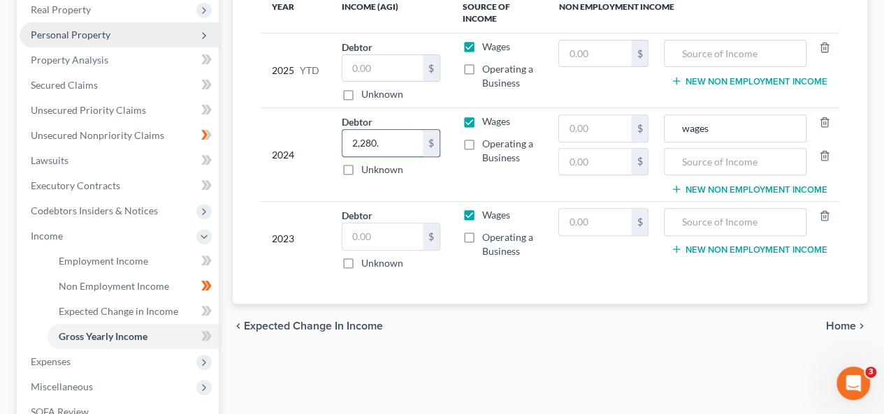
click at [403, 150] on input "2,280." at bounding box center [382, 143] width 80 height 27
type input "0"
click at [579, 133] on input "text" at bounding box center [595, 128] width 72 height 27
type input "2,280."
click at [482, 144] on label "Operating a Business" at bounding box center [509, 151] width 55 height 28
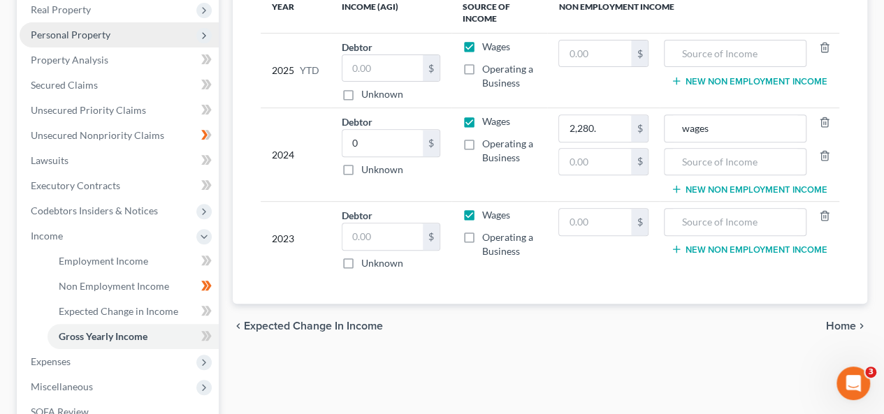
click at [488, 144] on input "Operating a Business" at bounding box center [492, 141] width 9 height 9
checkbox input "true"
click at [584, 161] on input "text" at bounding box center [595, 162] width 72 height 27
type input "9,325."
click at [693, 184] on button "New Non Employment Income" at bounding box center [749, 189] width 156 height 11
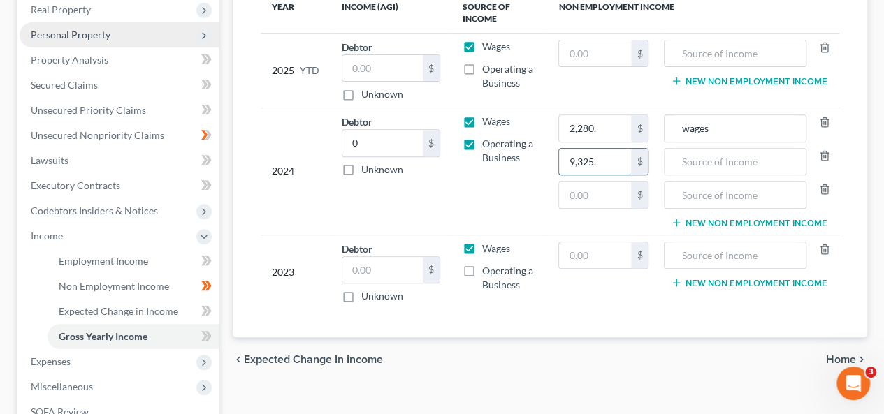
click at [613, 166] on input "9,325." at bounding box center [595, 162] width 72 height 27
type input "1,396"
type input "door dash"
click at [599, 201] on input "text" at bounding box center [595, 195] width 72 height 27
type input "9,384"
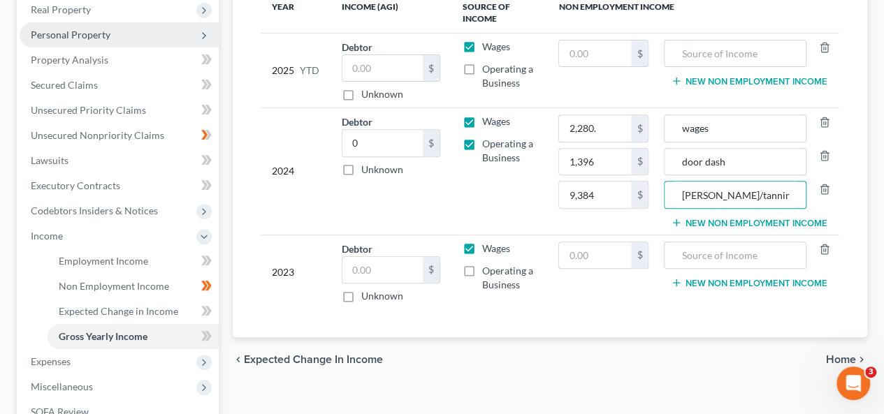
type input "barber/tanning"
click at [692, 221] on button "New Non Employment Income" at bounding box center [749, 222] width 156 height 11
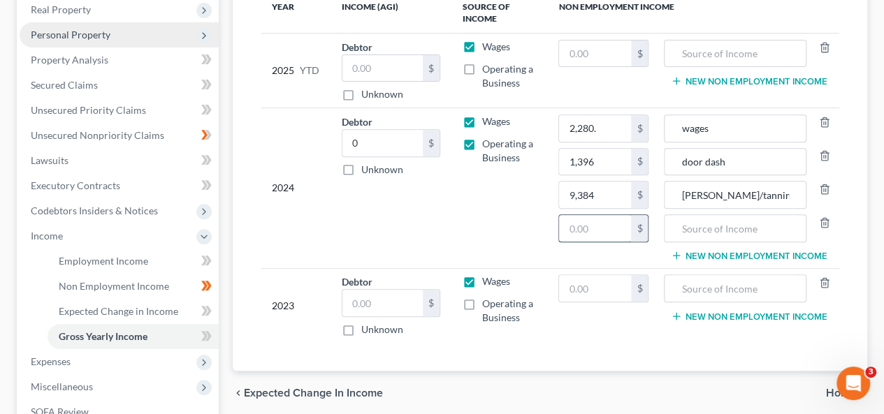
click at [626, 226] on input "text" at bounding box center [595, 228] width 72 height 27
type input "4,162"
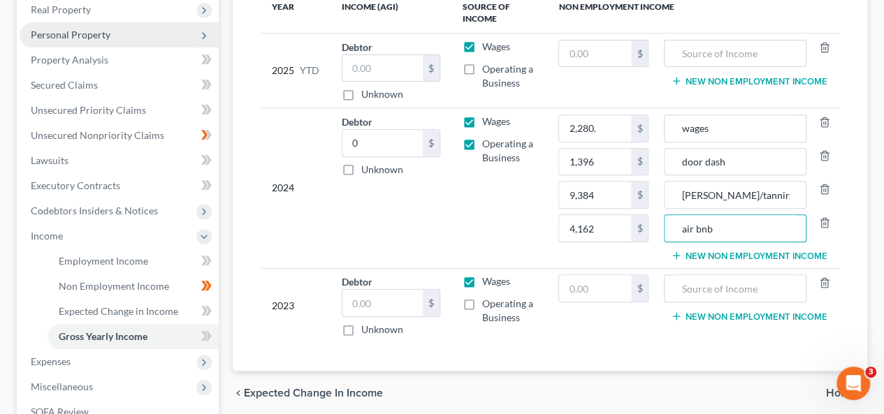
type input "air bnb"
click at [594, 343] on div "Year Income (AGI) Source of Income Non Employment Income 2025 YTD Debtor $ Unkn…" at bounding box center [549, 176] width 601 height 389
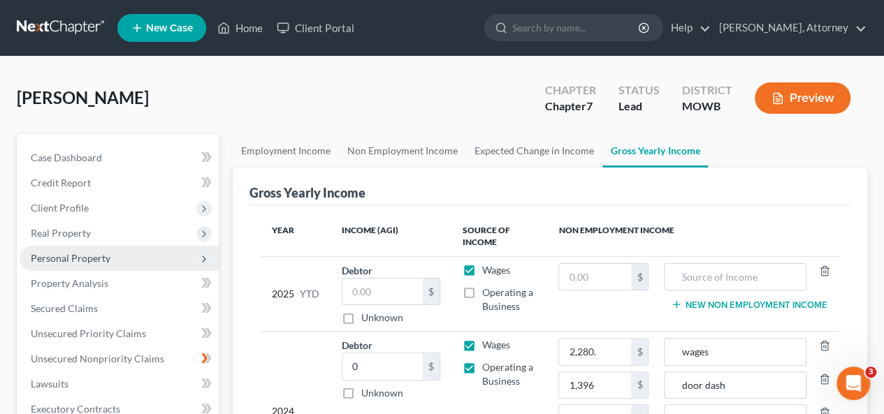
scroll to position [362, 0]
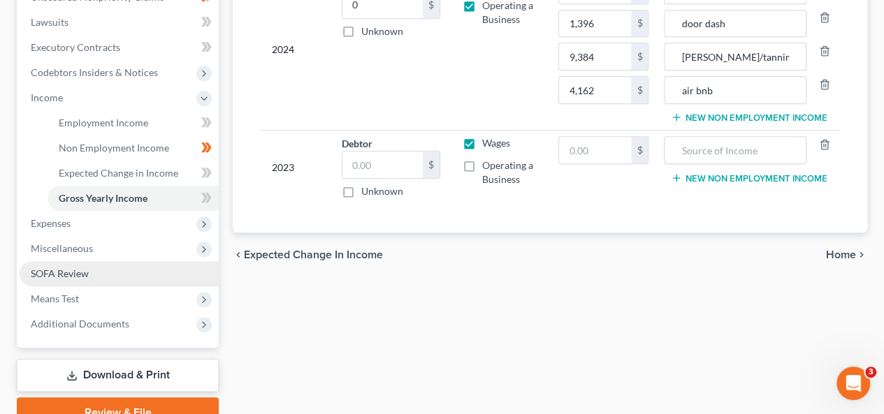
click at [90, 275] on link "SOFA Review" at bounding box center [119, 273] width 199 height 25
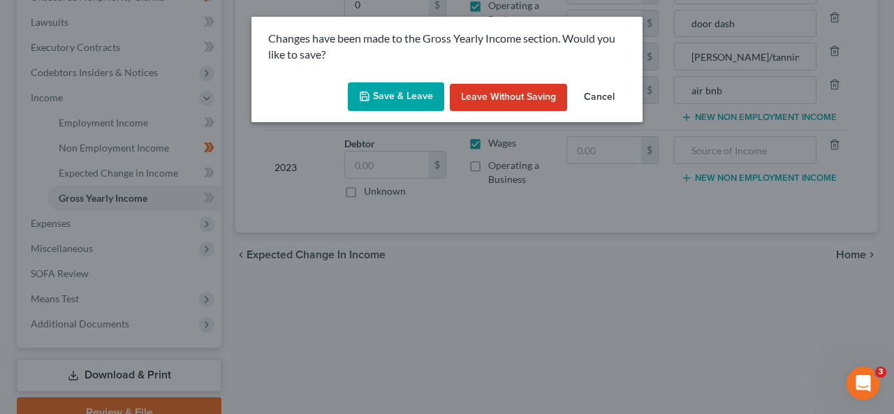
click at [411, 103] on button "Save & Leave" at bounding box center [396, 96] width 96 height 29
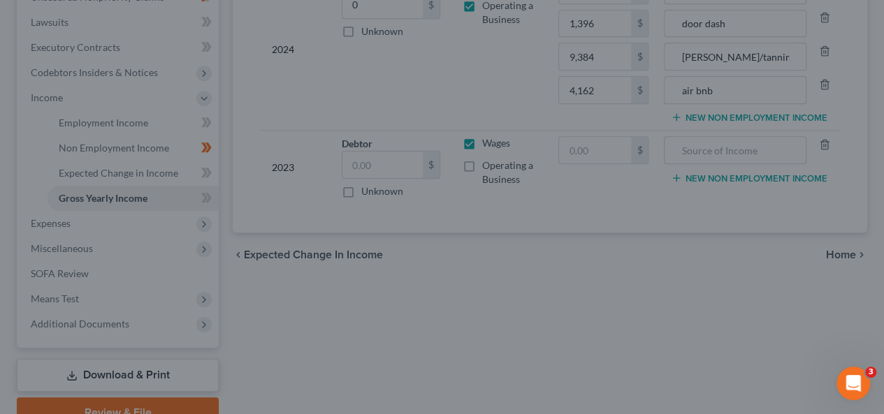
type input "1,396.00"
type input "door dash"
type input "9,384.00"
type input "barber/tanning"
type input "4,162.00"
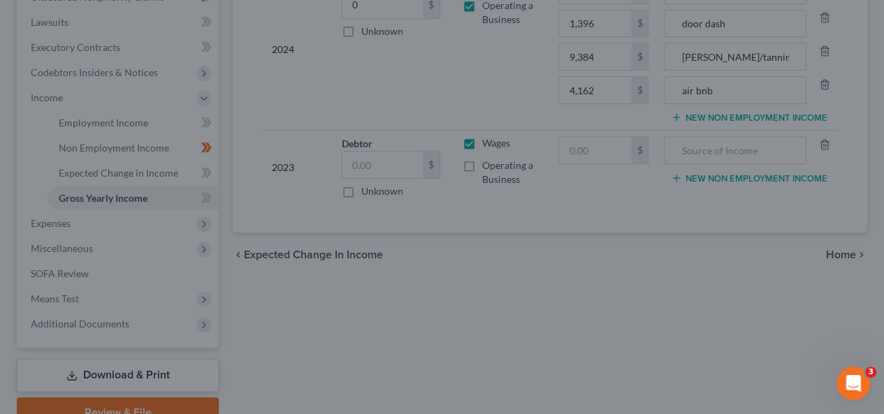
type input "air bnb"
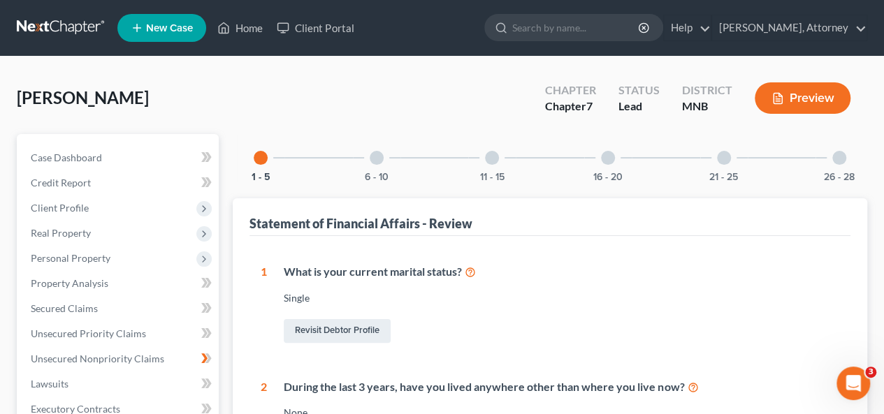
click at [384, 164] on div "6 - 10" at bounding box center [377, 158] width 48 height 48
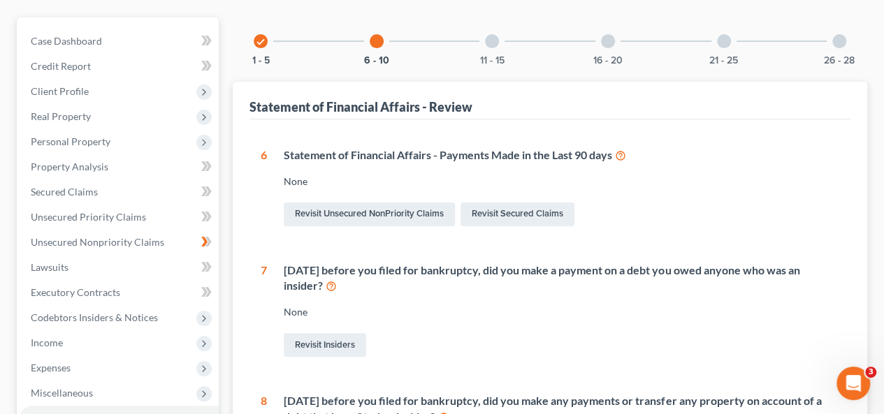
scroll to position [115, 0]
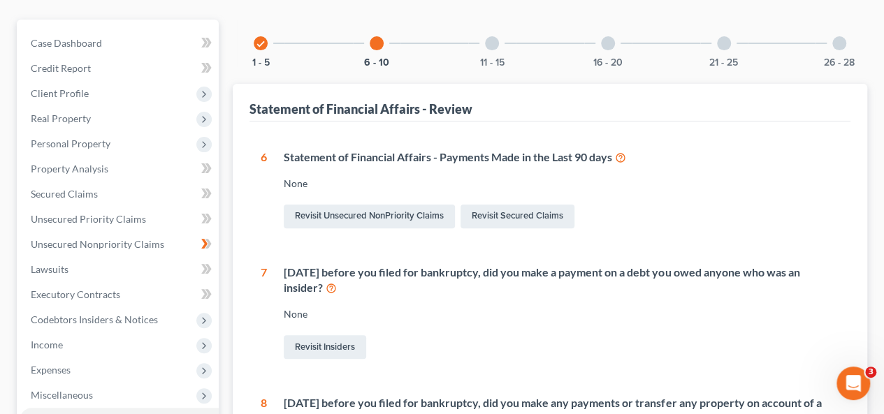
click at [494, 40] on div at bounding box center [492, 43] width 14 height 14
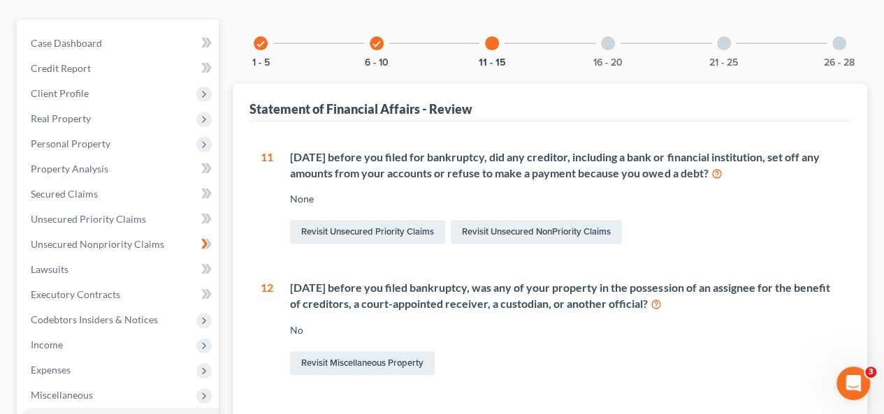
click at [482, 156] on div "Within 90 days before you filed for bankruptcy, did any creditor, including a b…" at bounding box center [564, 166] width 549 height 32
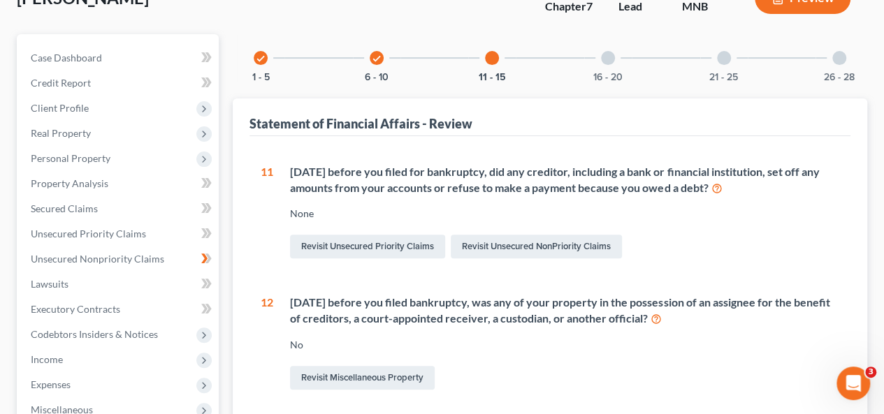
scroll to position [0, 0]
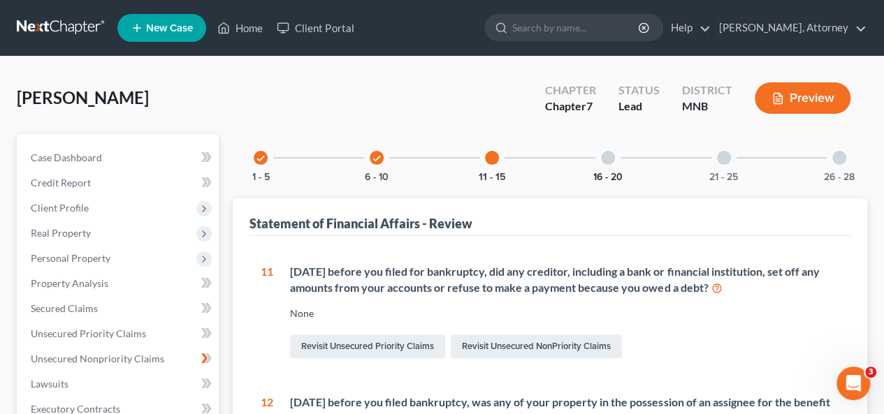
click at [595, 173] on button "16 - 20" at bounding box center [607, 178] width 29 height 10
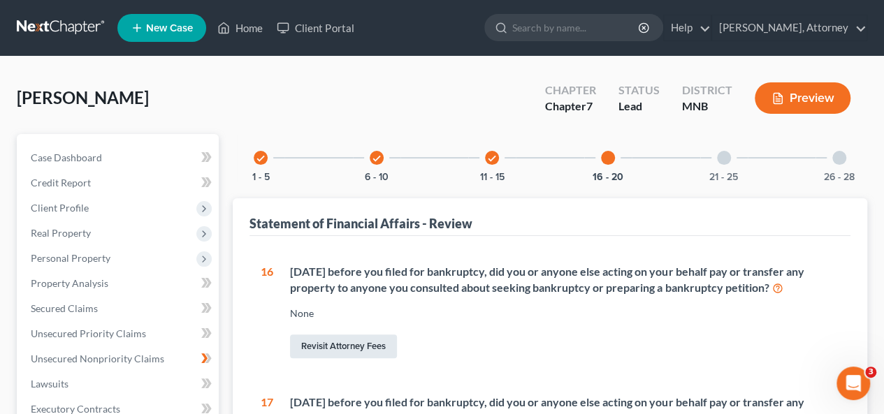
click at [319, 345] on link "Revisit Attorney Fees" at bounding box center [343, 347] width 107 height 24
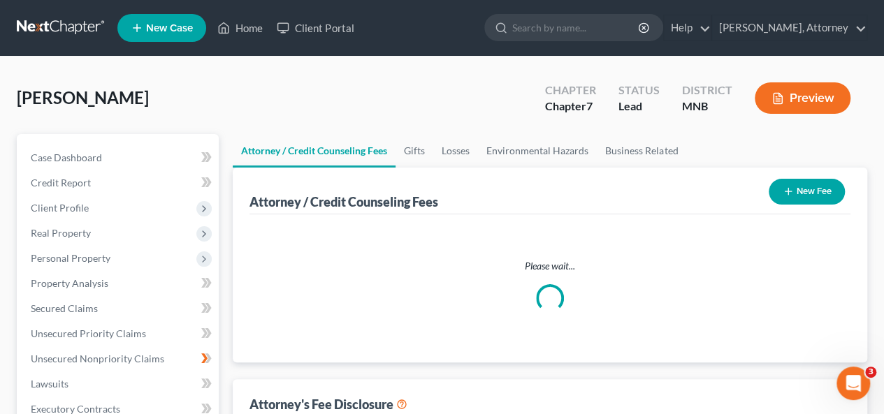
select select "0"
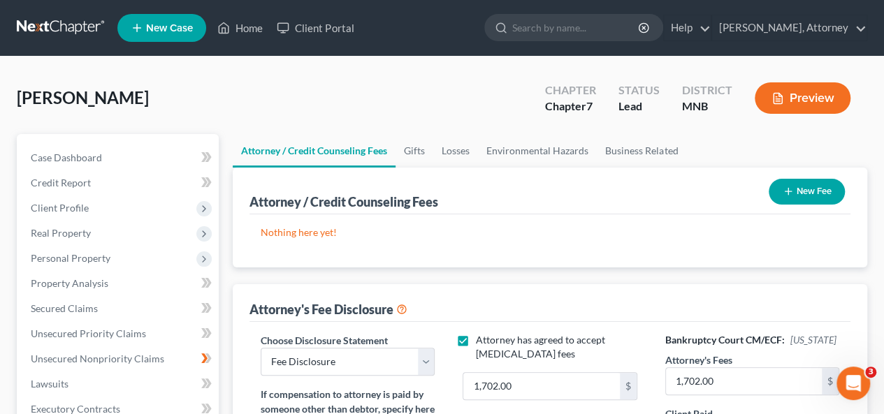
click at [464, 247] on div "Nothing here yet! Attorney / Credit Counselor Fees" at bounding box center [549, 241] width 601 height 53
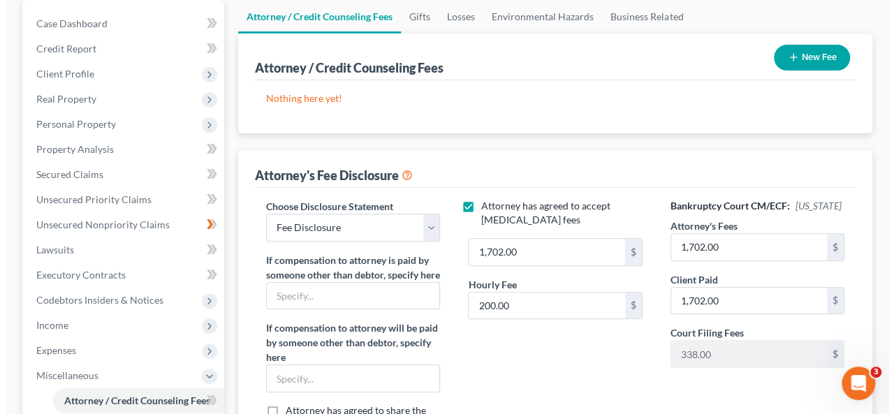
scroll to position [140, 0]
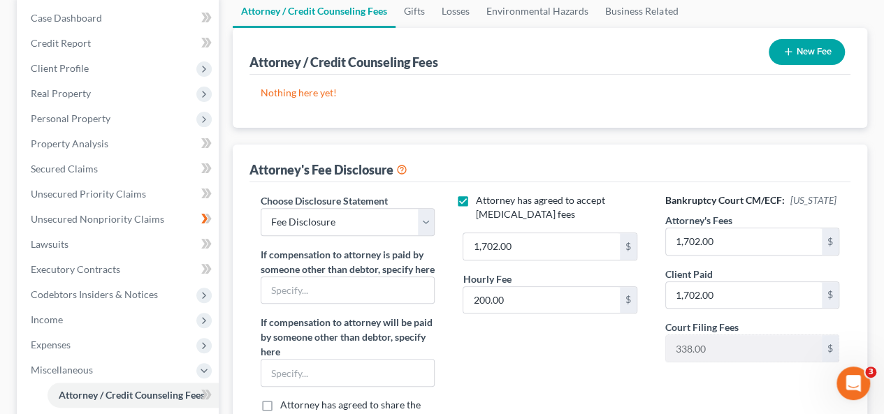
click at [817, 52] on button "New Fee" at bounding box center [807, 52] width 76 height 26
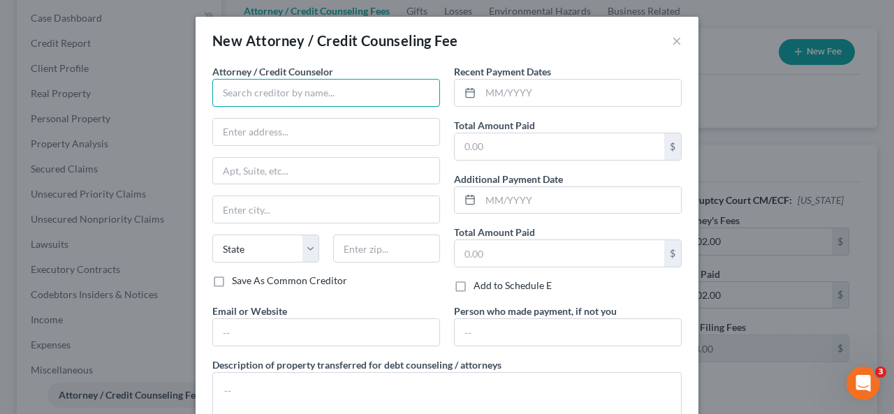
click at [335, 93] on input "text" at bounding box center [326, 93] width 228 height 28
type input "Allen Haugrud"
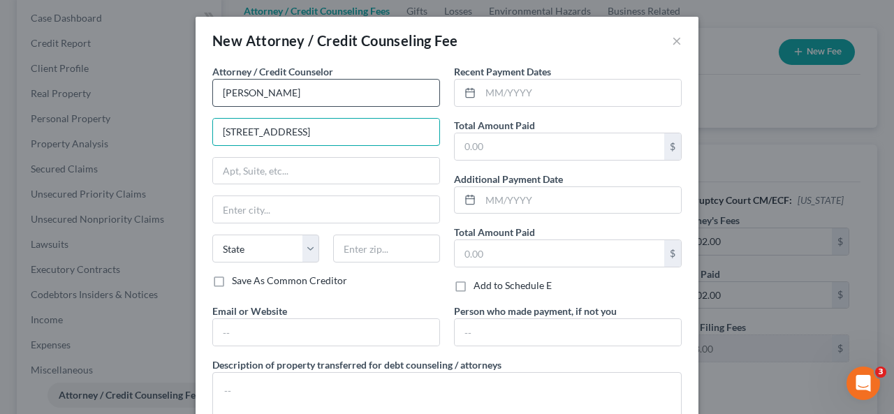
type input "121 East Lincoln Avenue"
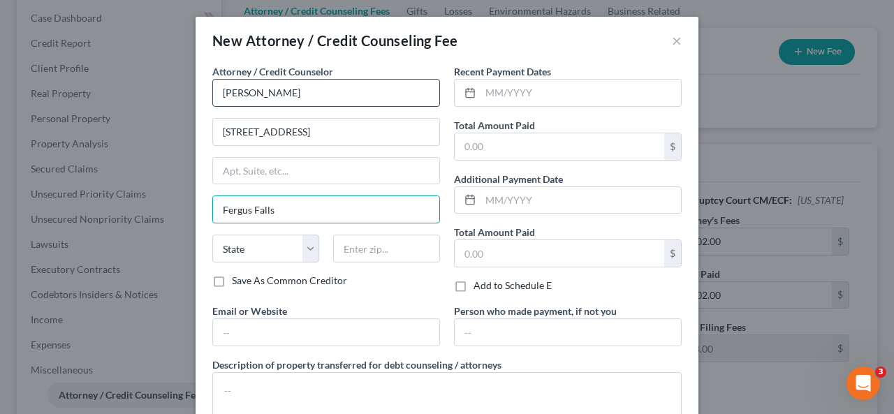
type input "Fergus Falls"
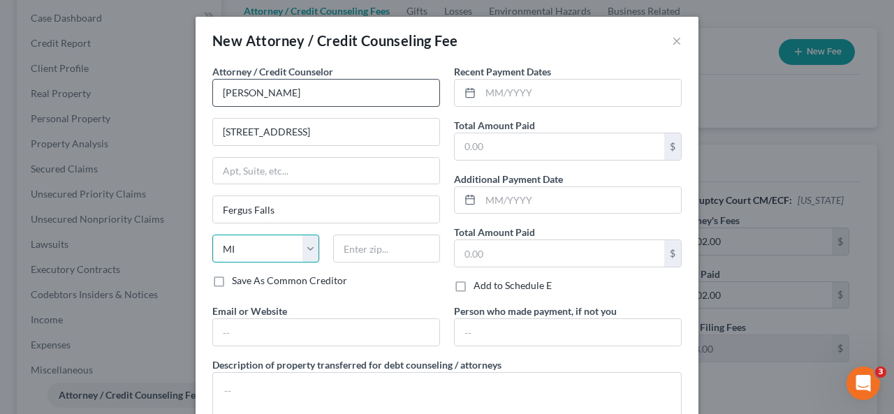
select select "24"
type input "56537"
click at [238, 274] on input "Save As Common Creditor" at bounding box center [242, 278] width 9 height 9
checkbox input "true"
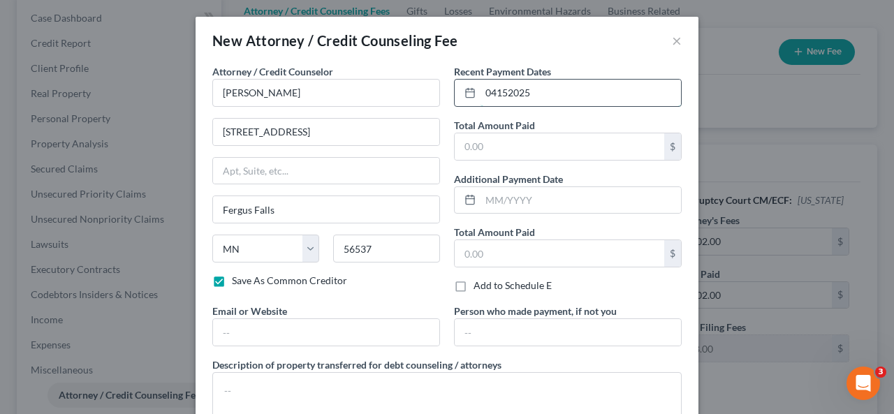
click at [602, 80] on input "04152025" at bounding box center [581, 93] width 201 height 27
type input "04/15/2025"
type input "820.00"
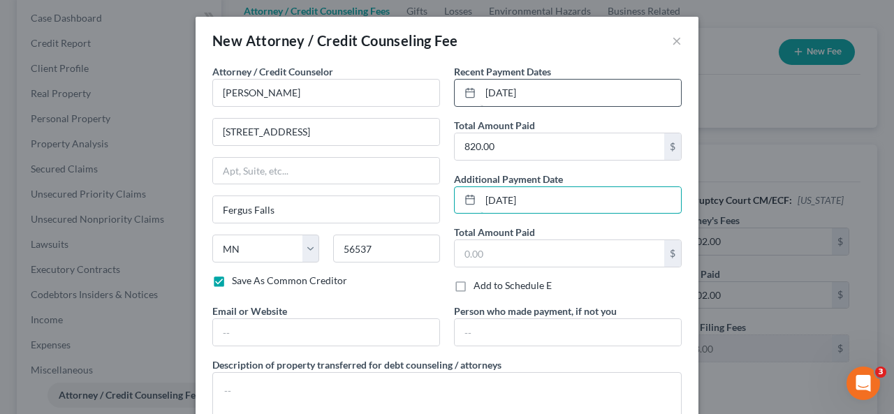
type input "11/15/2024"
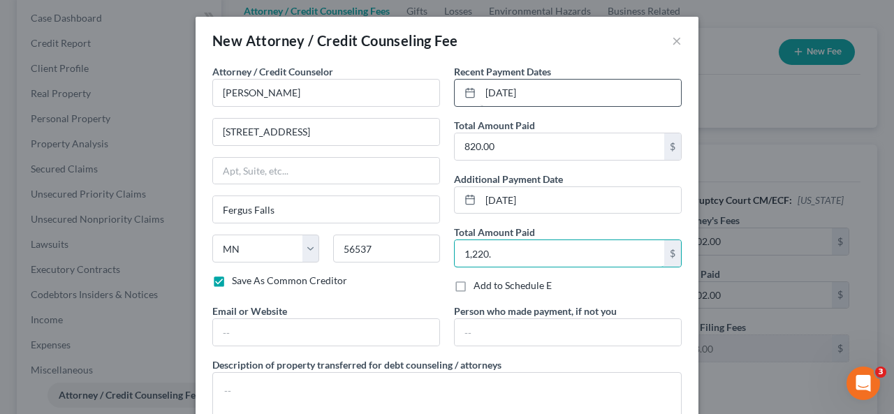
type input "1,220."
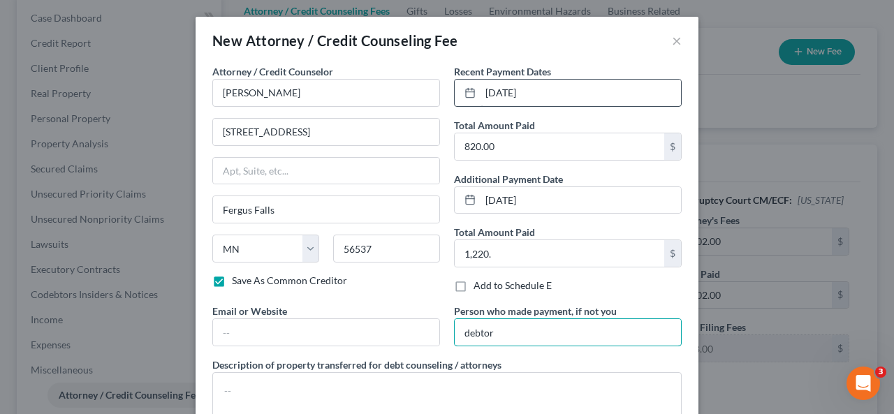
type input "debtor"
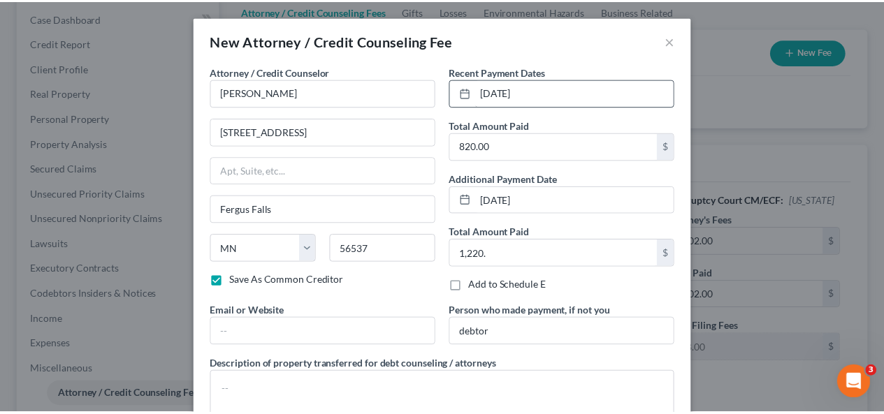
scroll to position [94, 0]
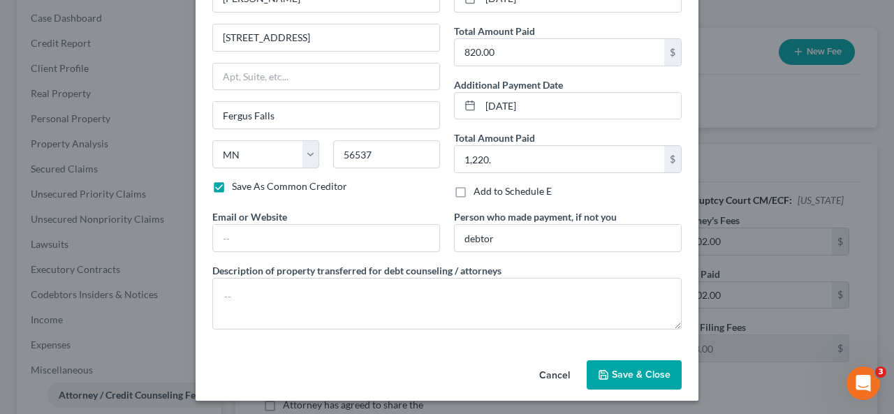
click at [624, 363] on button "Save & Close" at bounding box center [634, 375] width 95 height 29
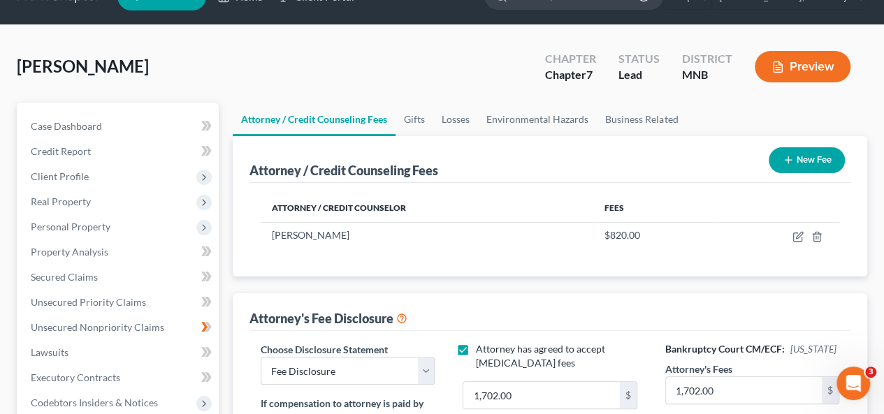
scroll to position [0, 0]
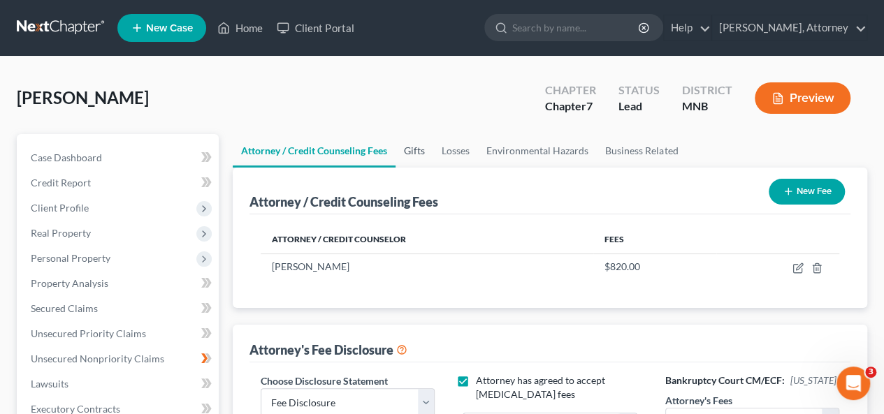
click at [420, 147] on link "Gifts" at bounding box center [414, 151] width 38 height 34
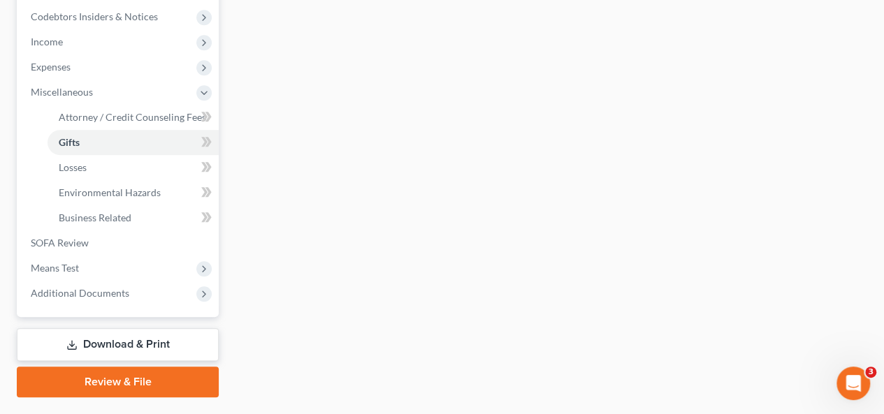
scroll to position [446, 0]
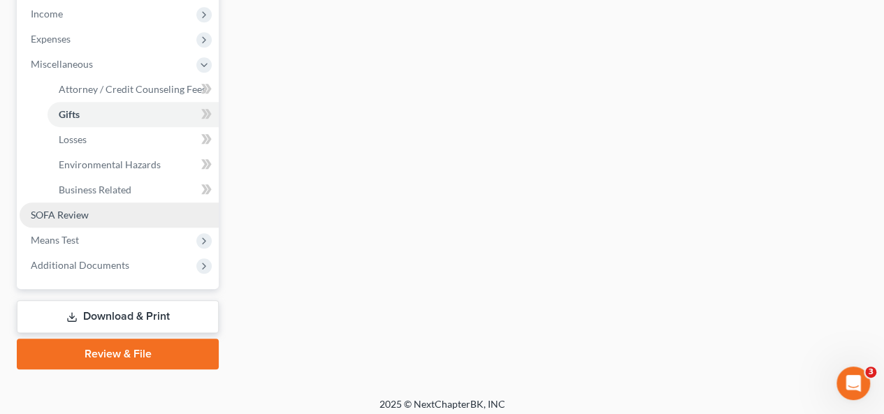
click at [80, 220] on link "SOFA Review" at bounding box center [119, 215] width 199 height 25
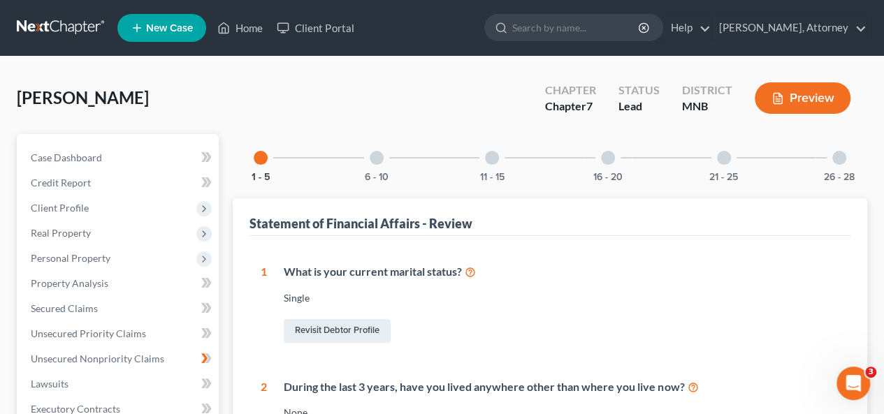
click at [720, 155] on div at bounding box center [724, 158] width 14 height 14
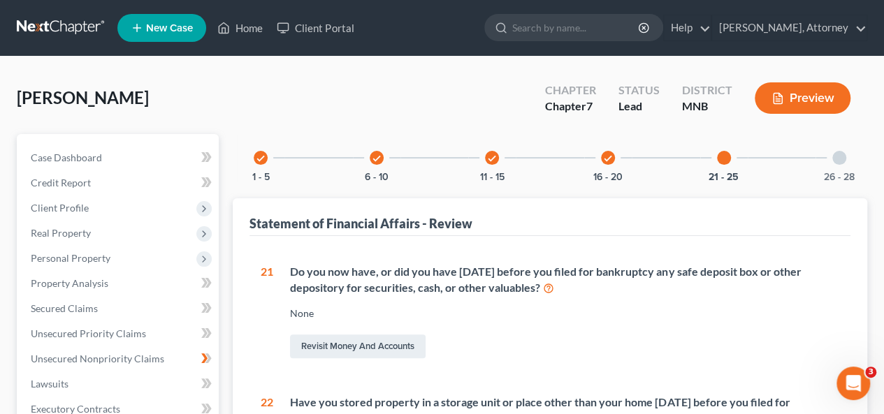
click at [486, 276] on div "Do you now have, or did you have within 1 year before you filed for bankruptcy …" at bounding box center [564, 280] width 549 height 32
click at [840, 159] on div at bounding box center [839, 158] width 14 height 14
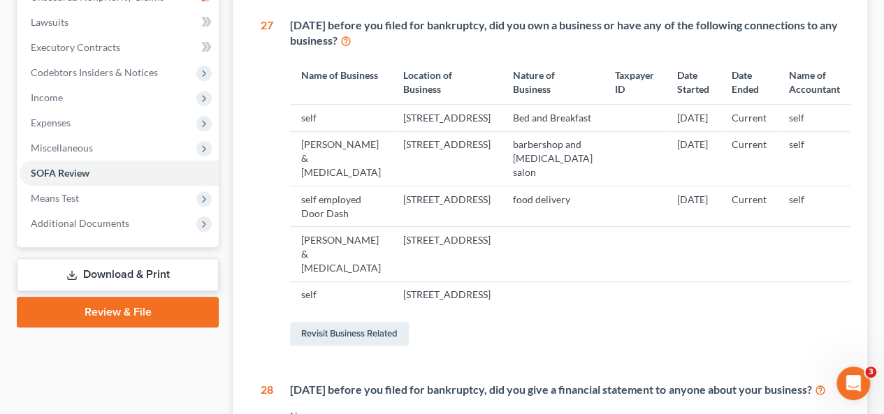
scroll to position [643, 0]
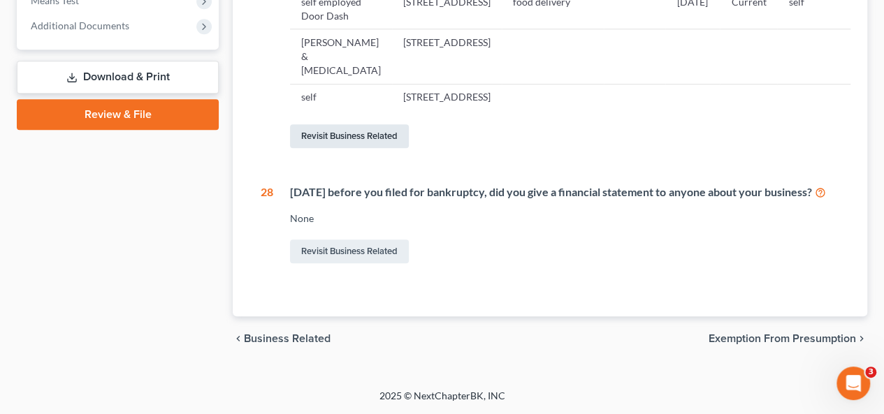
click at [364, 129] on link "Revisit Business Related" at bounding box center [349, 136] width 119 height 24
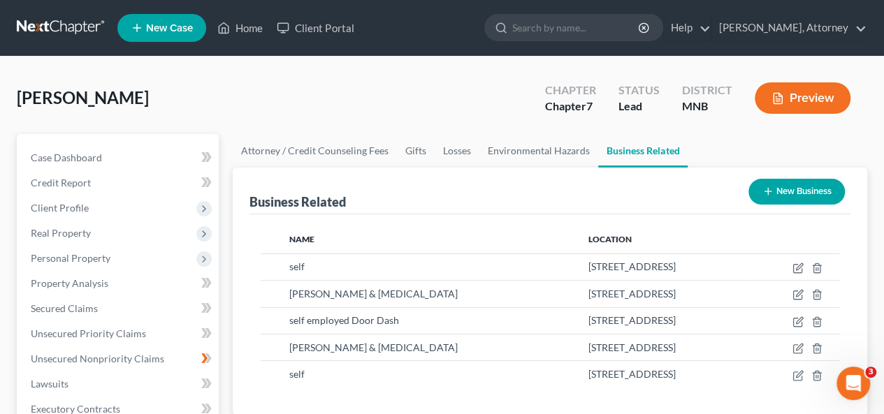
scroll to position [28, 0]
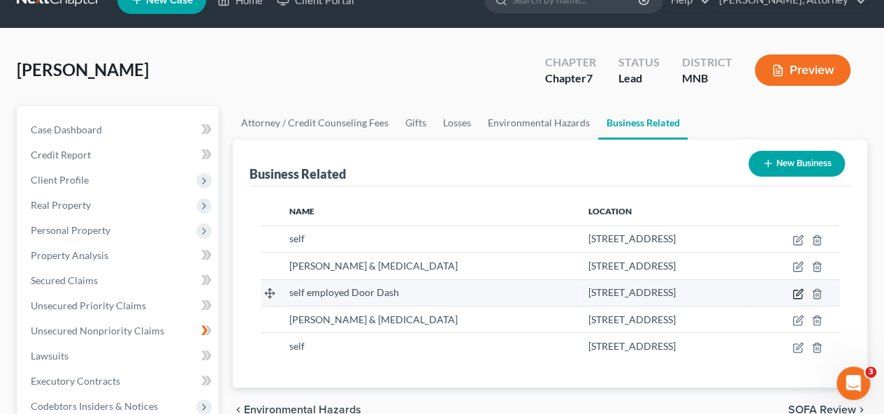
click at [796, 290] on icon "button" at bounding box center [797, 294] width 11 height 11
select select "sole_proprietor"
select select "24"
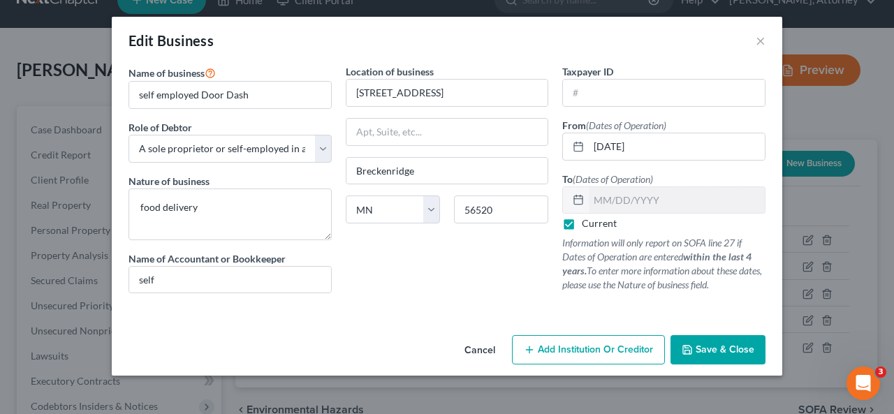
click at [582, 224] on label "Current" at bounding box center [599, 224] width 35 height 14
click at [588, 224] on input "Current" at bounding box center [592, 221] width 9 height 9
checkbox input "false"
click at [612, 209] on input "text" at bounding box center [677, 200] width 176 height 27
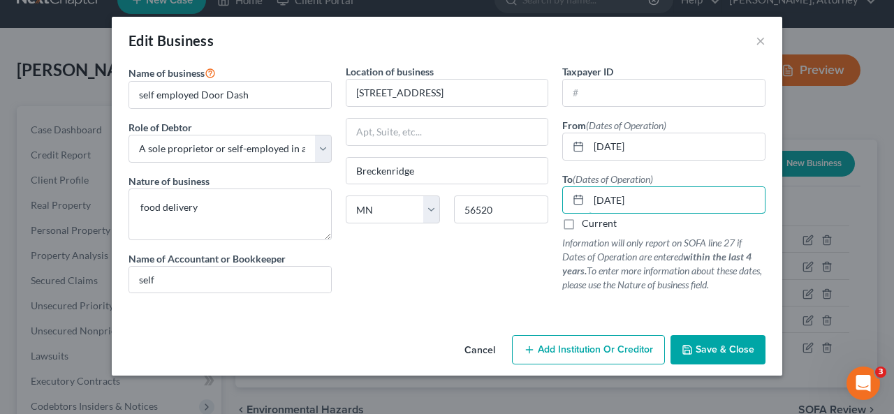
type input "06/30/2025"
click at [628, 258] on p "Information will only report on SOFA line 27 if Dates of Operation are entered …" at bounding box center [663, 264] width 203 height 56
click at [702, 349] on span "Save & Close" at bounding box center [725, 350] width 59 height 12
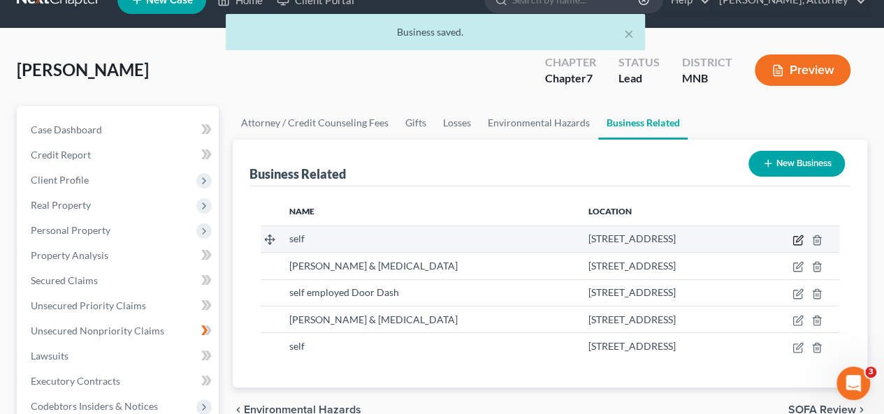
click at [797, 236] on icon "button" at bounding box center [797, 240] width 11 height 11
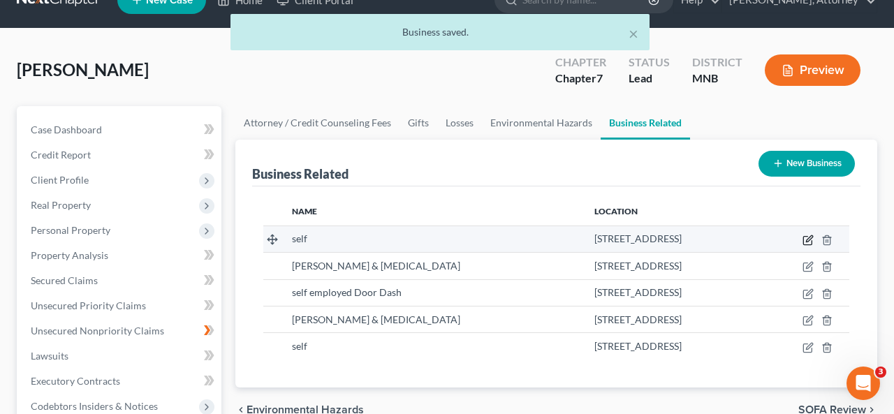
select select "sole_proprietor"
select select "24"
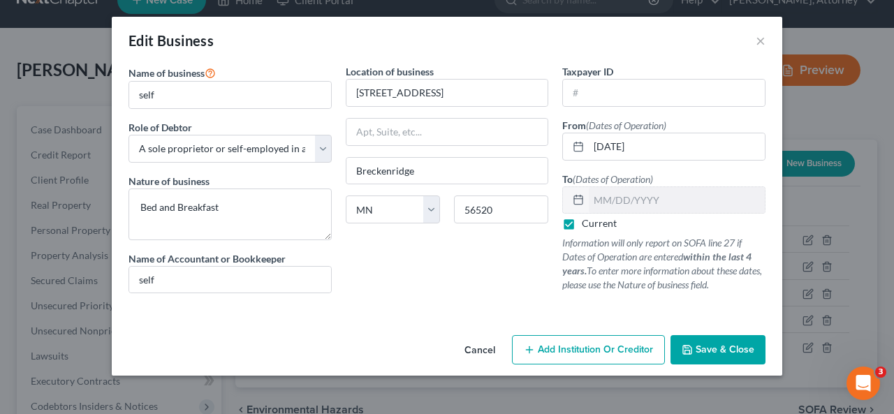
click at [760, 349] on button "Save & Close" at bounding box center [718, 349] width 95 height 29
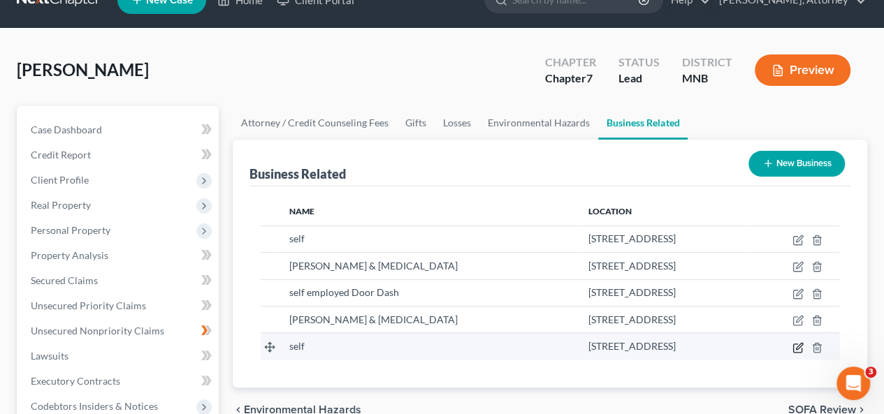
click at [797, 347] on icon "button" at bounding box center [799, 346] width 6 height 6
select select "sole_proprietor"
select select "24"
click at [818, 348] on line "button" at bounding box center [818, 348] width 0 height 3
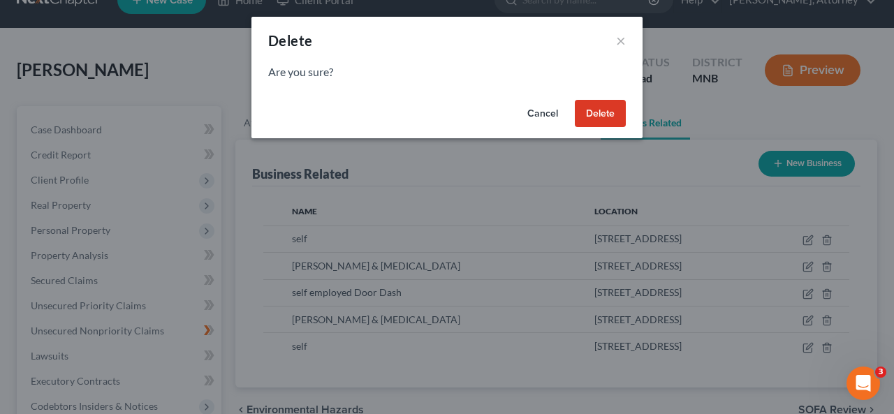
click at [608, 115] on button "Delete" at bounding box center [600, 114] width 51 height 28
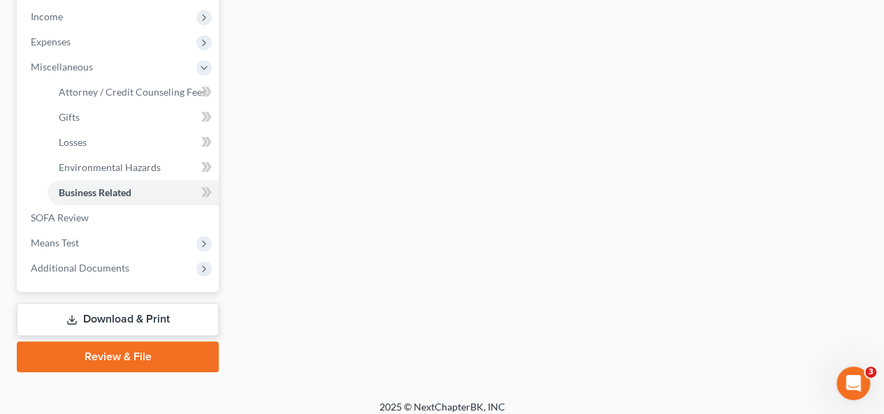
scroll to position [452, 0]
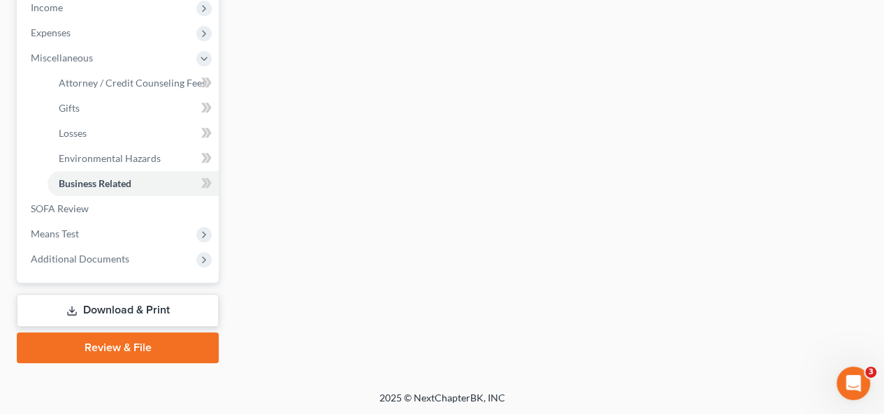
click at [181, 312] on link "Download & Print" at bounding box center [118, 310] width 202 height 33
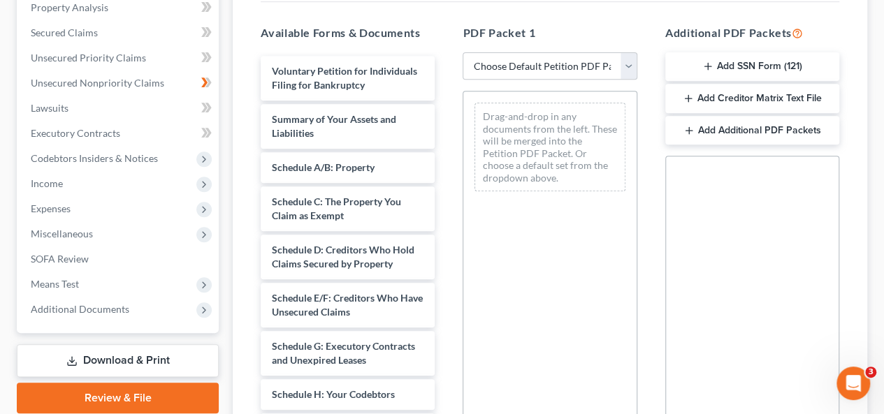
scroll to position [279, 0]
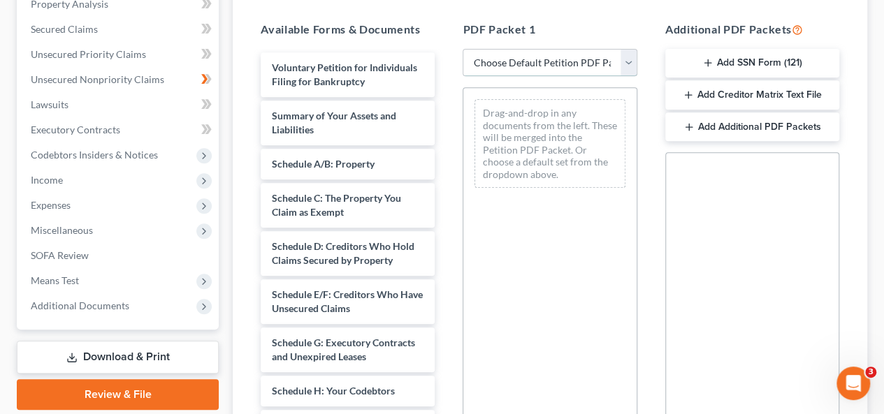
click at [621, 70] on select "Choose Default Petition PDF Packet Complete Bankruptcy Petition (all forms and …" at bounding box center [550, 63] width 174 height 28
select select "0"
click at [463, 49] on select "Choose Default Petition PDF Packet Complete Bankruptcy Petition (all forms and …" at bounding box center [550, 63] width 174 height 28
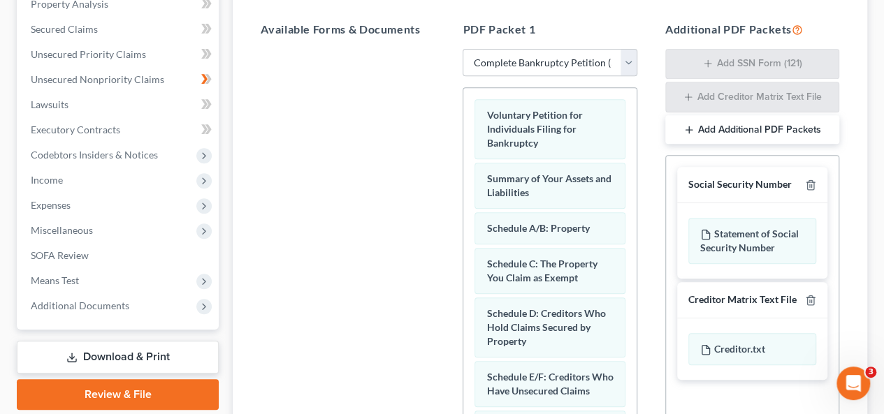
click at [567, 31] on h5 "PDF Packet 1" at bounding box center [550, 29] width 174 height 17
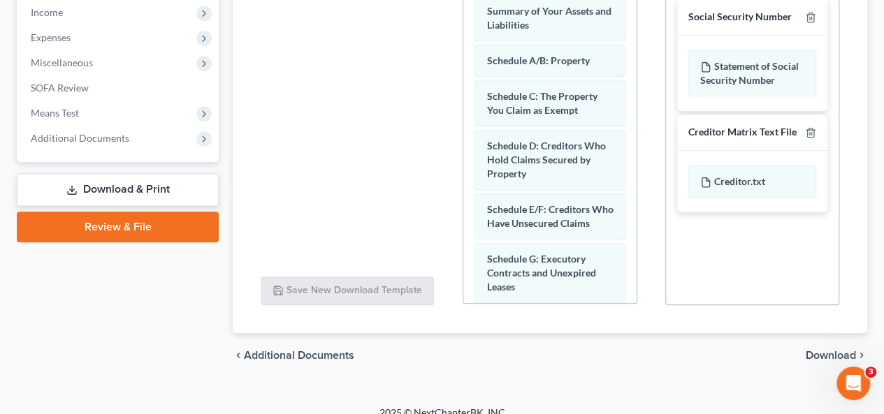
scroll to position [462, 0]
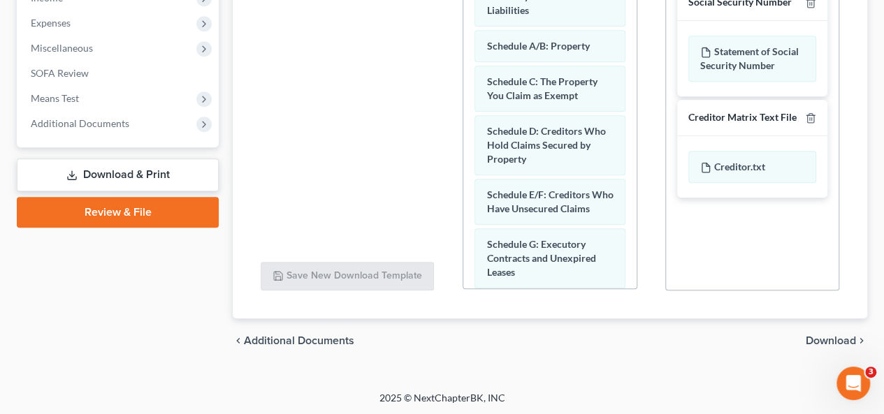
click at [830, 340] on span "Download" at bounding box center [831, 340] width 50 height 11
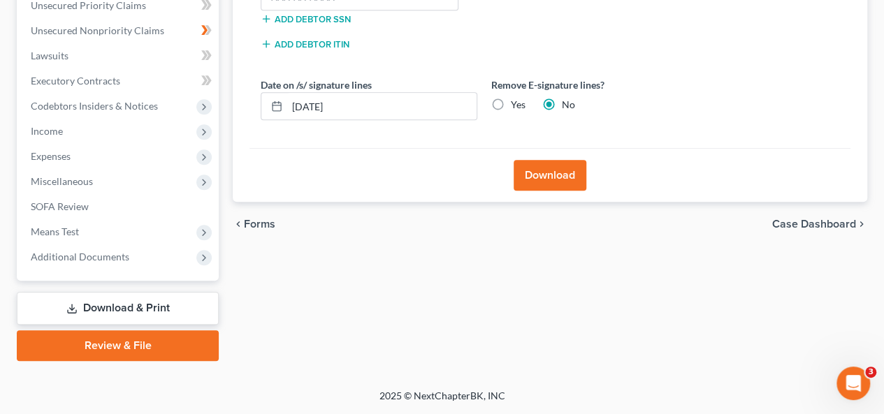
scroll to position [326, 0]
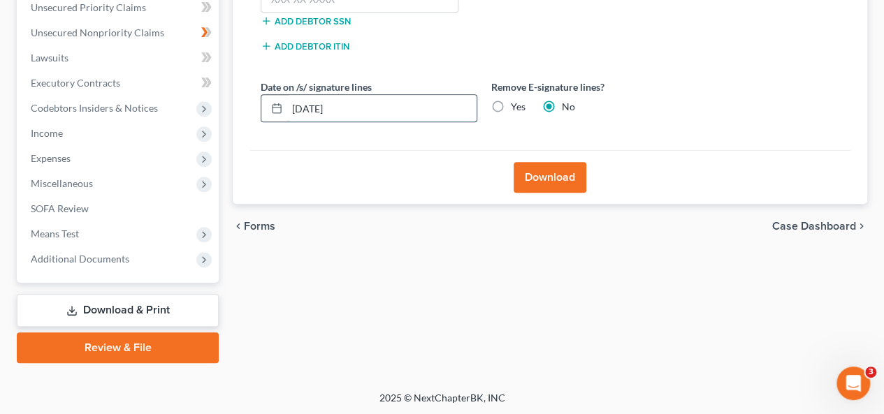
click at [305, 104] on input "10/10/2025" at bounding box center [381, 108] width 189 height 27
type input "10/15/2025"
click at [511, 103] on label "Yes" at bounding box center [518, 107] width 15 height 14
click at [516, 103] on input "Yes" at bounding box center [520, 104] width 9 height 9
radio input "true"
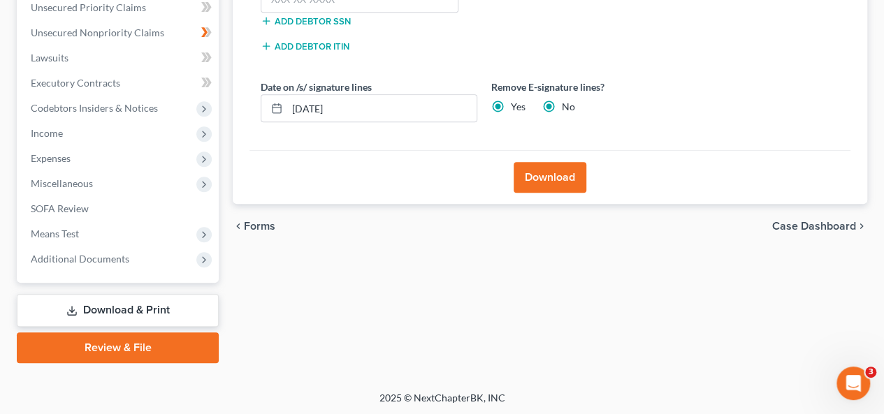
radio input "false"
click at [470, 150] on div "Download" at bounding box center [549, 177] width 601 height 54
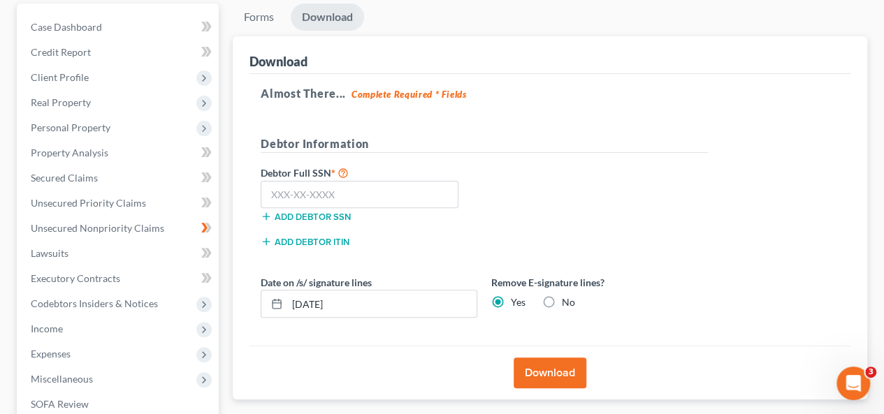
scroll to position [75, 0]
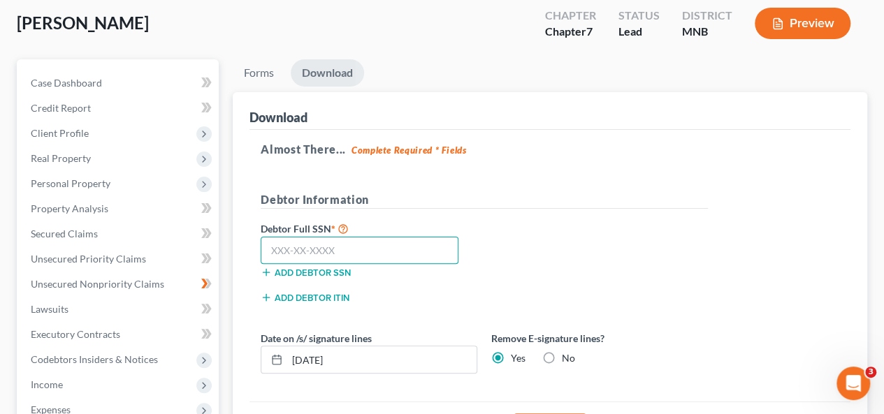
click at [375, 240] on input "text" at bounding box center [360, 251] width 198 height 28
type input "521-45-9554"
click at [485, 226] on div "Debtor Full SSN * 521-45-9554 Add debtor SSN" at bounding box center [484, 255] width 461 height 70
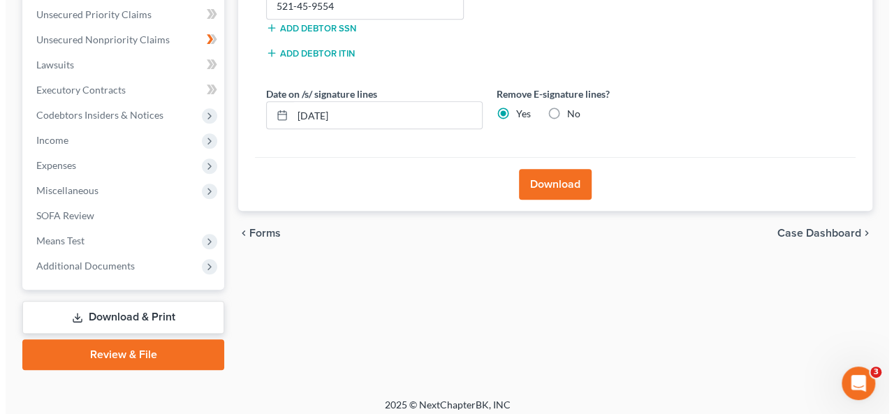
scroll to position [326, 0]
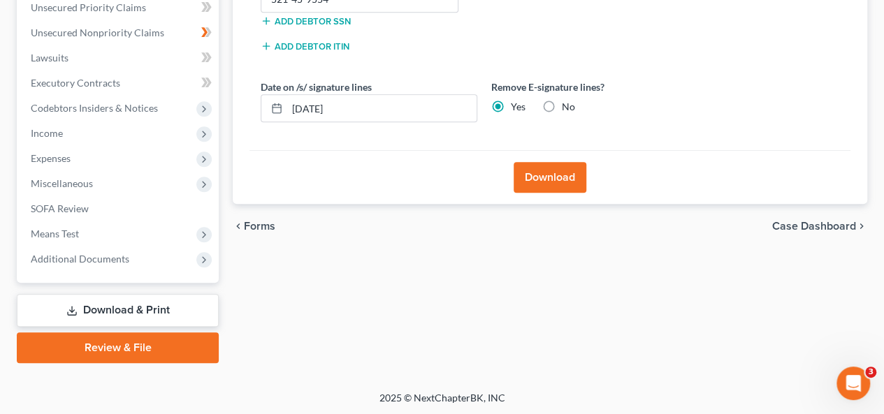
click at [527, 184] on button "Download" at bounding box center [550, 177] width 73 height 31
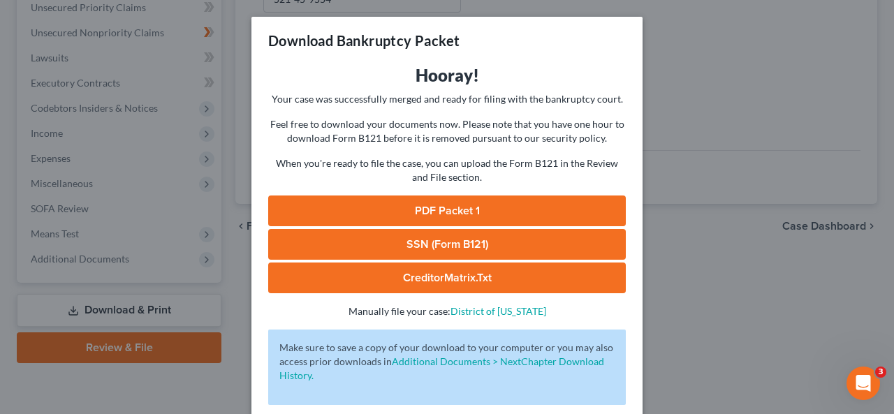
click at [439, 212] on link "PDF Packet 1" at bounding box center [447, 211] width 358 height 31
